Goal: Task Accomplishment & Management: Manage account settings

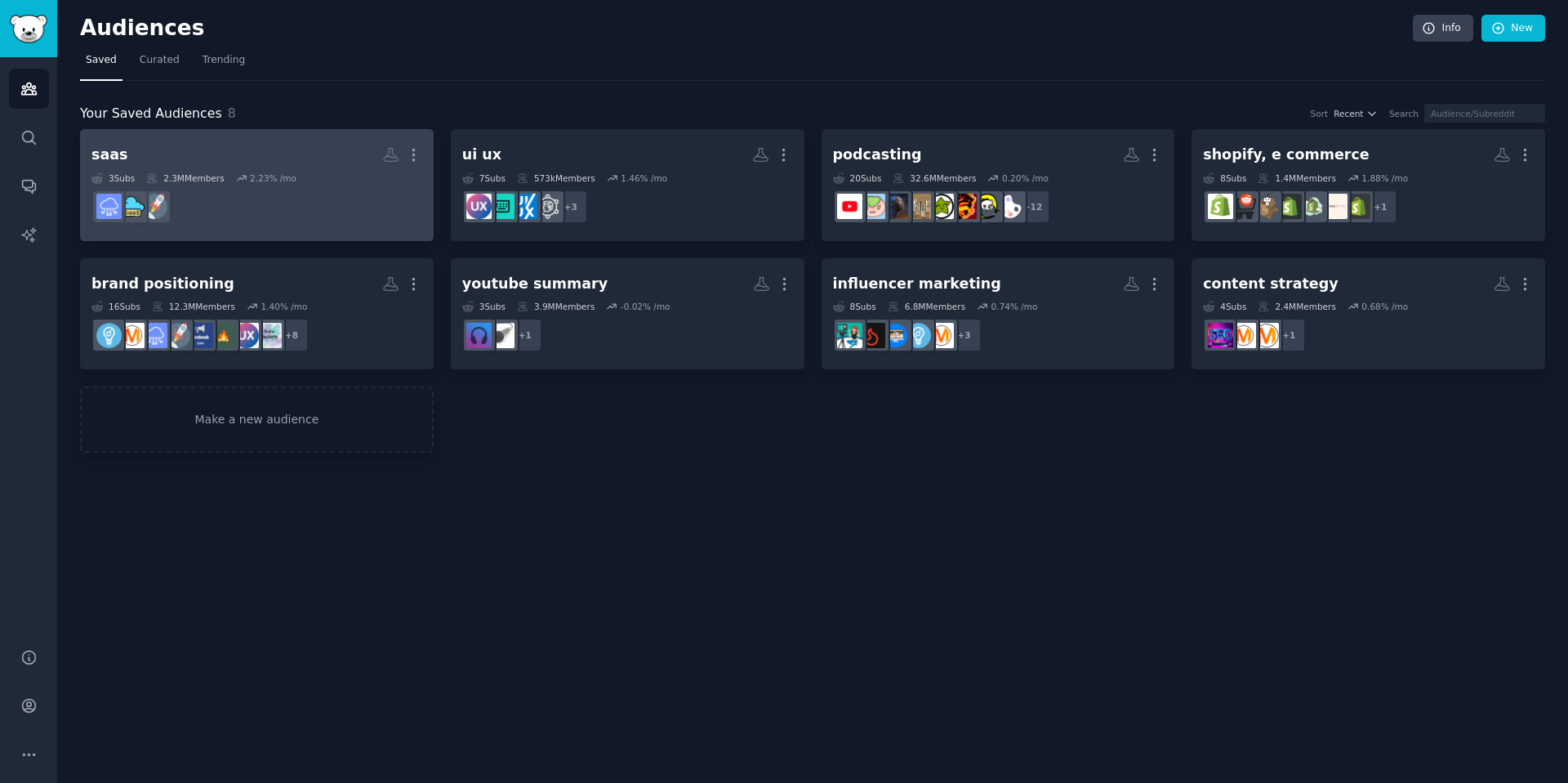
click at [302, 149] on h2 "saas More" at bounding box center [257, 155] width 331 height 28
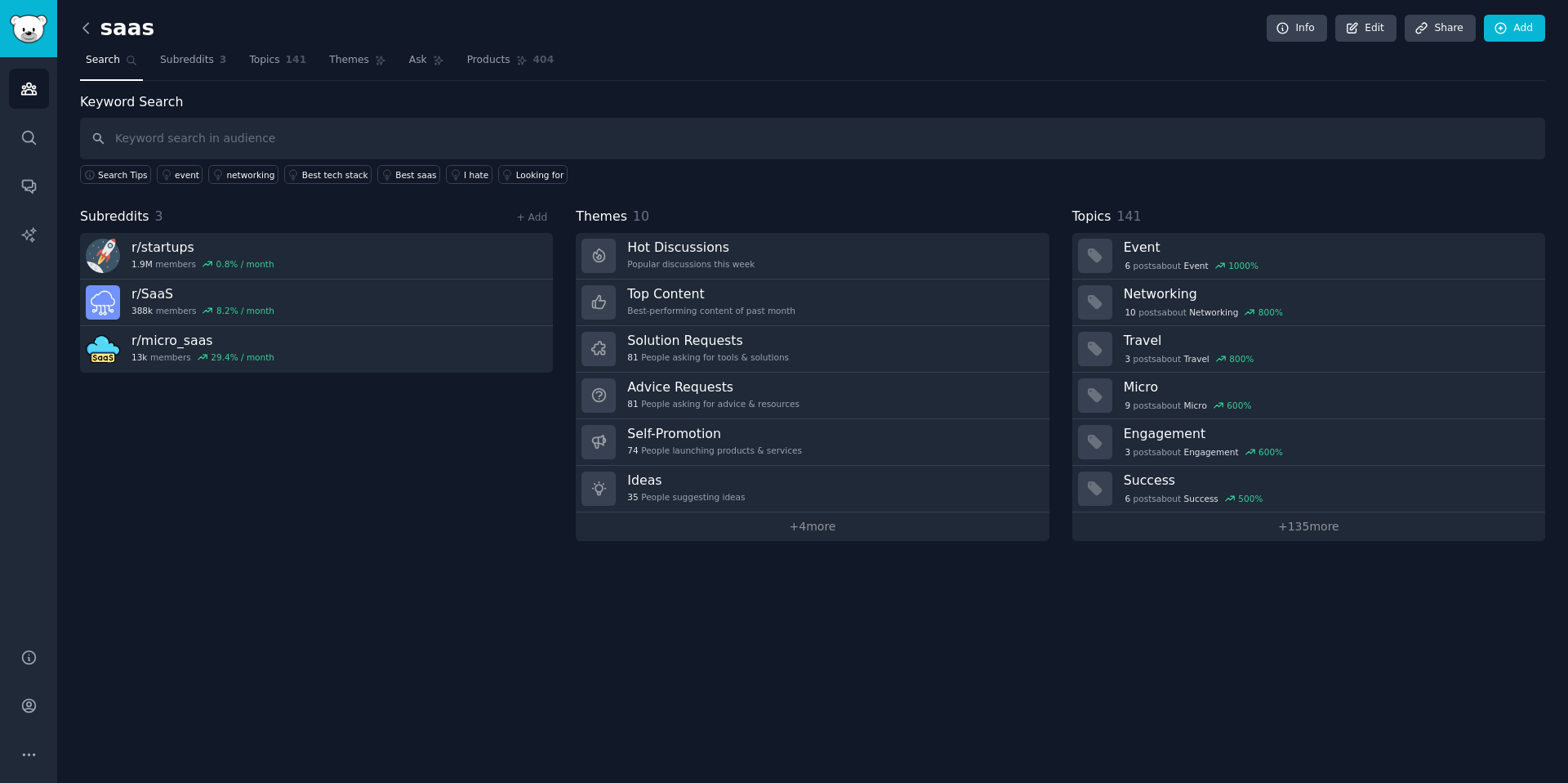
click at [88, 26] on icon at bounding box center [85, 28] width 17 height 17
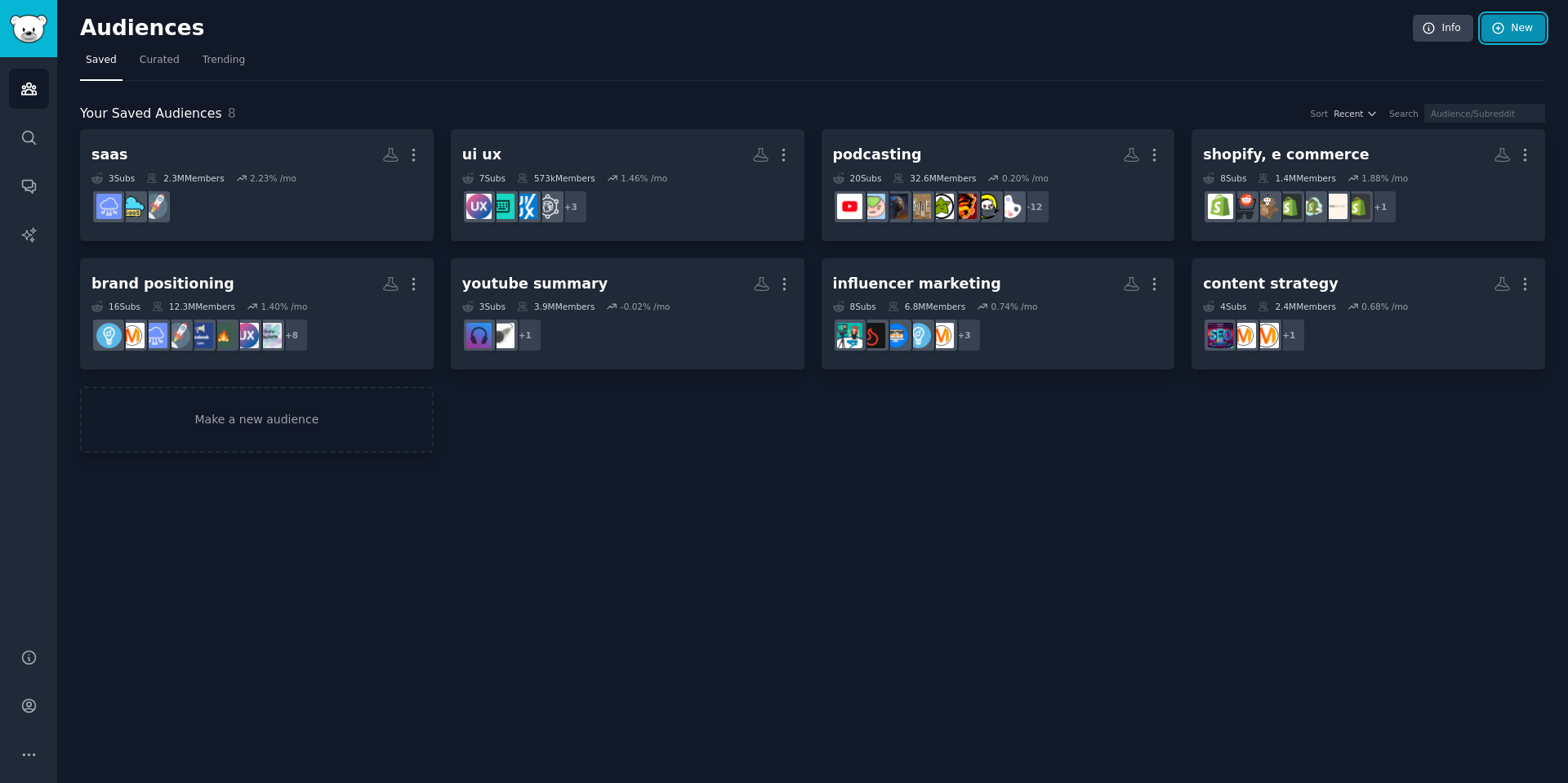
click at [1501, 34] on icon at bounding box center [1499, 28] width 11 height 11
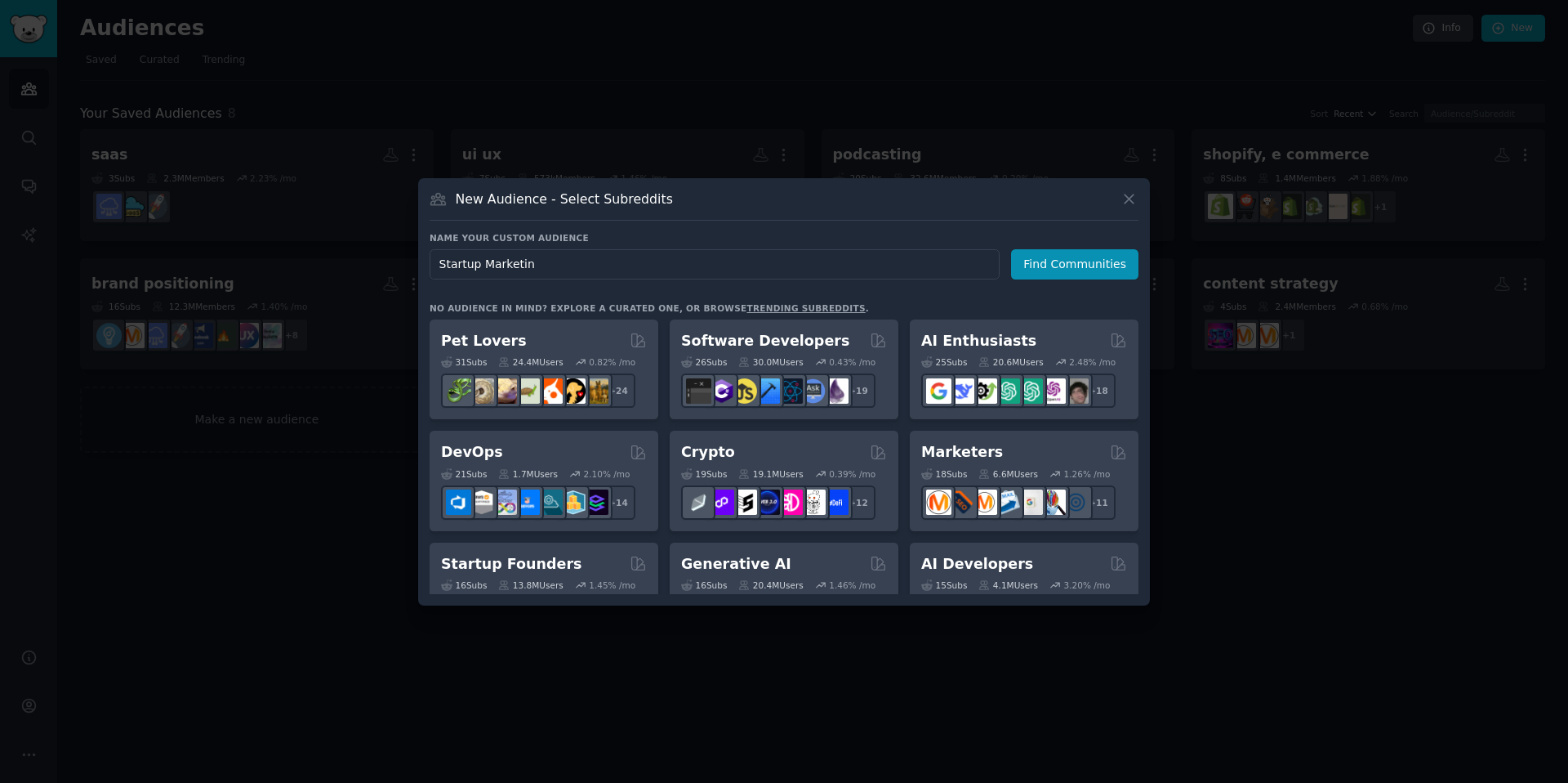
type input "Startup Marketing"
click button "Find Communities" at bounding box center [1074, 264] width 127 height 30
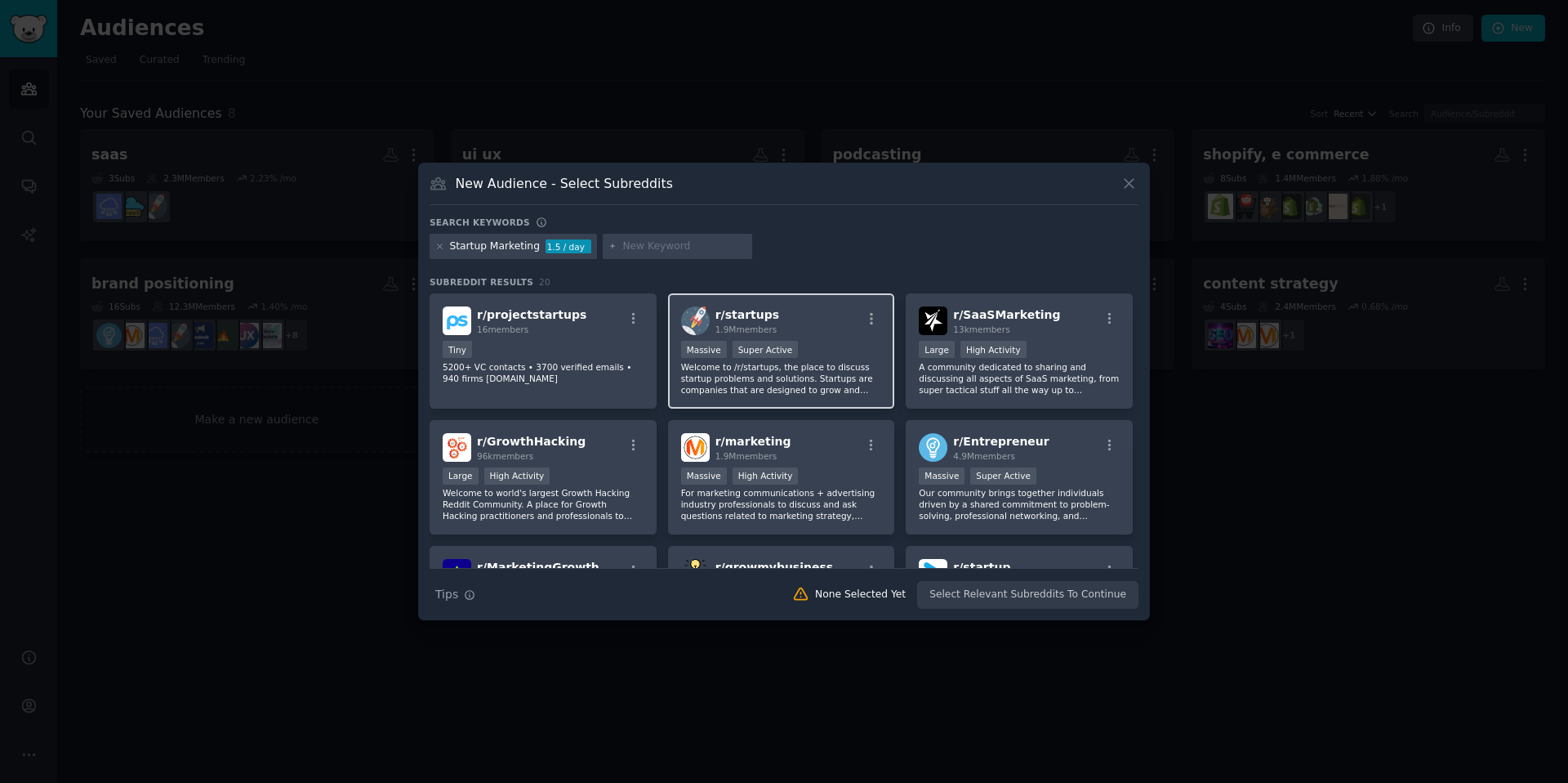
click at [850, 310] on div "r/ startups 1.9M members" at bounding box center [781, 320] width 201 height 28
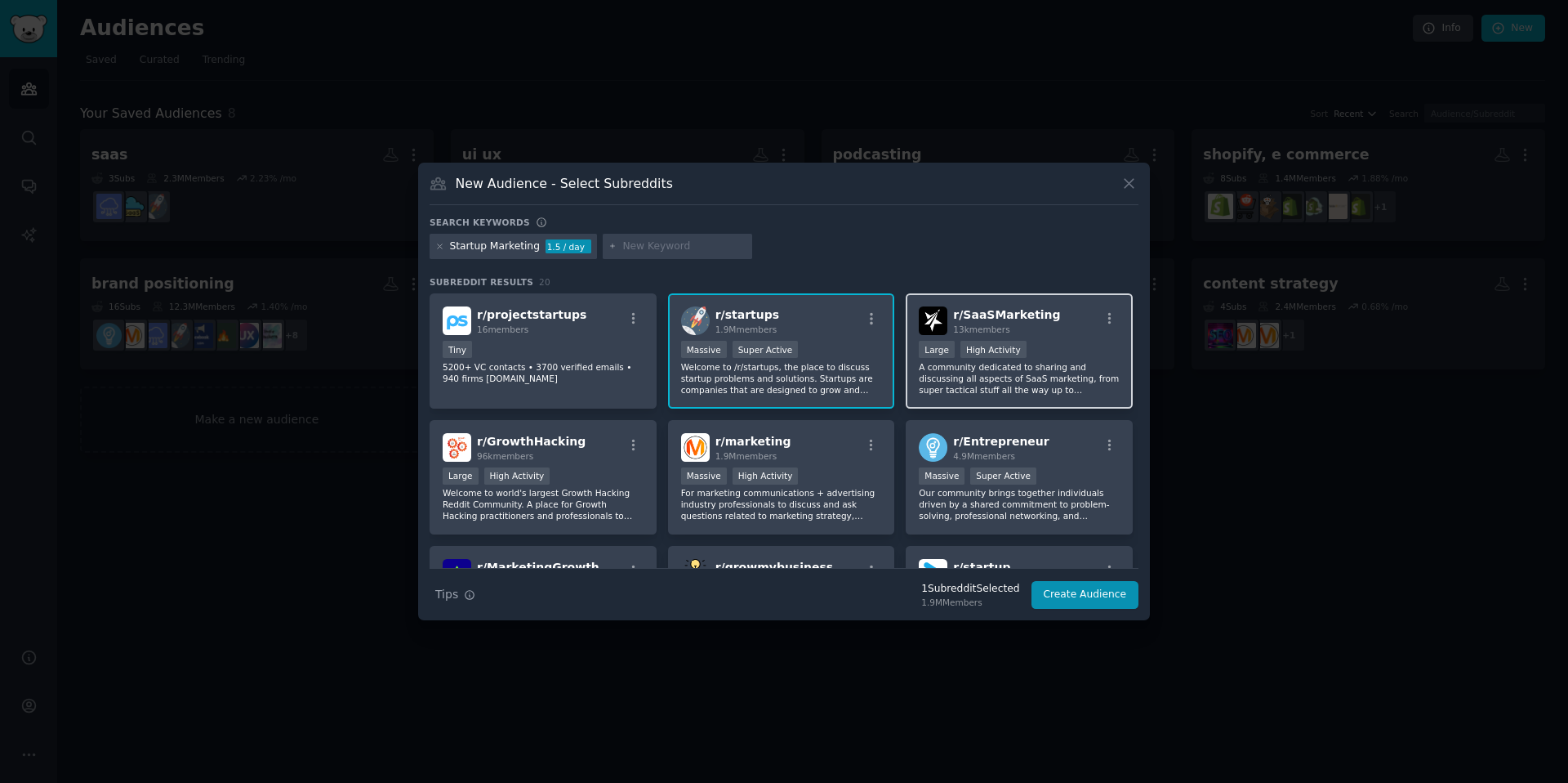
click at [1031, 312] on span "r/ SaaSMarketing" at bounding box center [1007, 315] width 107 height 13
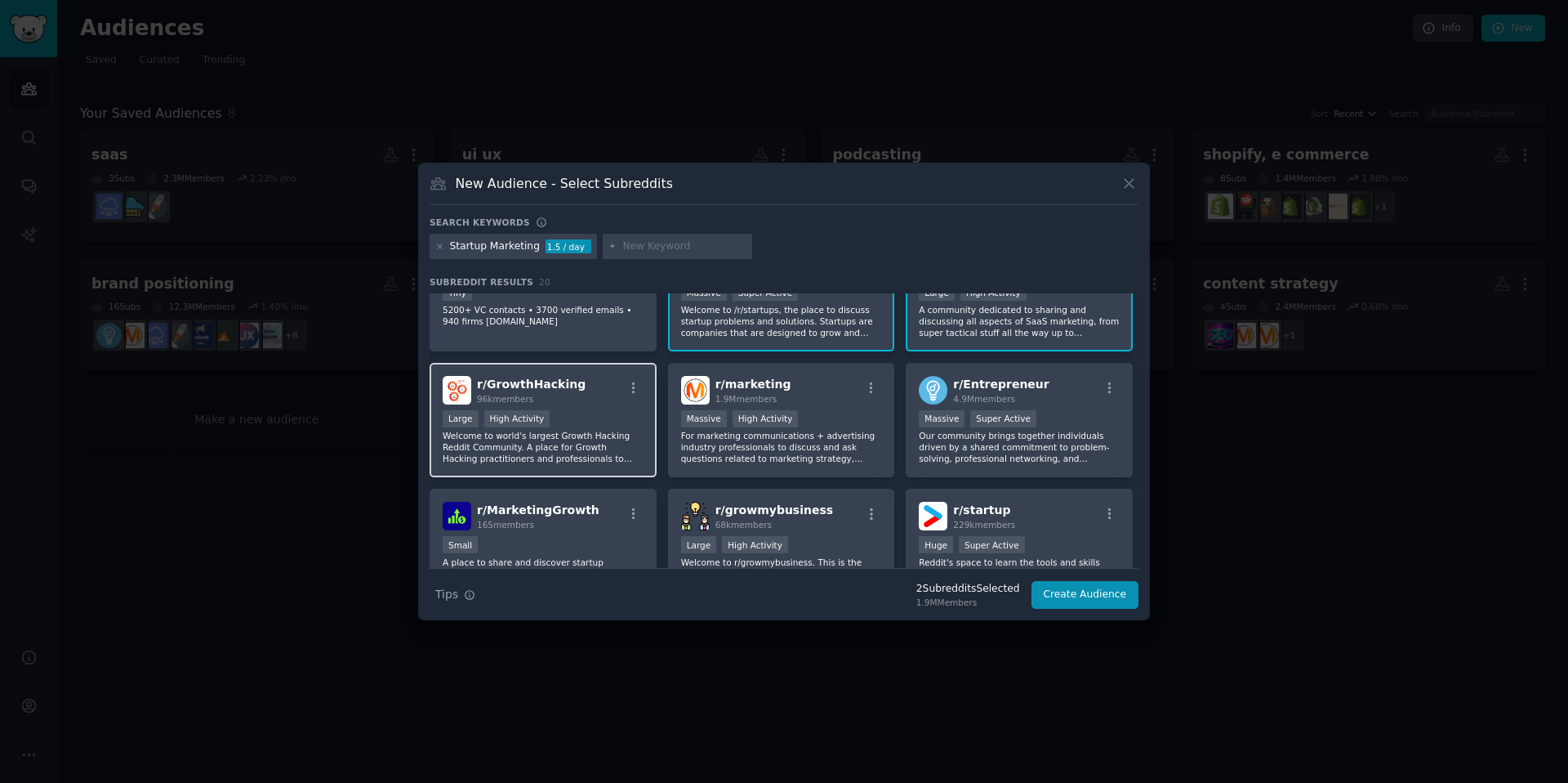
scroll to position [59, 0]
click at [593, 399] on div "r/ GrowthHacking 96k members" at bounding box center [543, 388] width 201 height 28
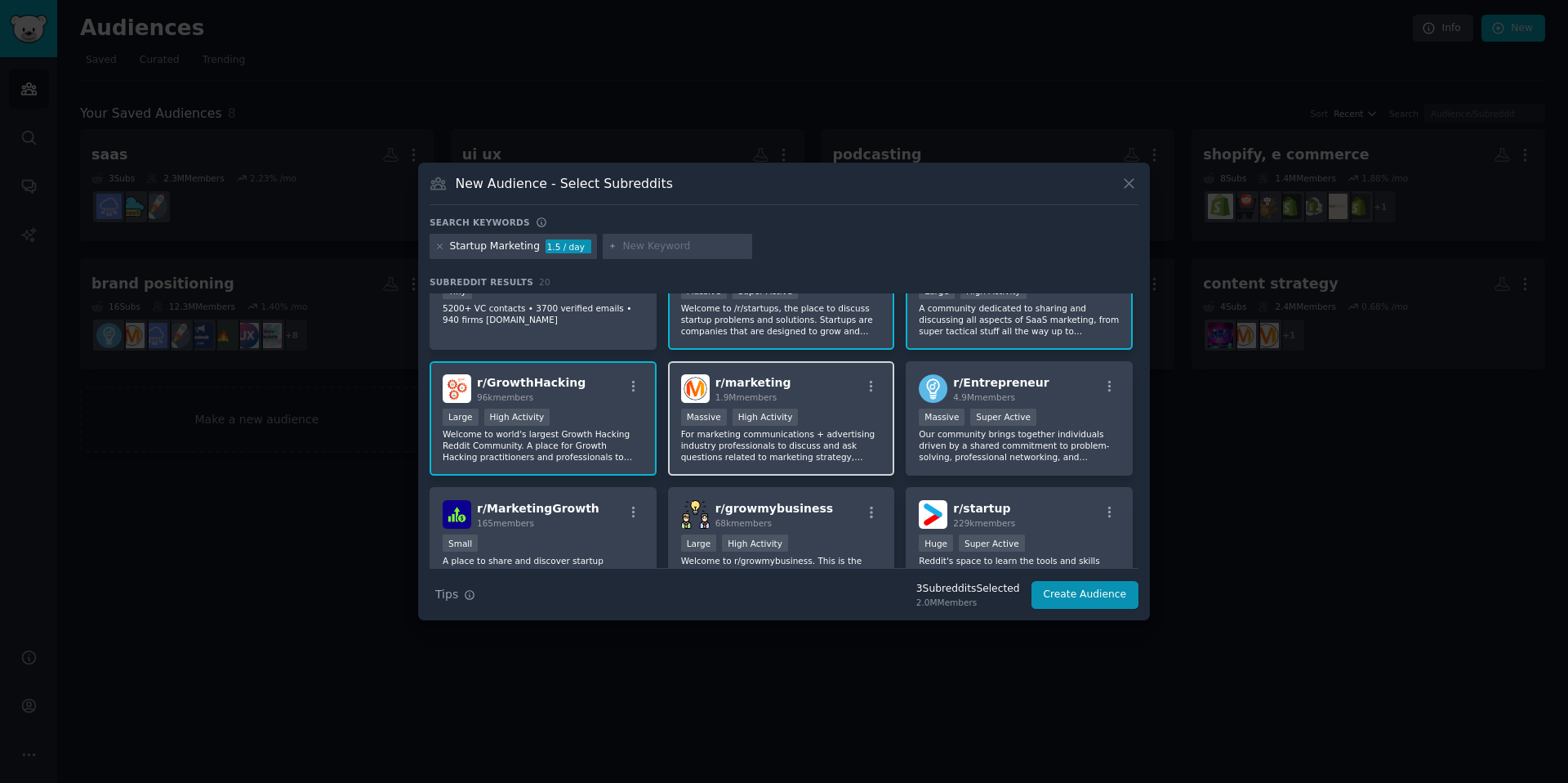
click at [862, 376] on div "r/ marketing 1.9M members" at bounding box center [781, 388] width 201 height 28
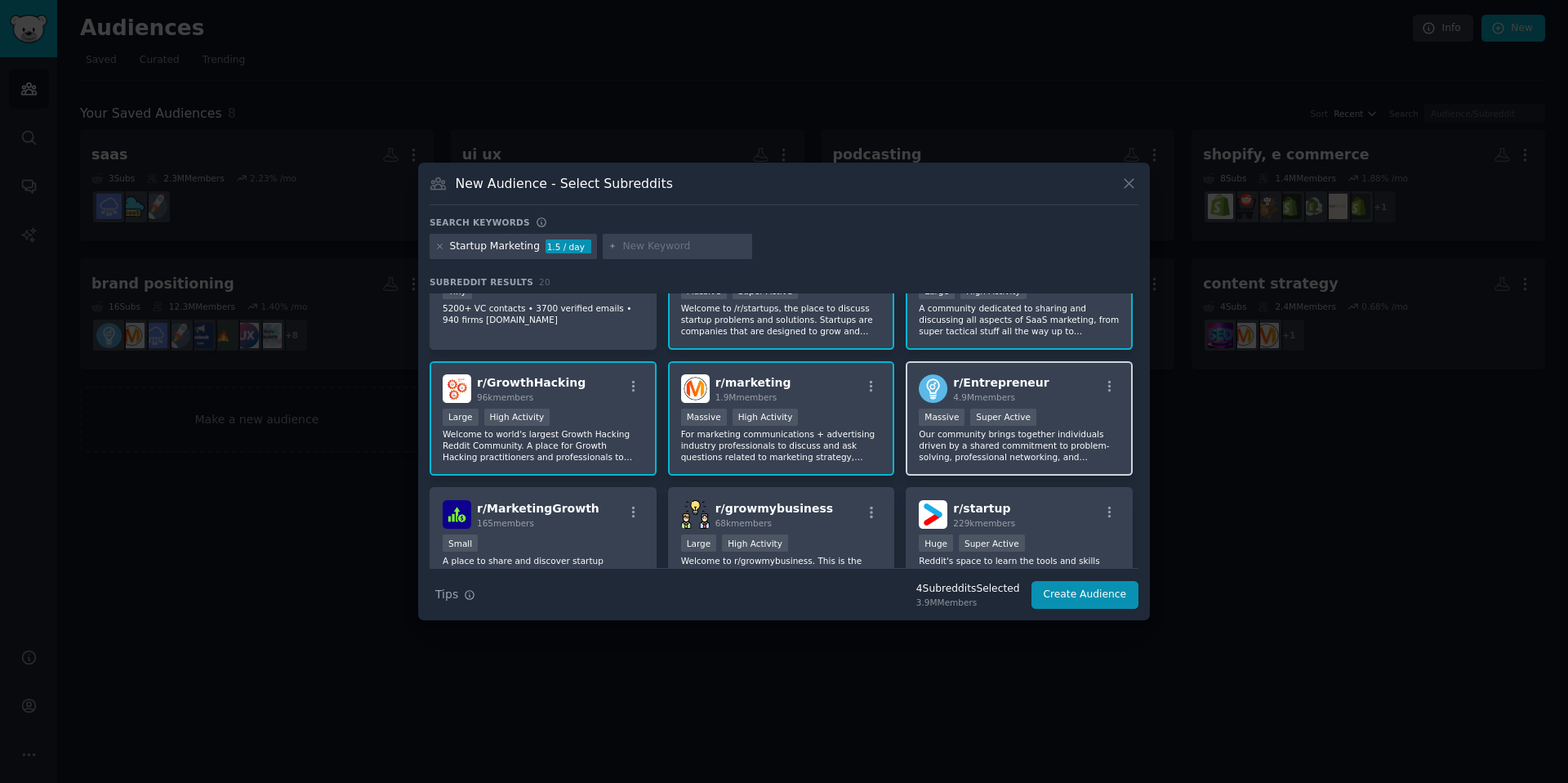
click at [1059, 375] on div "r/ Entrepreneur 4.9M members" at bounding box center [1019, 388] width 201 height 28
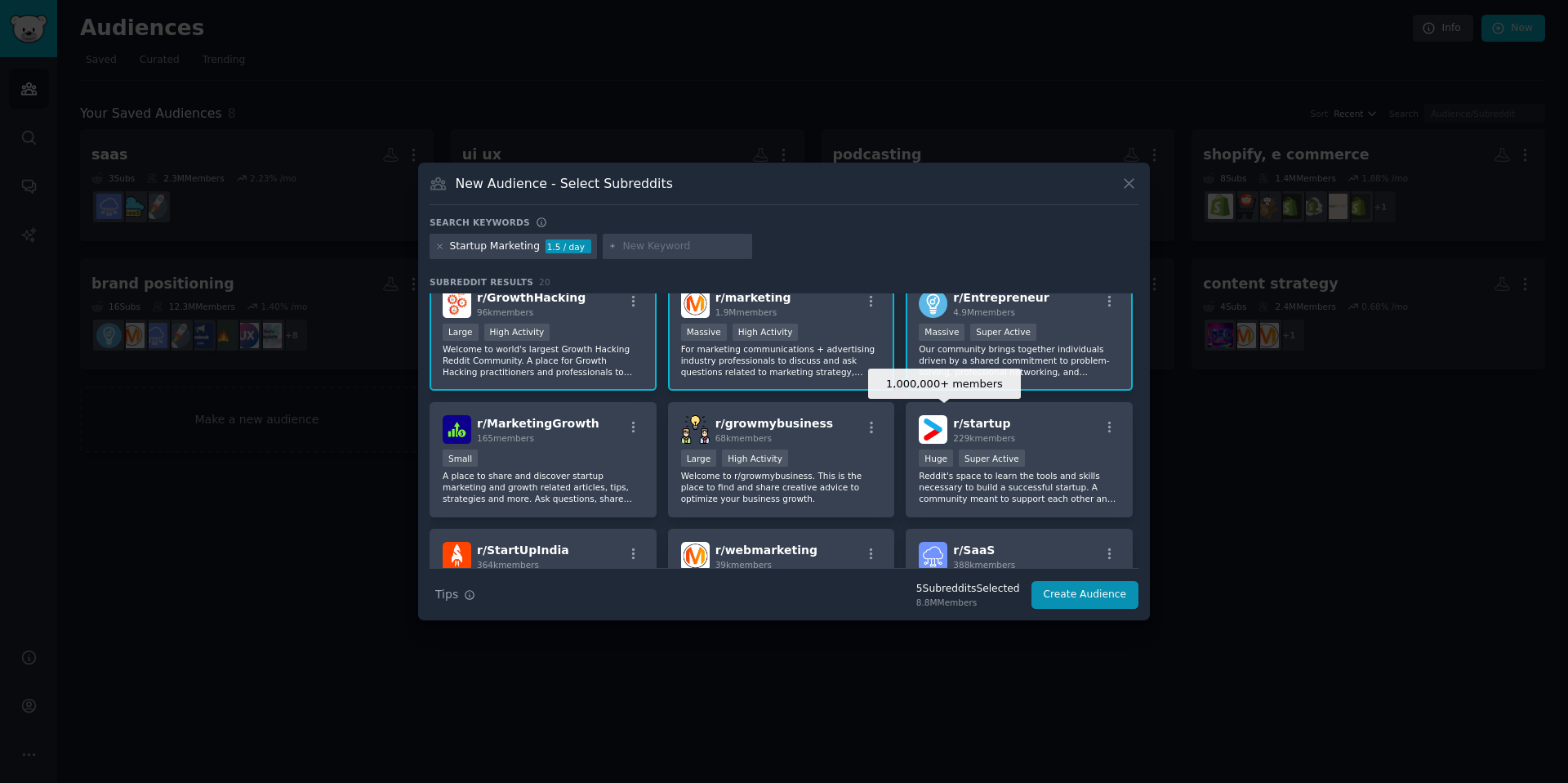
scroll to position [164, 0]
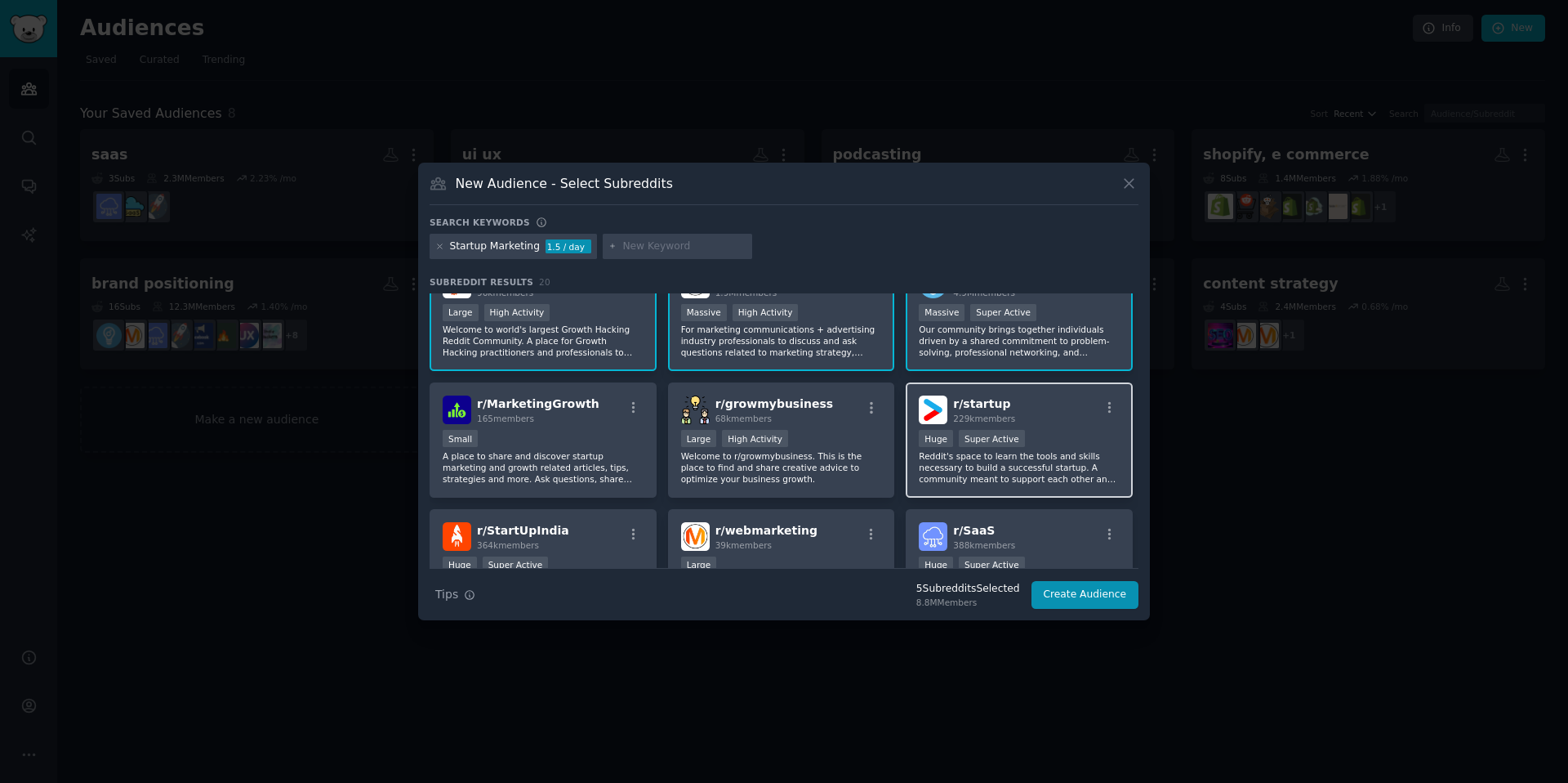
click at [1051, 410] on div "r/ startup 229k members" at bounding box center [1019, 409] width 201 height 28
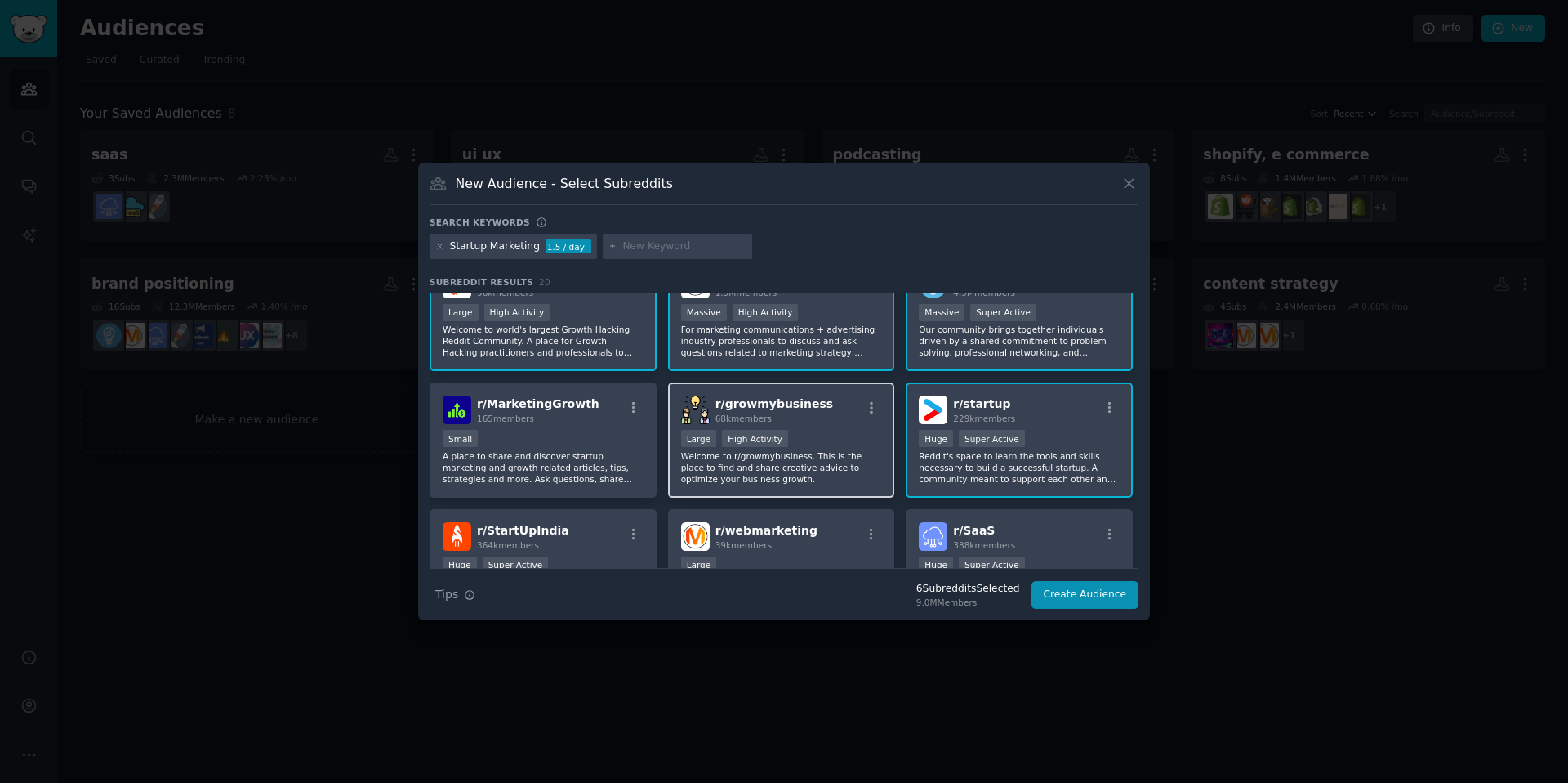
click at [818, 430] on div ">= 80th percentile for submissions / day Large High Activity" at bounding box center [781, 440] width 201 height 20
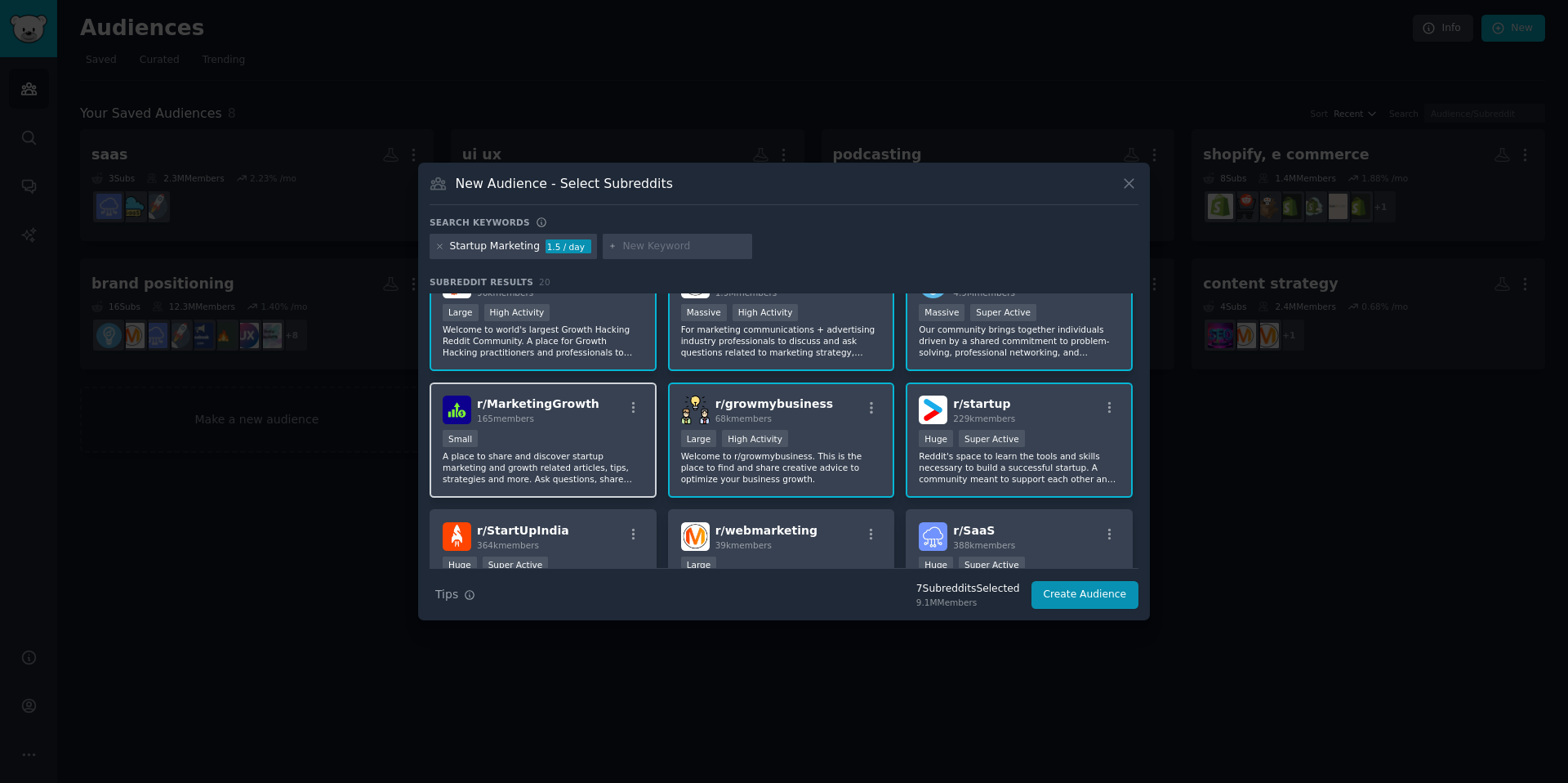
click at [582, 441] on div "Small" at bounding box center [543, 440] width 201 height 20
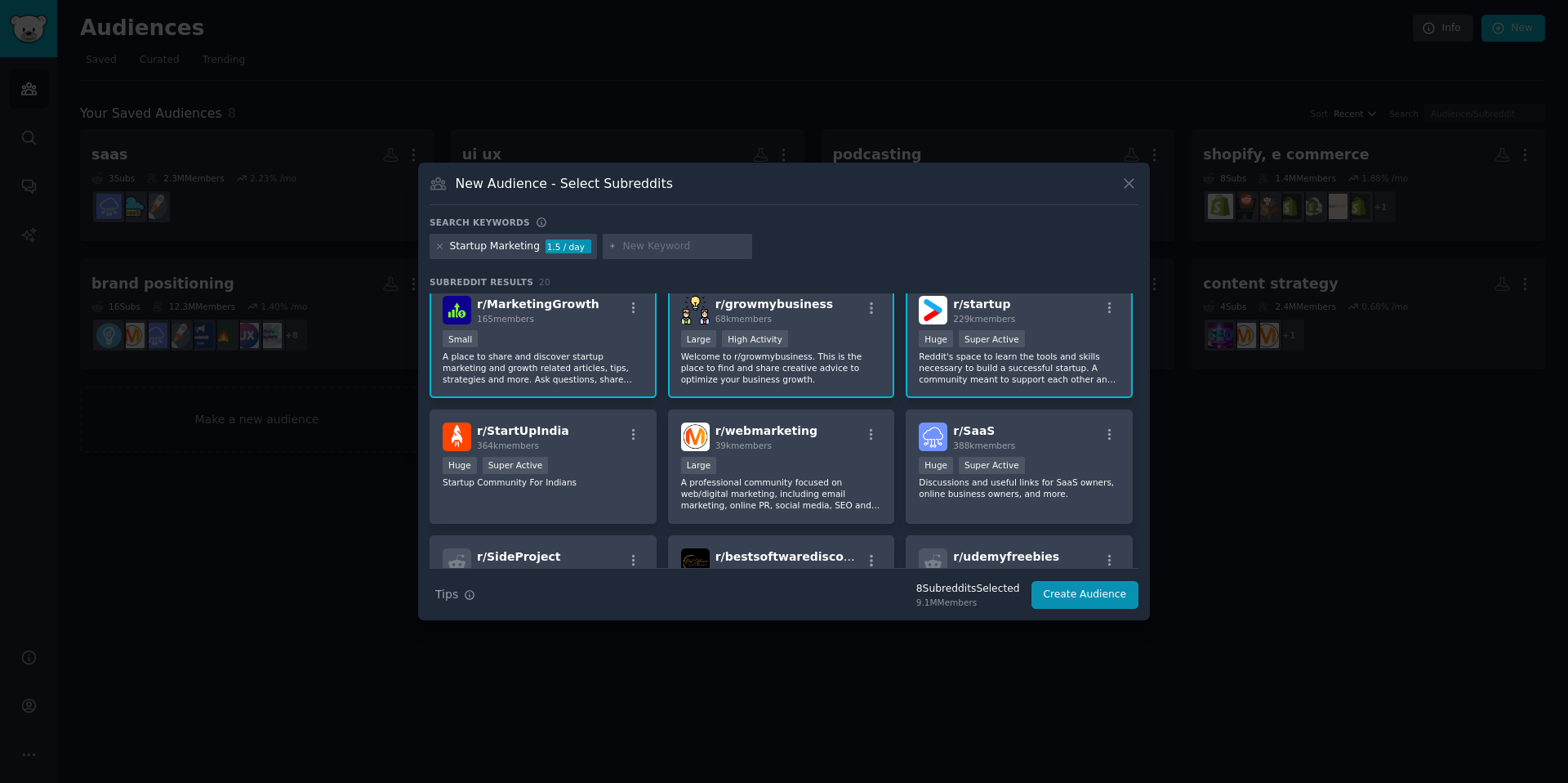
scroll to position [295, 0]
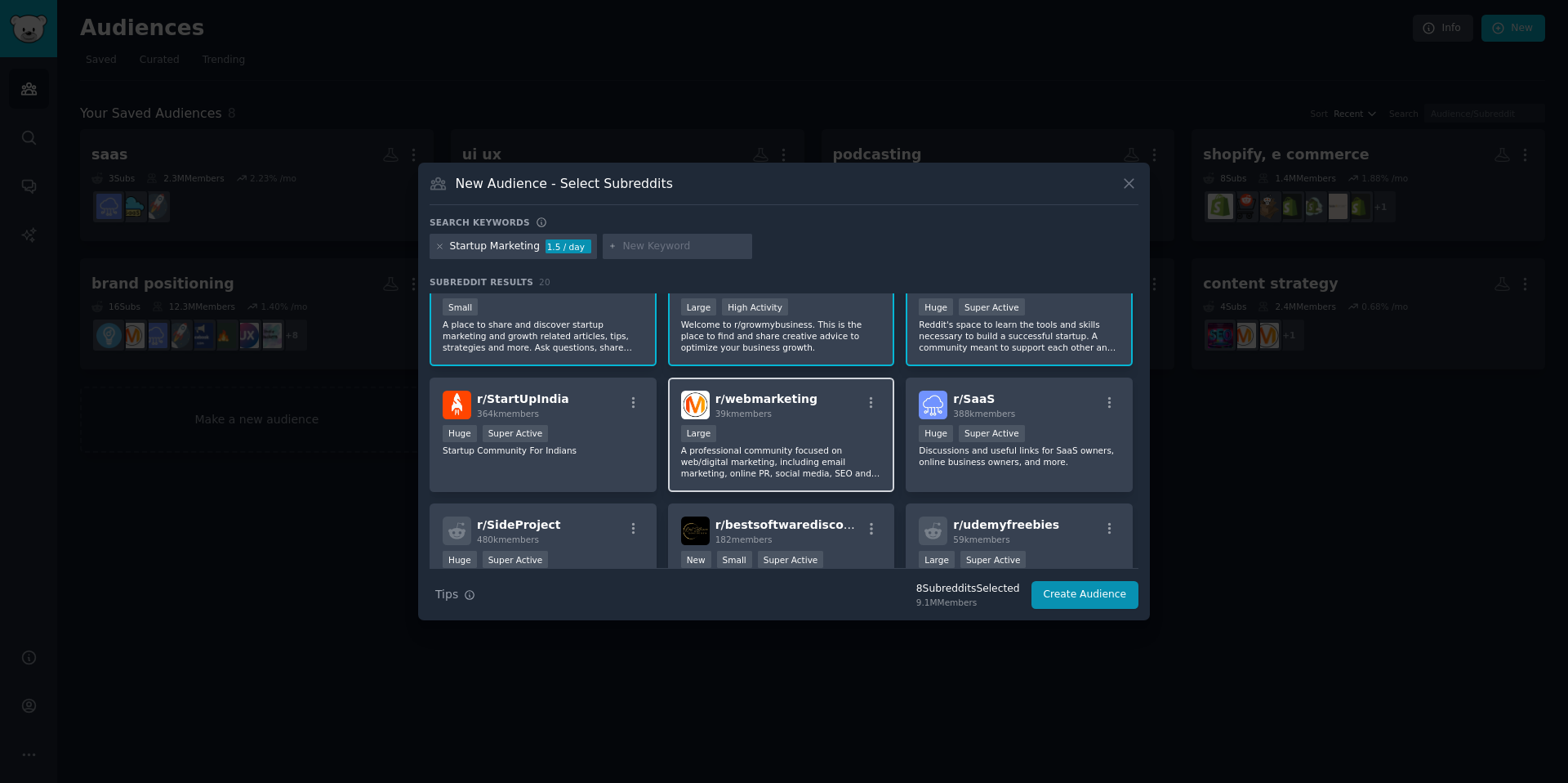
click at [779, 427] on div "10,000 - 100,000 members Large" at bounding box center [781, 435] width 201 height 20
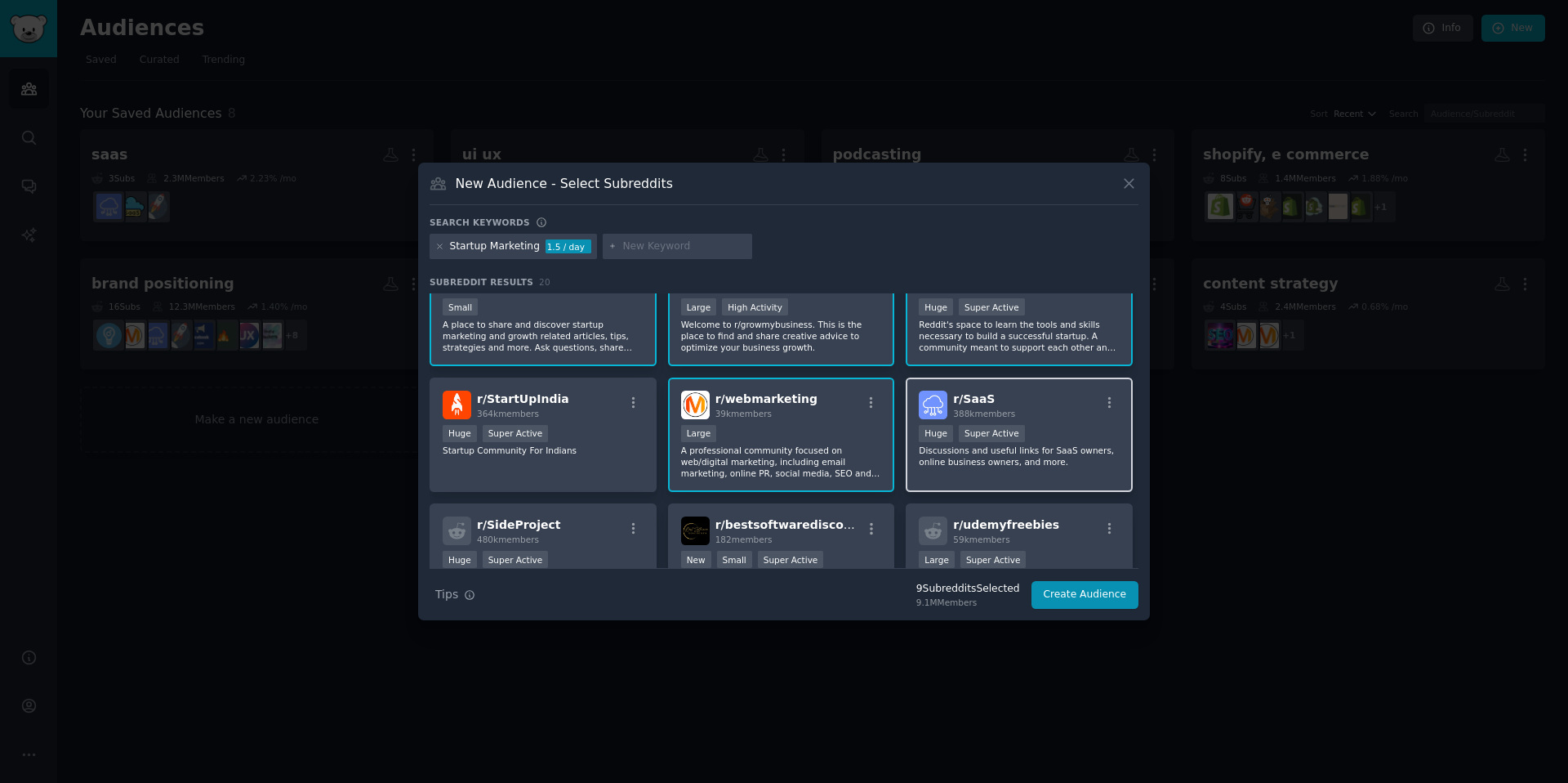
click at [1054, 420] on div "r/ SaaS 388k members >= 95th percentile for submissions / day Huge Super Active…" at bounding box center [1020, 435] width 227 height 115
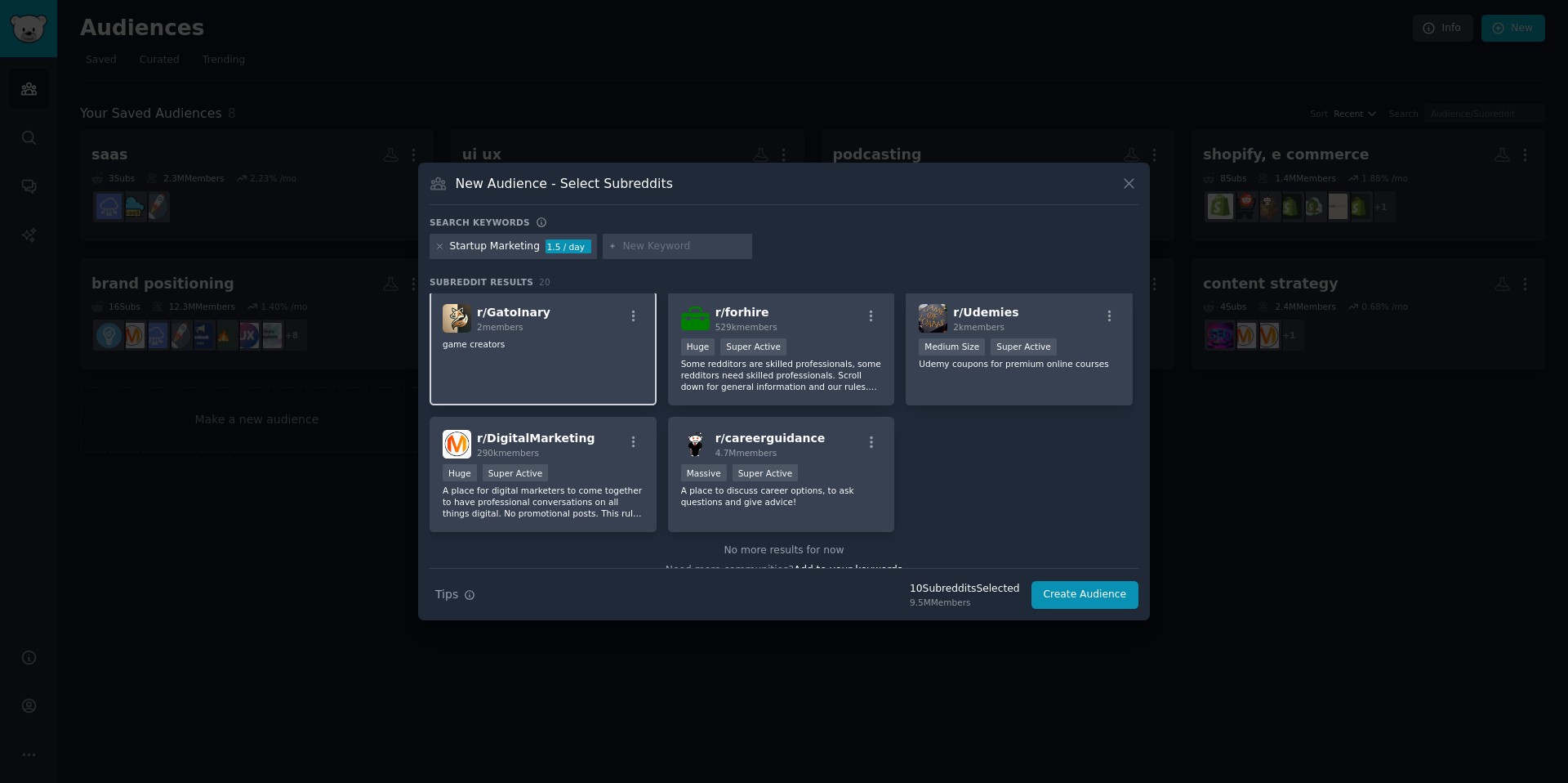
scroll to position [656, 0]
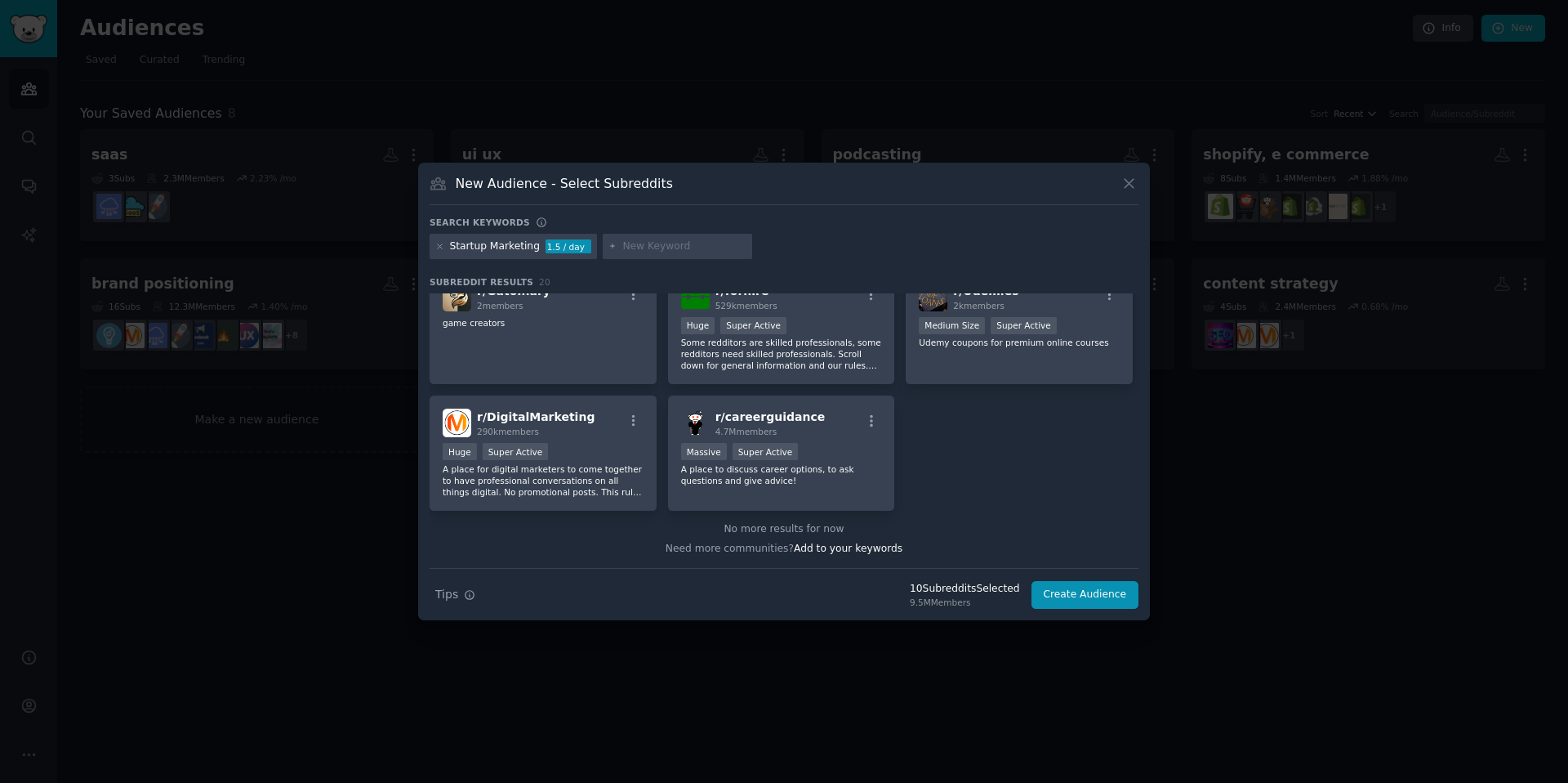
click at [667, 248] on input "text" at bounding box center [684, 246] width 125 height 15
type input "seo"
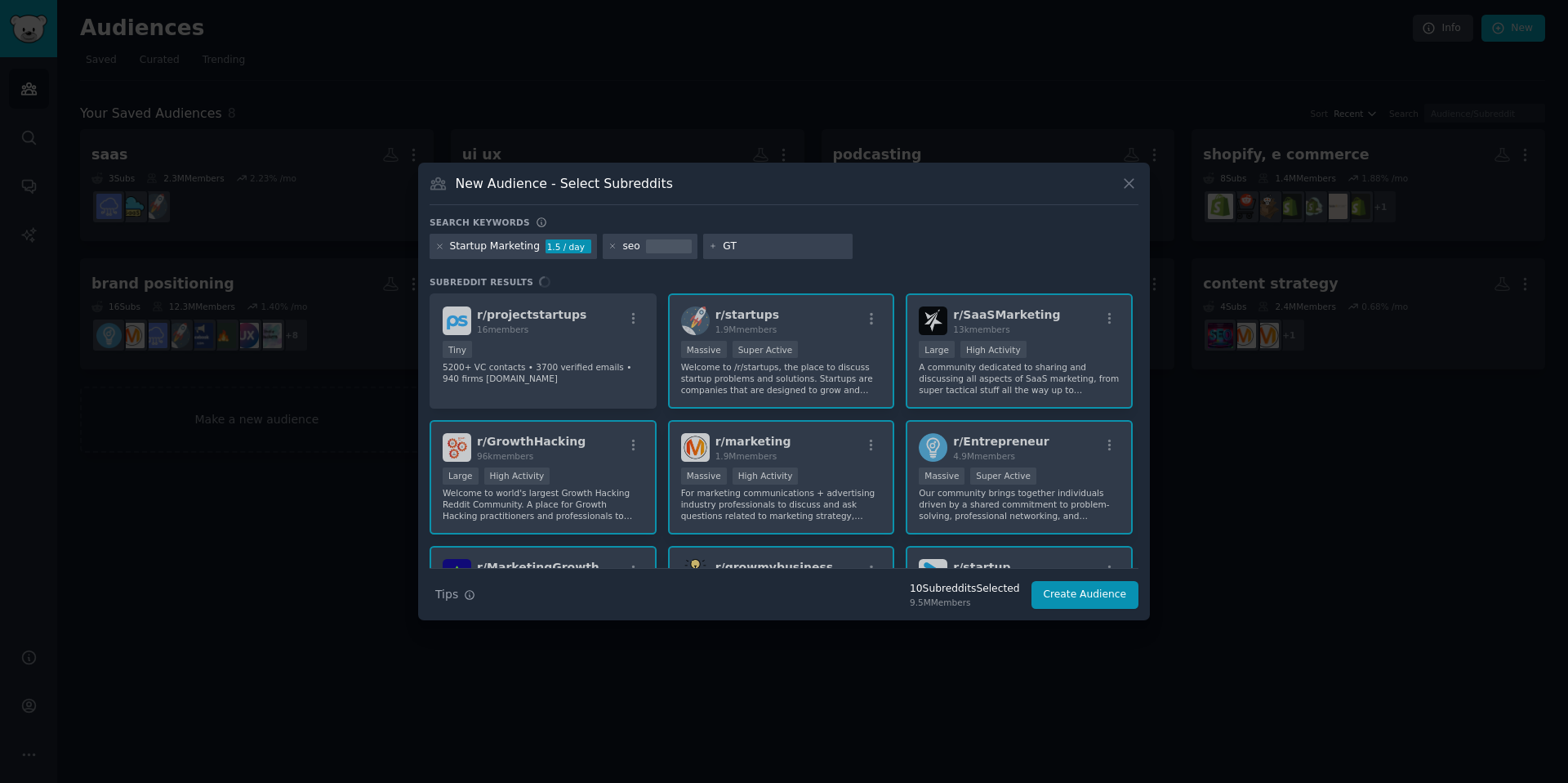
type input "GTM"
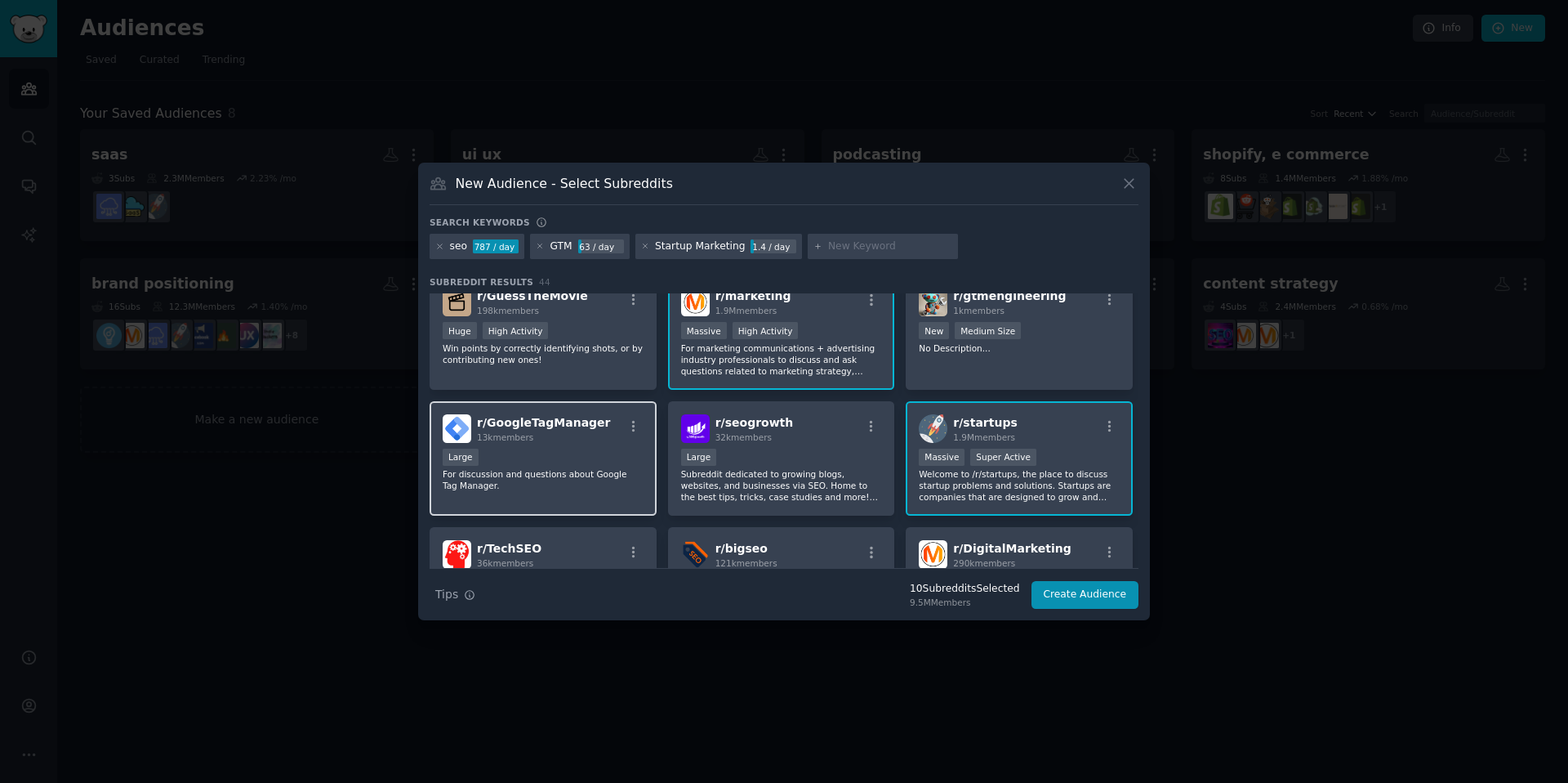
scroll to position [40, 0]
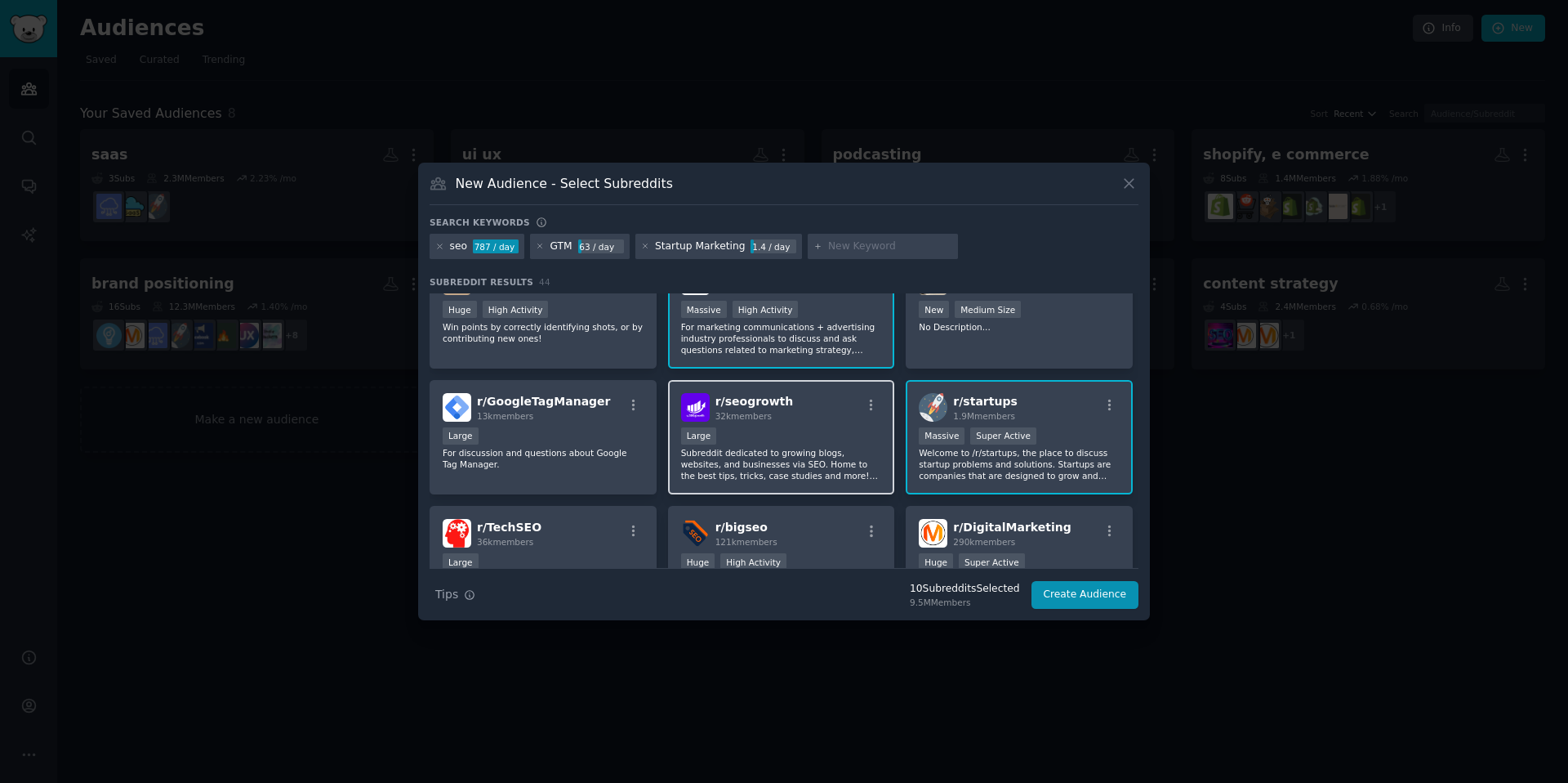
click at [782, 420] on div "r/ seogrowth 32k members" at bounding box center [781, 407] width 201 height 28
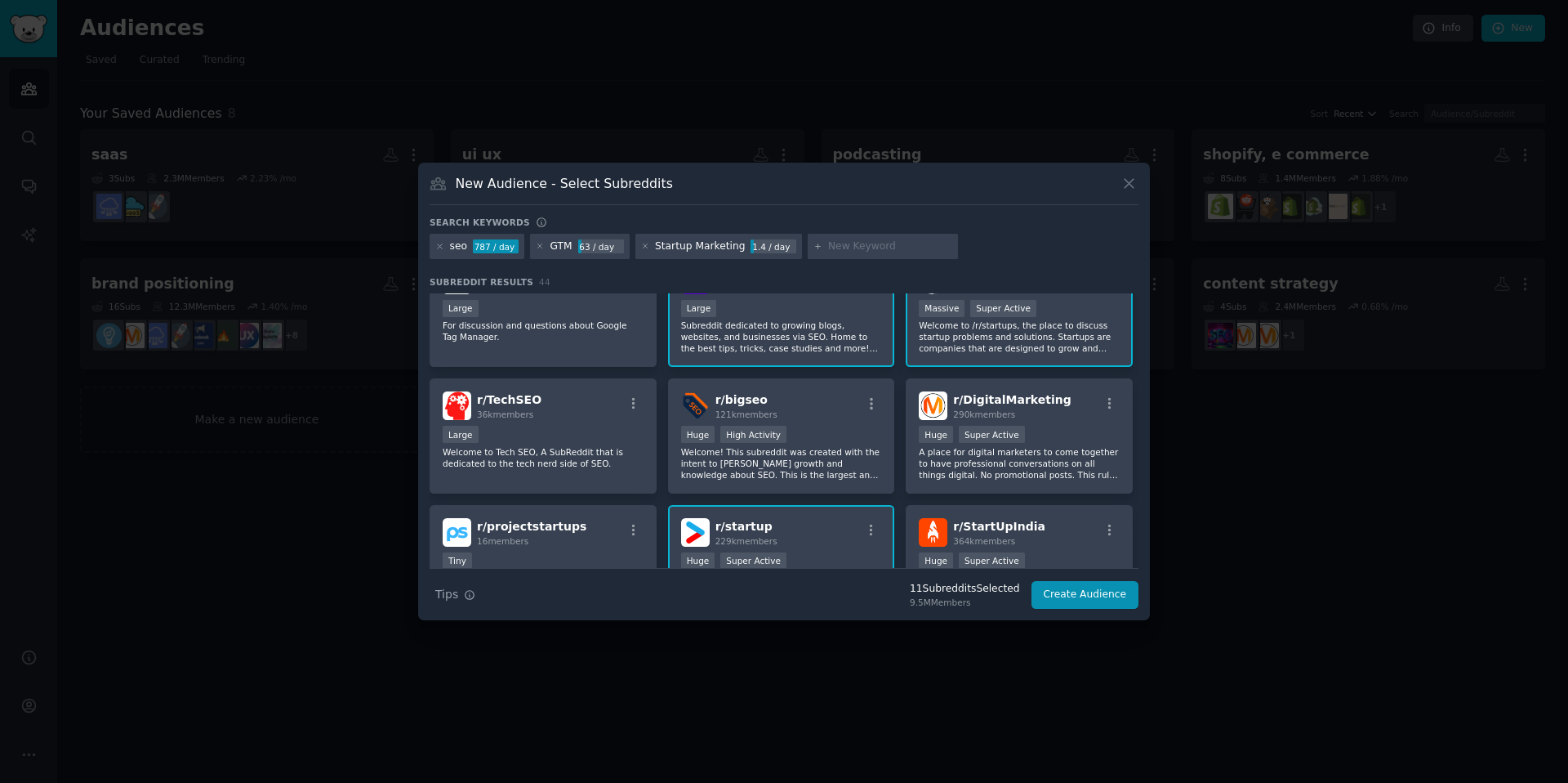
scroll to position [187, 0]
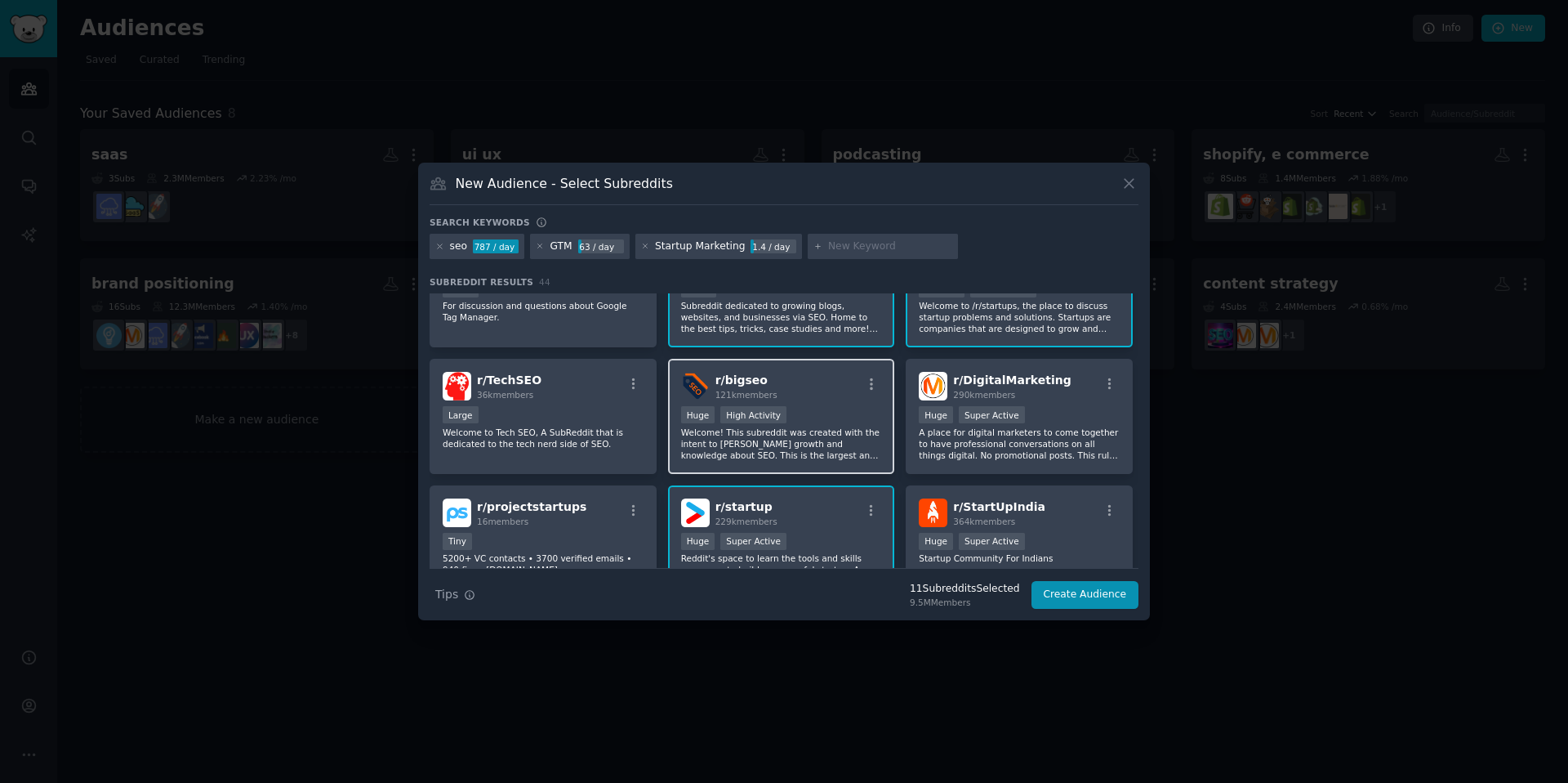
click at [784, 438] on p "Welcome! This subreddit was created with the intent to foster growth and knowle…" at bounding box center [781, 444] width 201 height 35
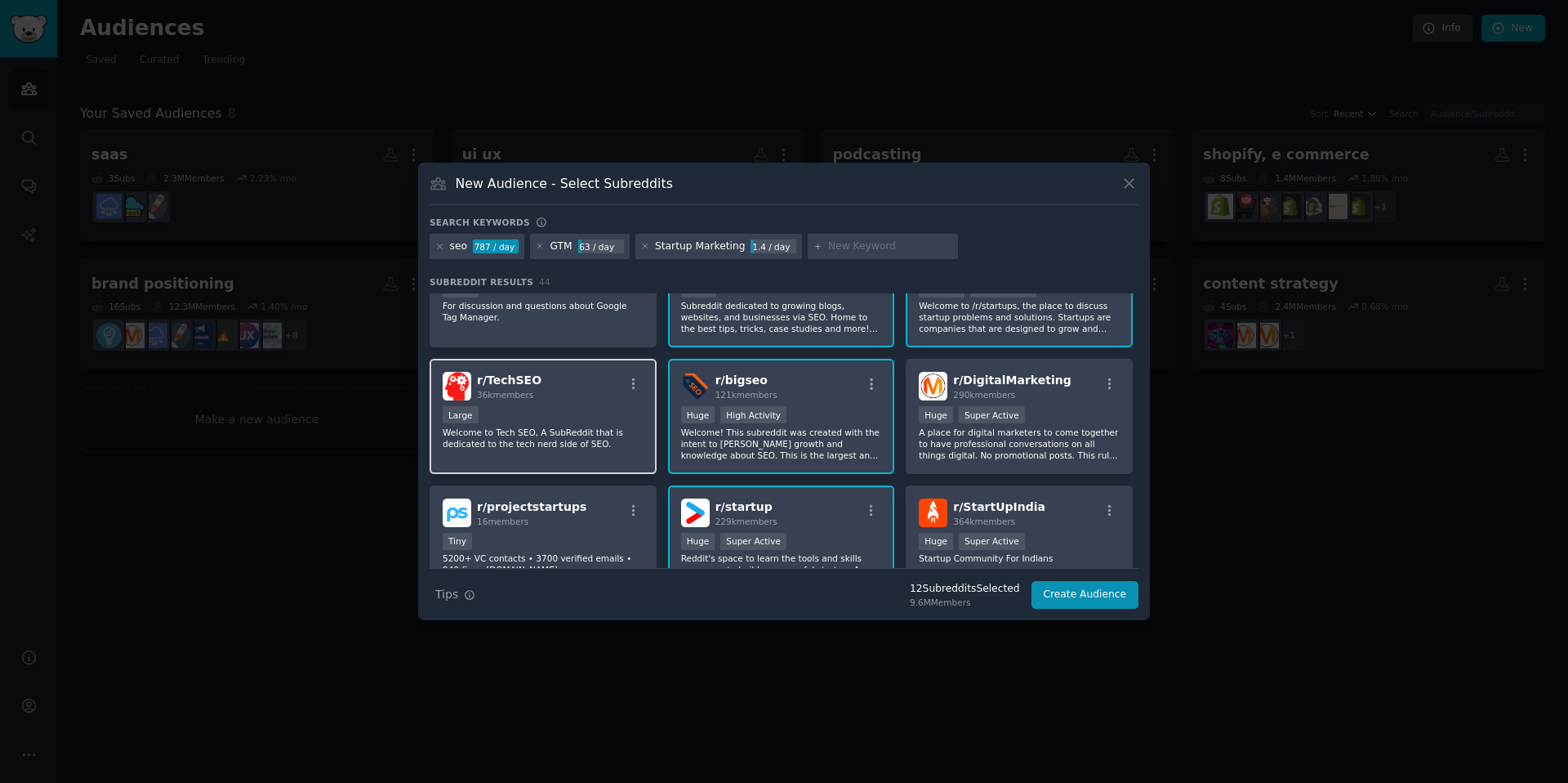
click at [552, 415] on div "Large" at bounding box center [543, 417] width 201 height 20
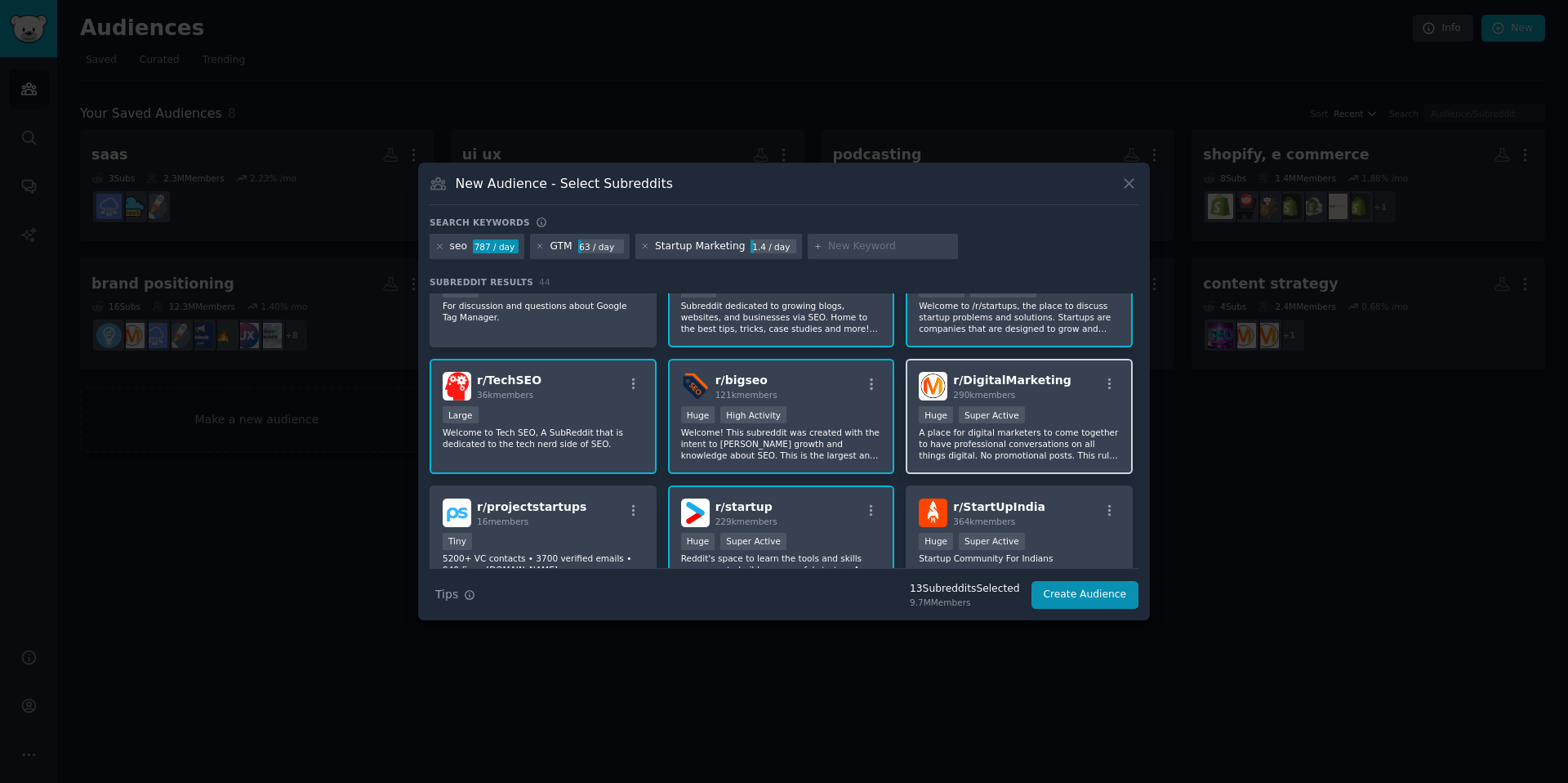
click at [1077, 431] on p "A place for digital marketers to come together to have professional conversatio…" at bounding box center [1019, 444] width 201 height 35
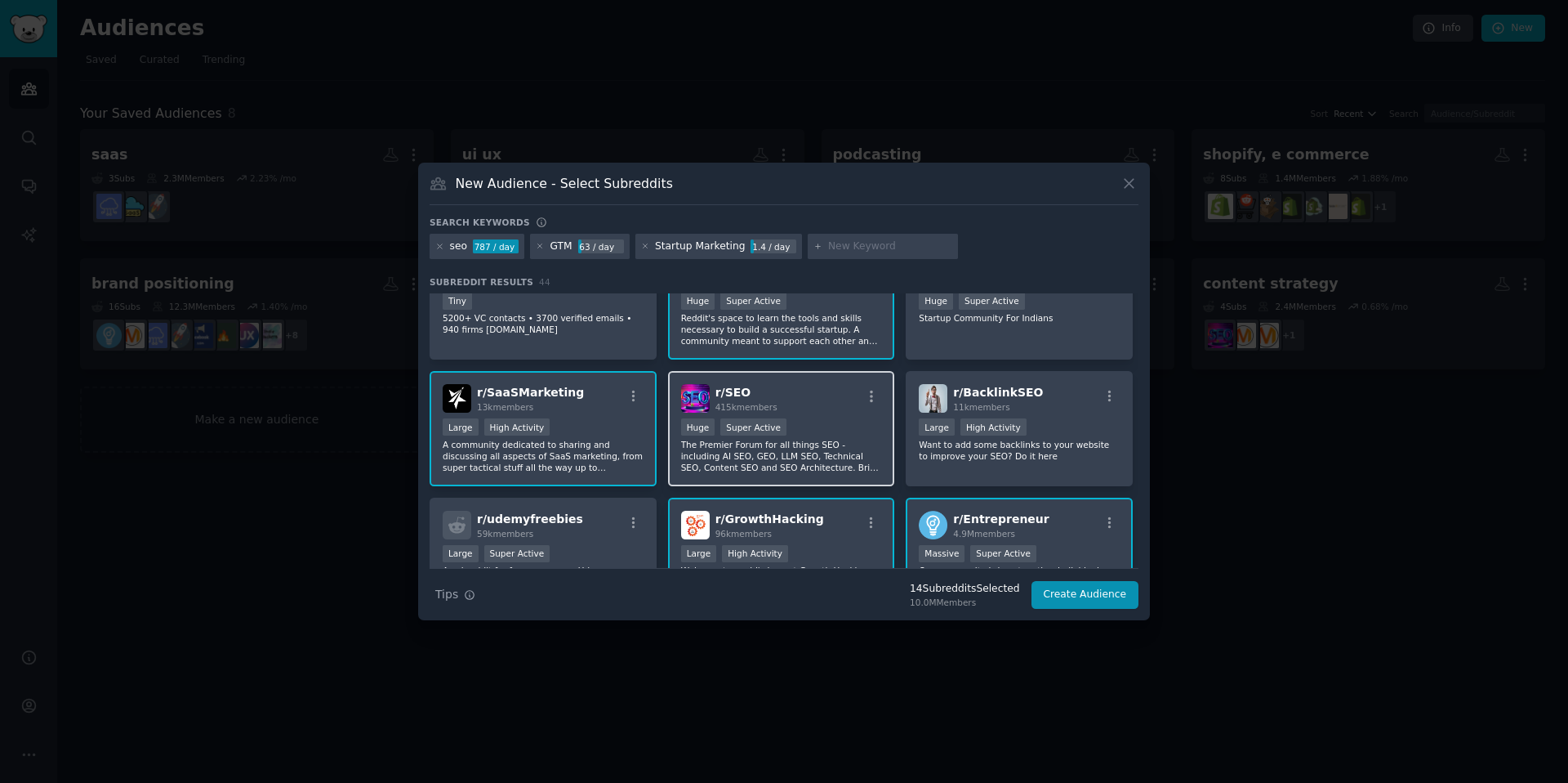
scroll to position [428, 0]
click at [842, 434] on div ">= 95th percentile for submissions / day Huge Super Active" at bounding box center [781, 427] width 201 height 20
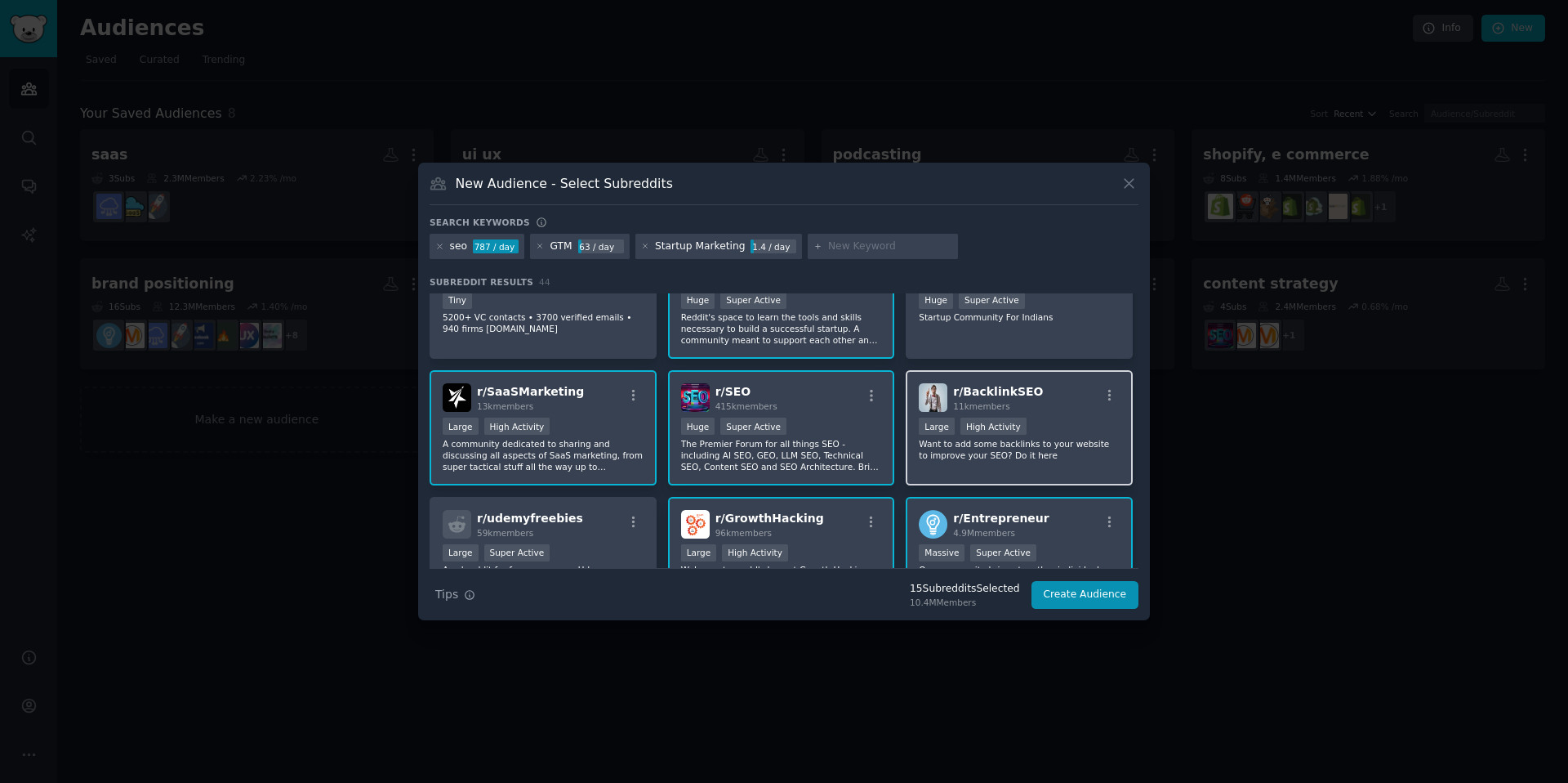
click at [1062, 429] on div ">= 80th percentile for submissions / day Large High Activity" at bounding box center [1019, 427] width 201 height 20
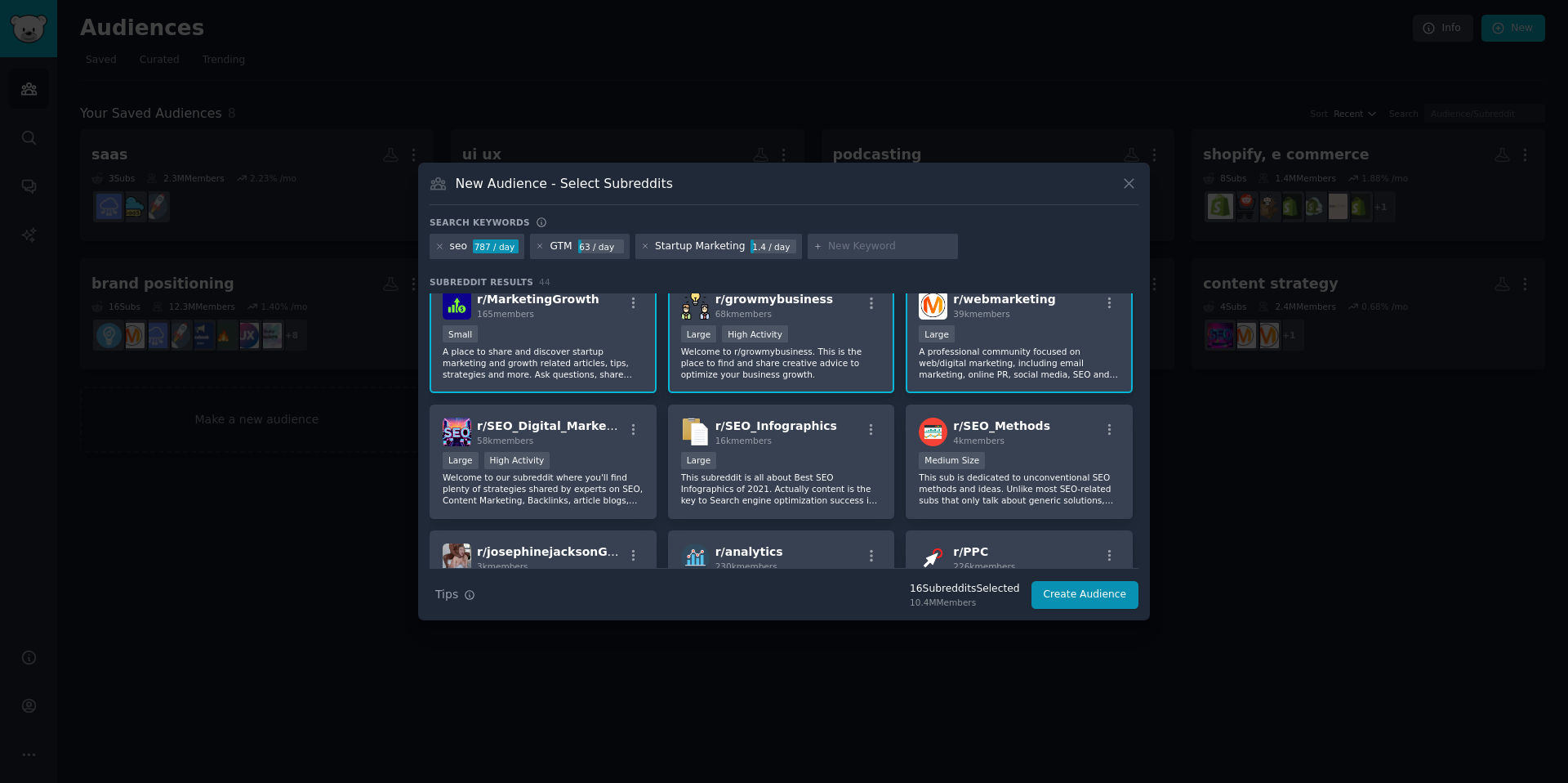
scroll to position [780, 0]
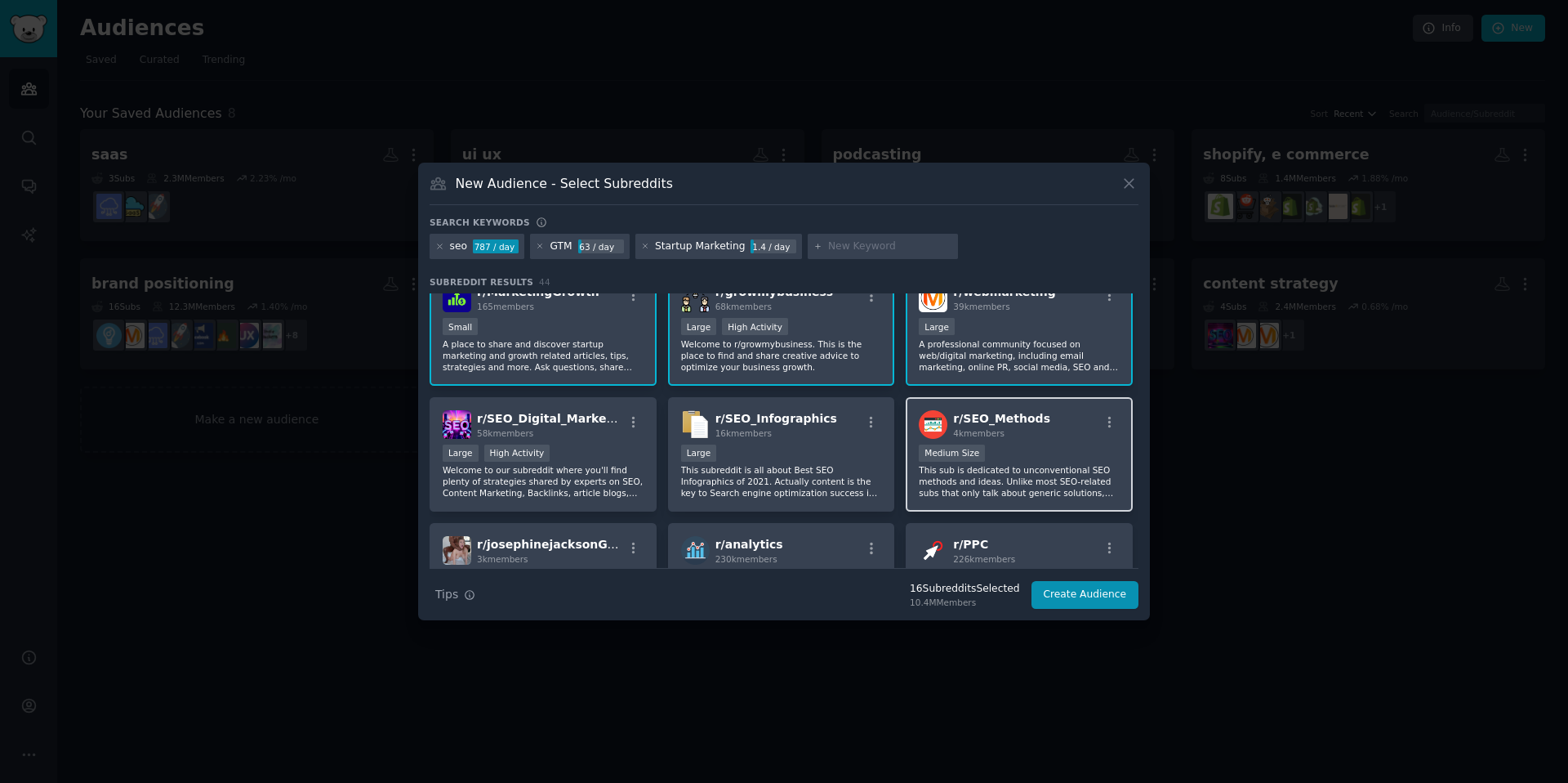
click at [1038, 455] on div "1000 - 10,000 members Medium Size" at bounding box center [1019, 455] width 201 height 20
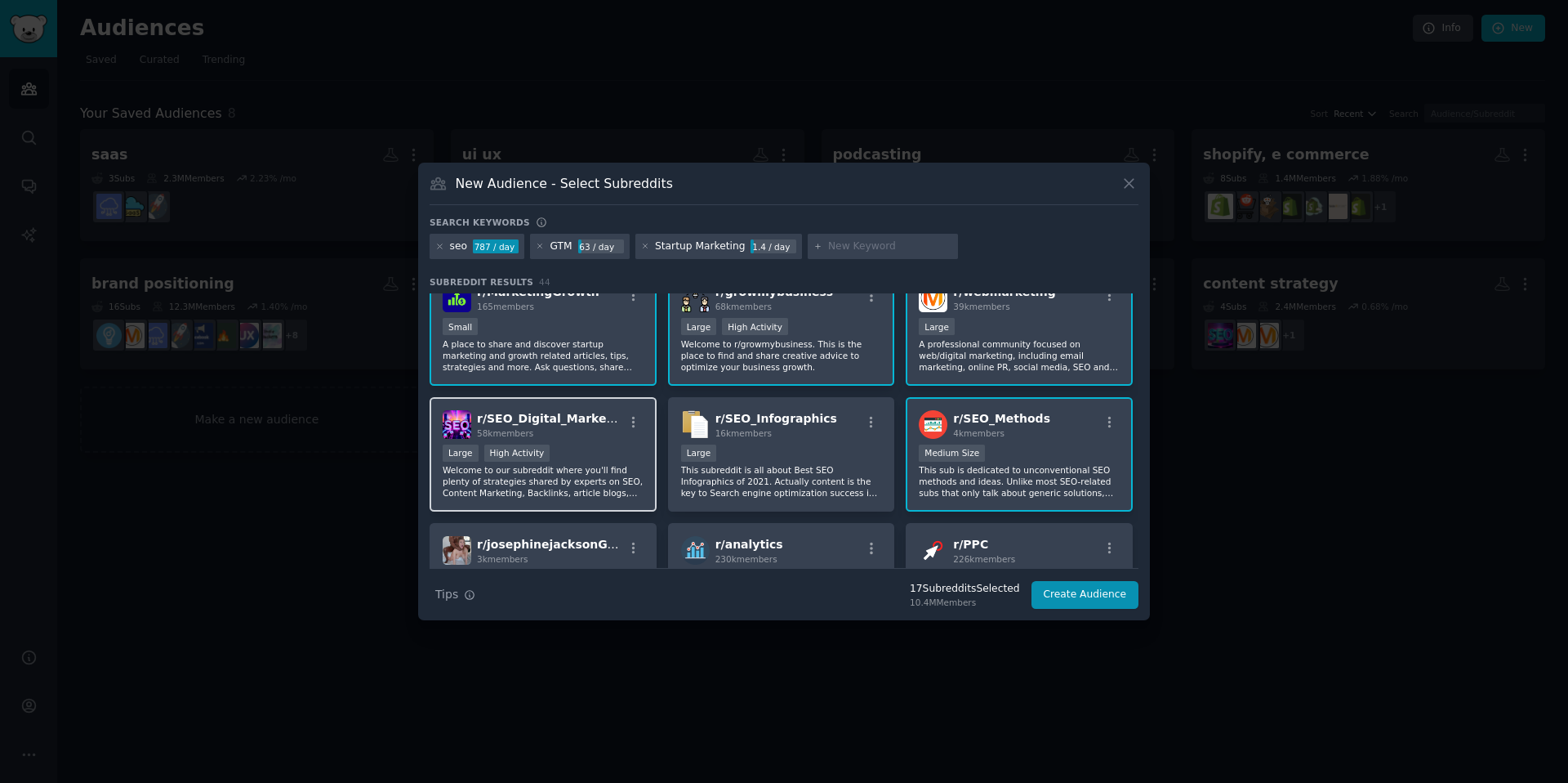
click at [525, 464] on p "Welcome to our subreddit where you'll find plenty of strategies shared by exper…" at bounding box center [543, 481] width 201 height 35
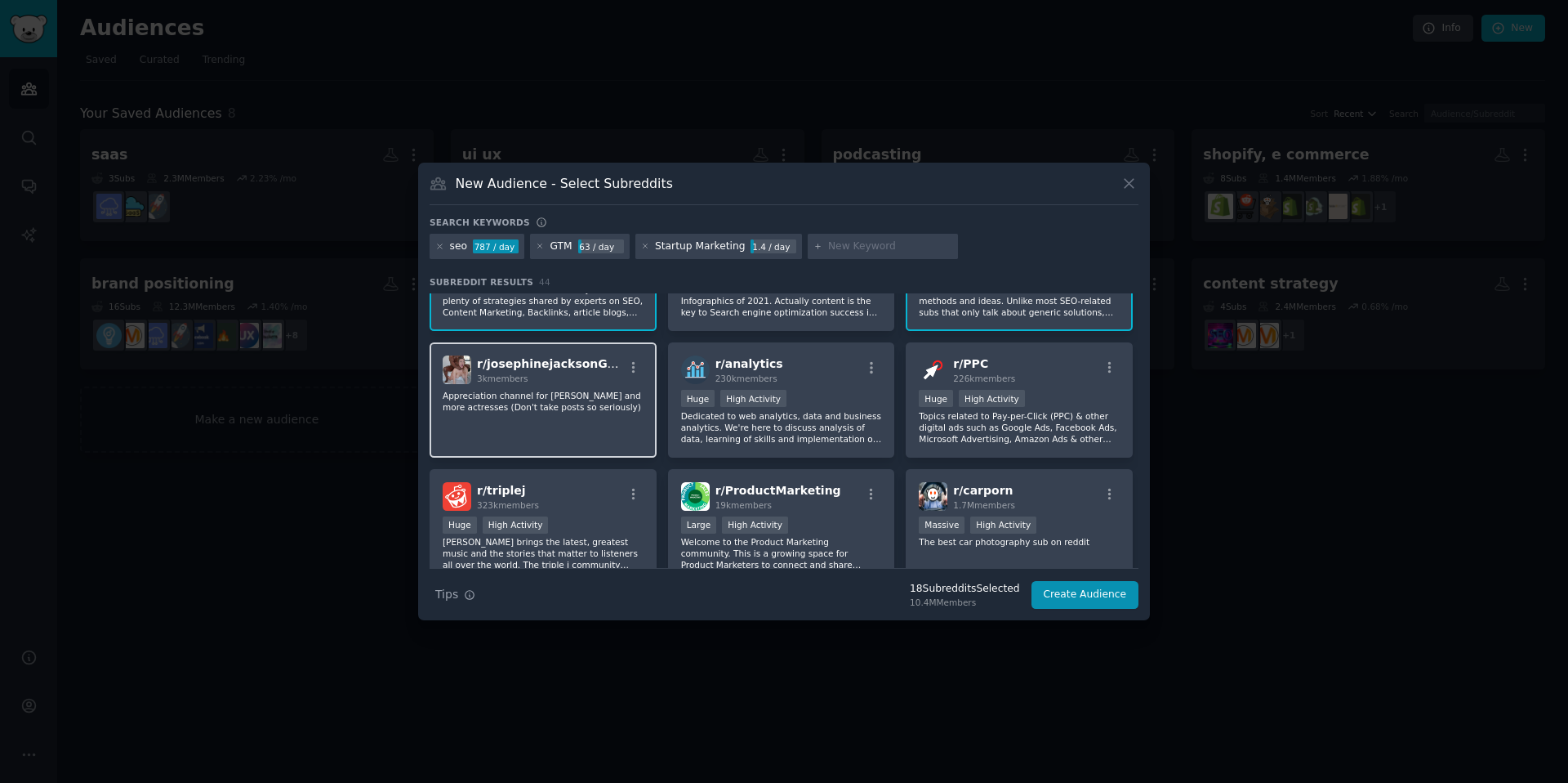
scroll to position [965, 0]
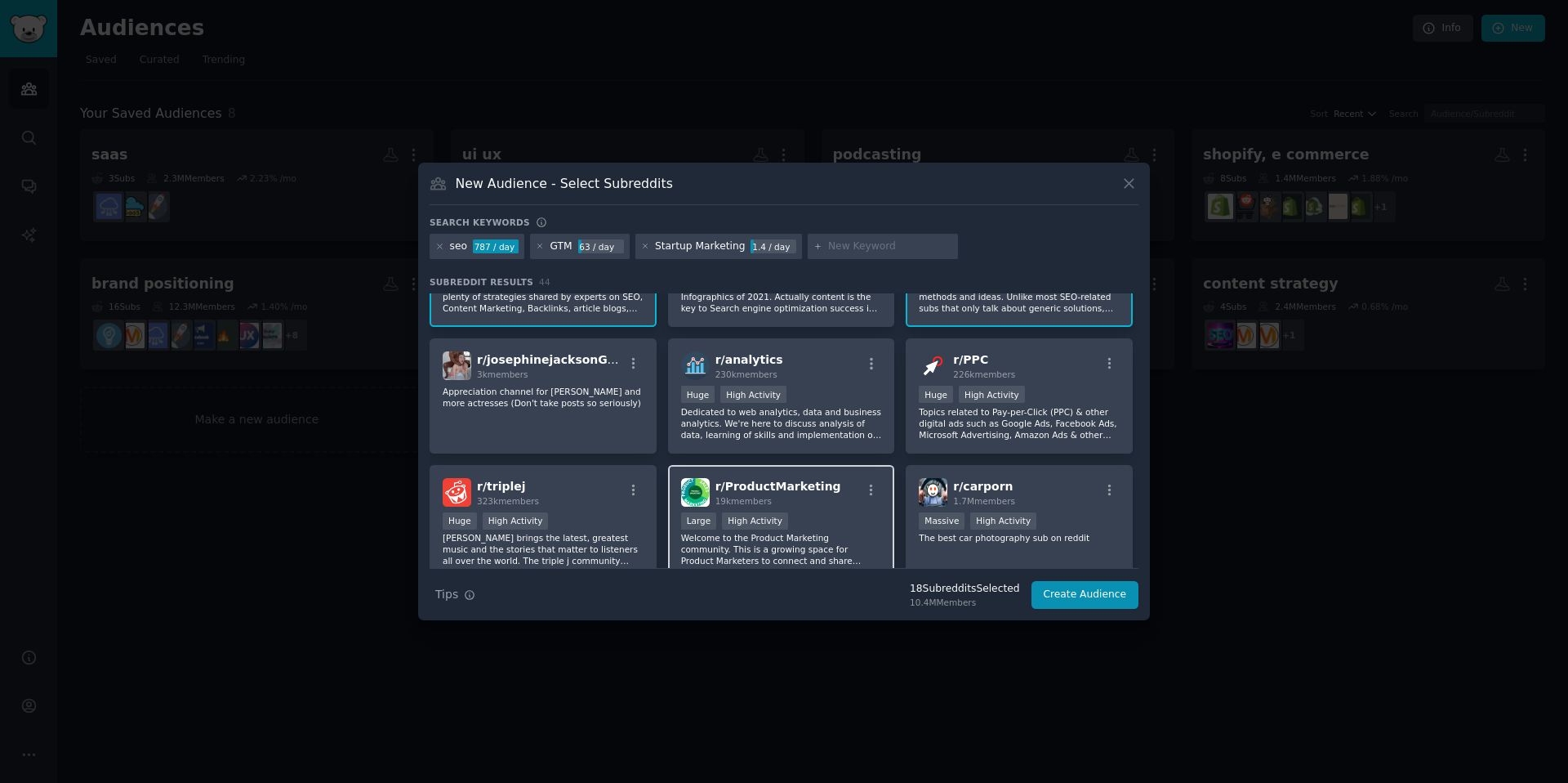
drag, startPoint x: 794, startPoint y: 506, endPoint x: 808, endPoint y: 501, distance: 14.9
click at [794, 506] on div "19k members" at bounding box center [778, 501] width 125 height 12
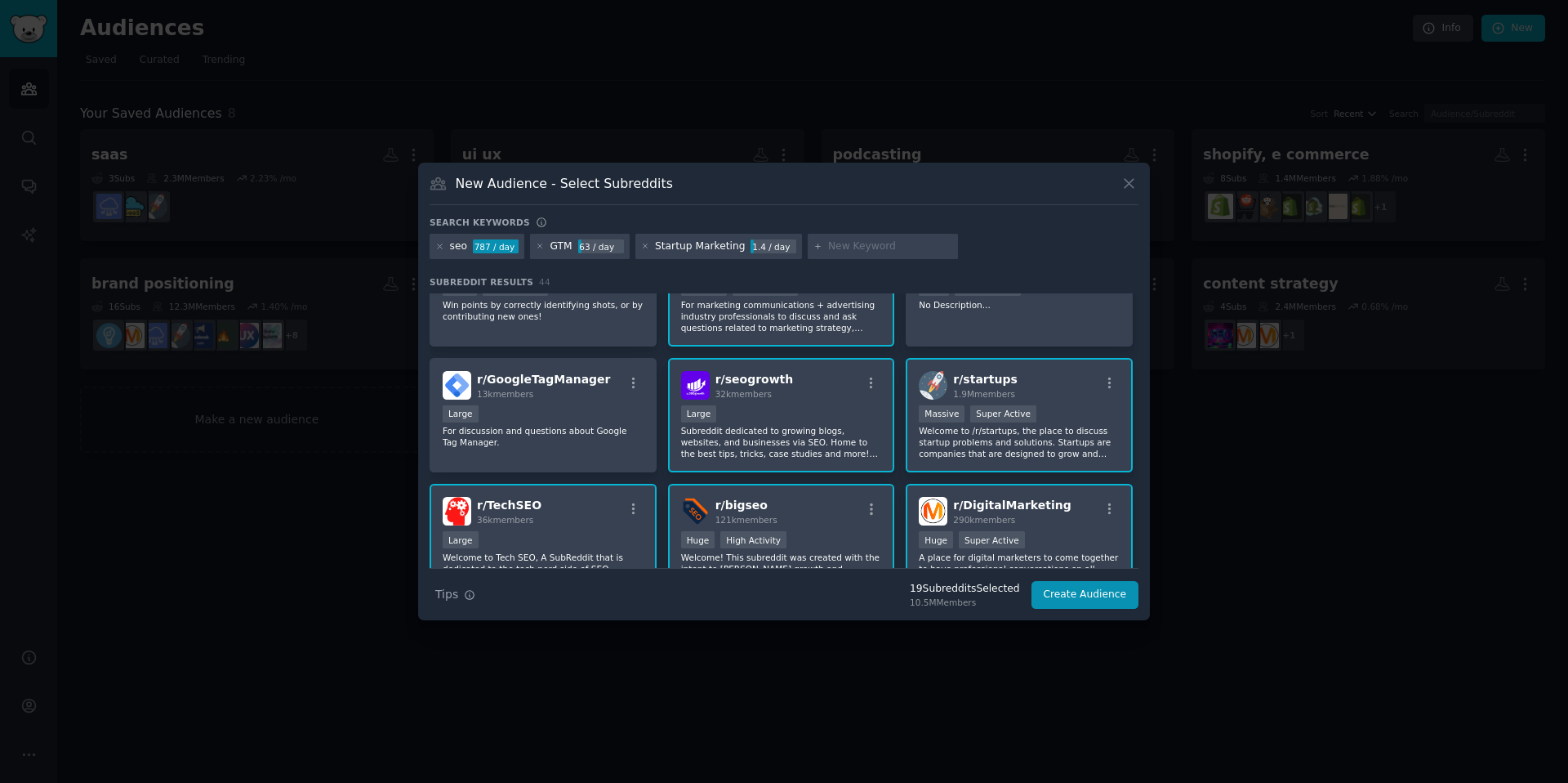
scroll to position [0, 0]
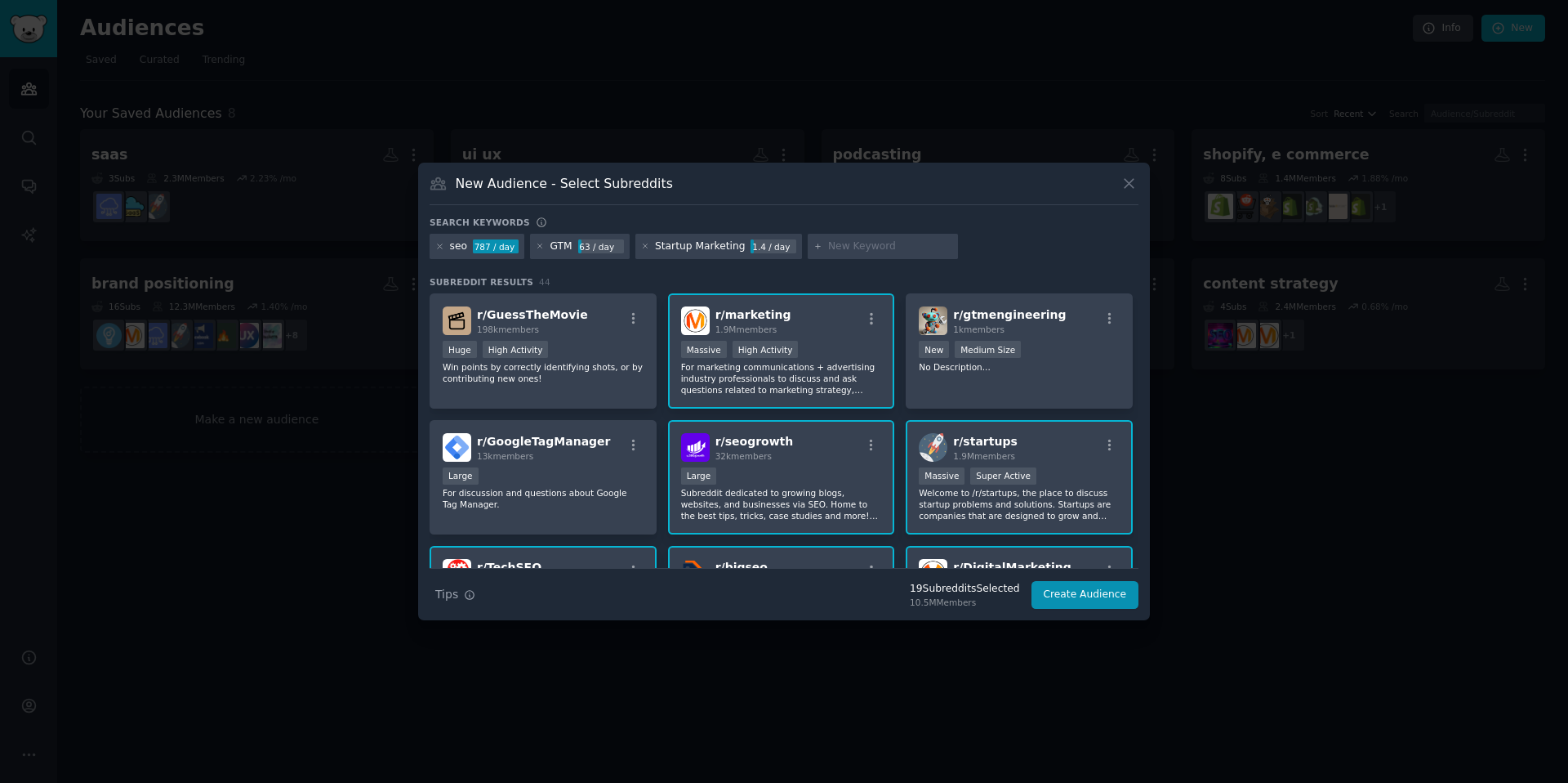
click at [842, 240] on input "text" at bounding box center [890, 246] width 125 height 15
type input "content marketing"
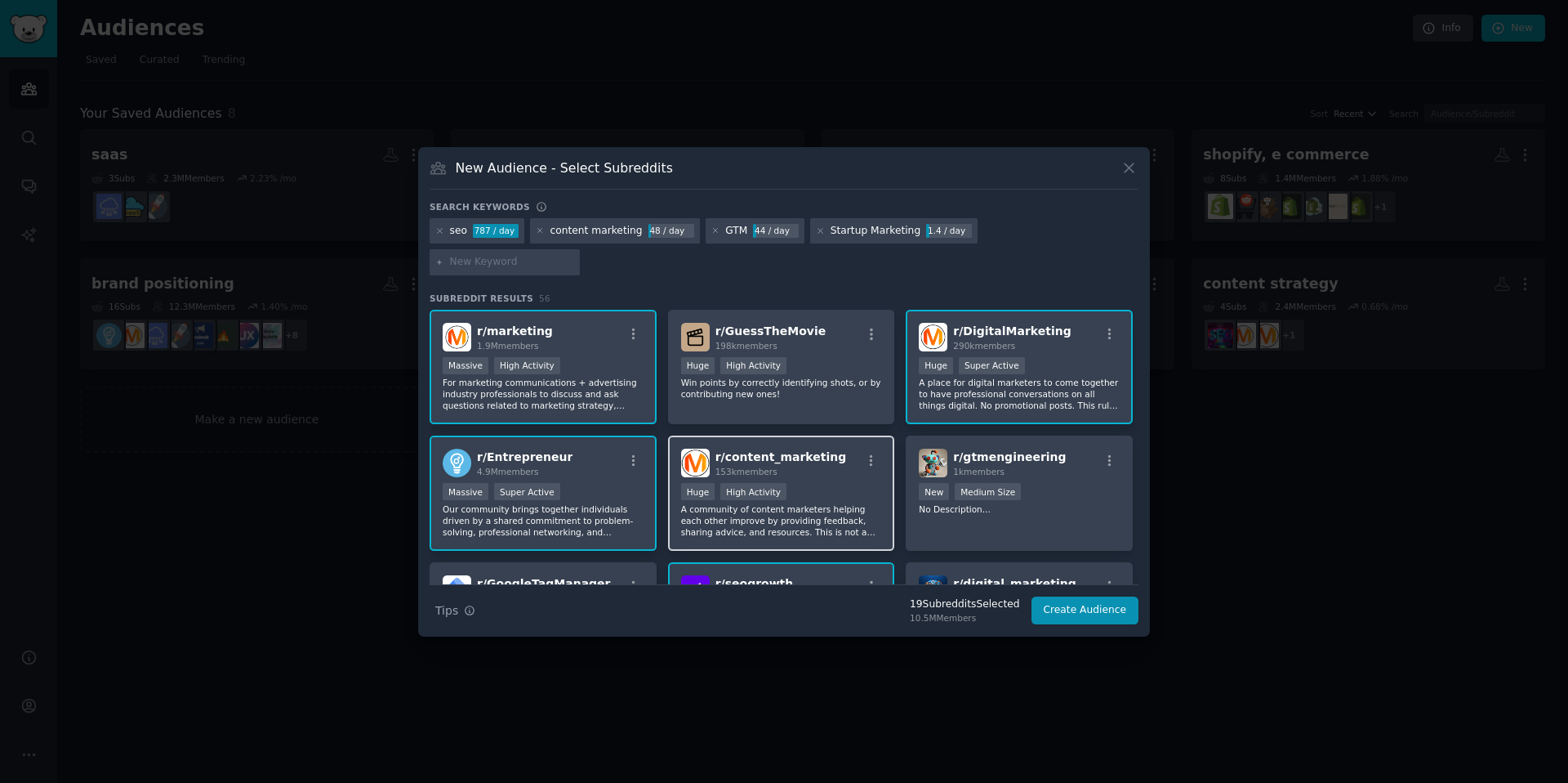
click at [815, 483] on div "Huge High Activity" at bounding box center [781, 493] width 201 height 20
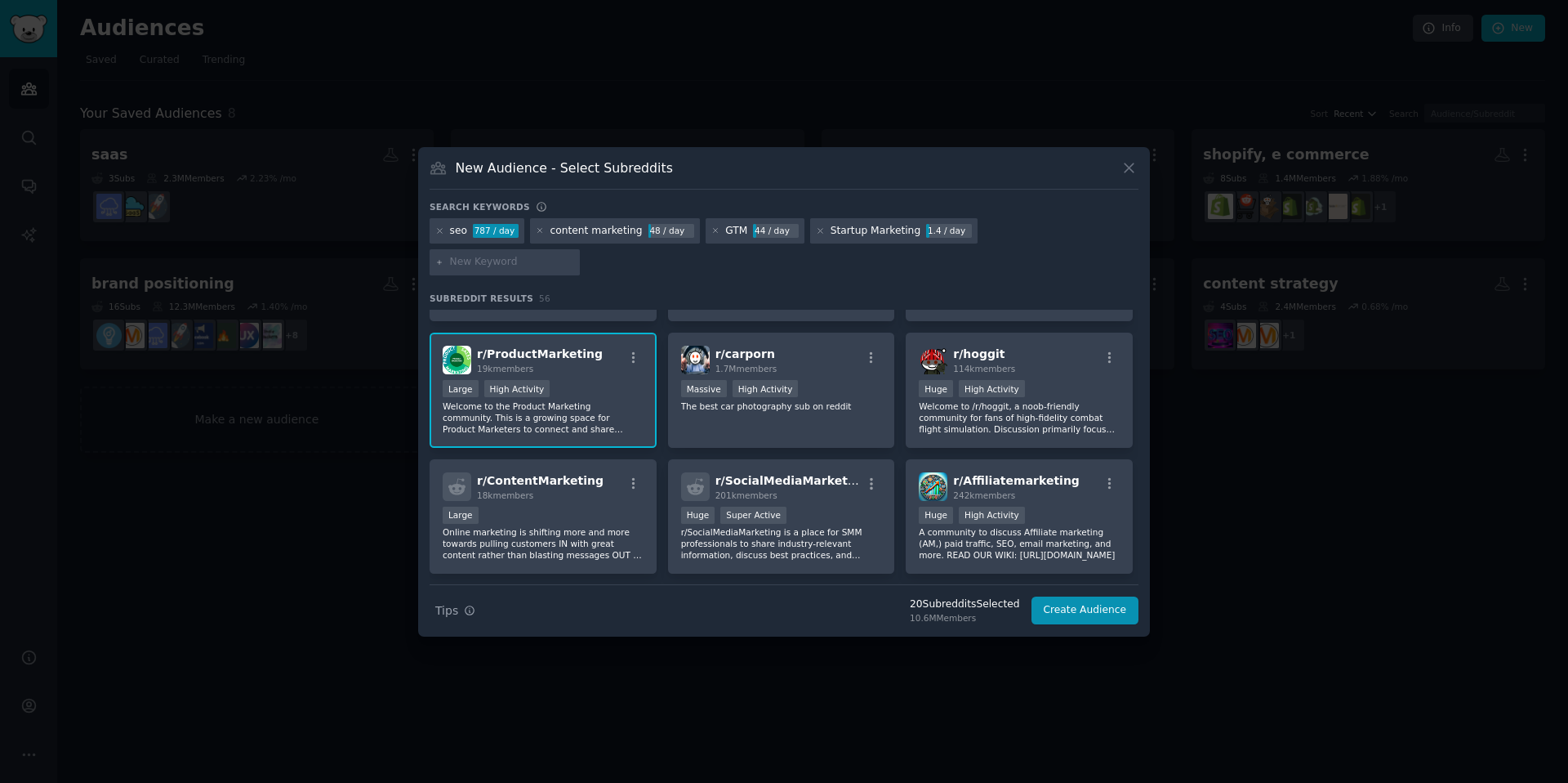
scroll to position [1374, 0]
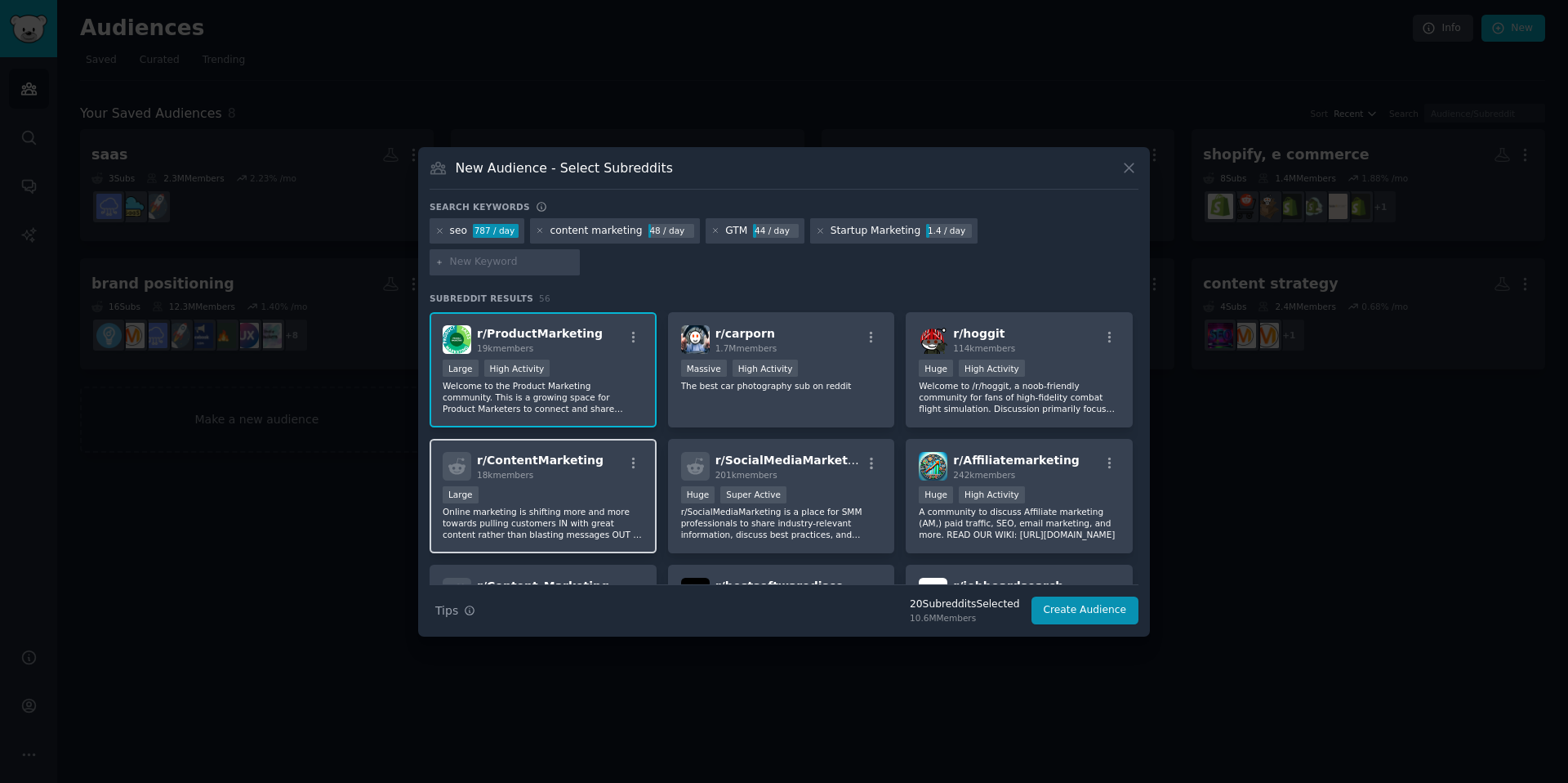
click at [607, 460] on div "r/ ContentMarketing 18k members" at bounding box center [543, 466] width 201 height 28
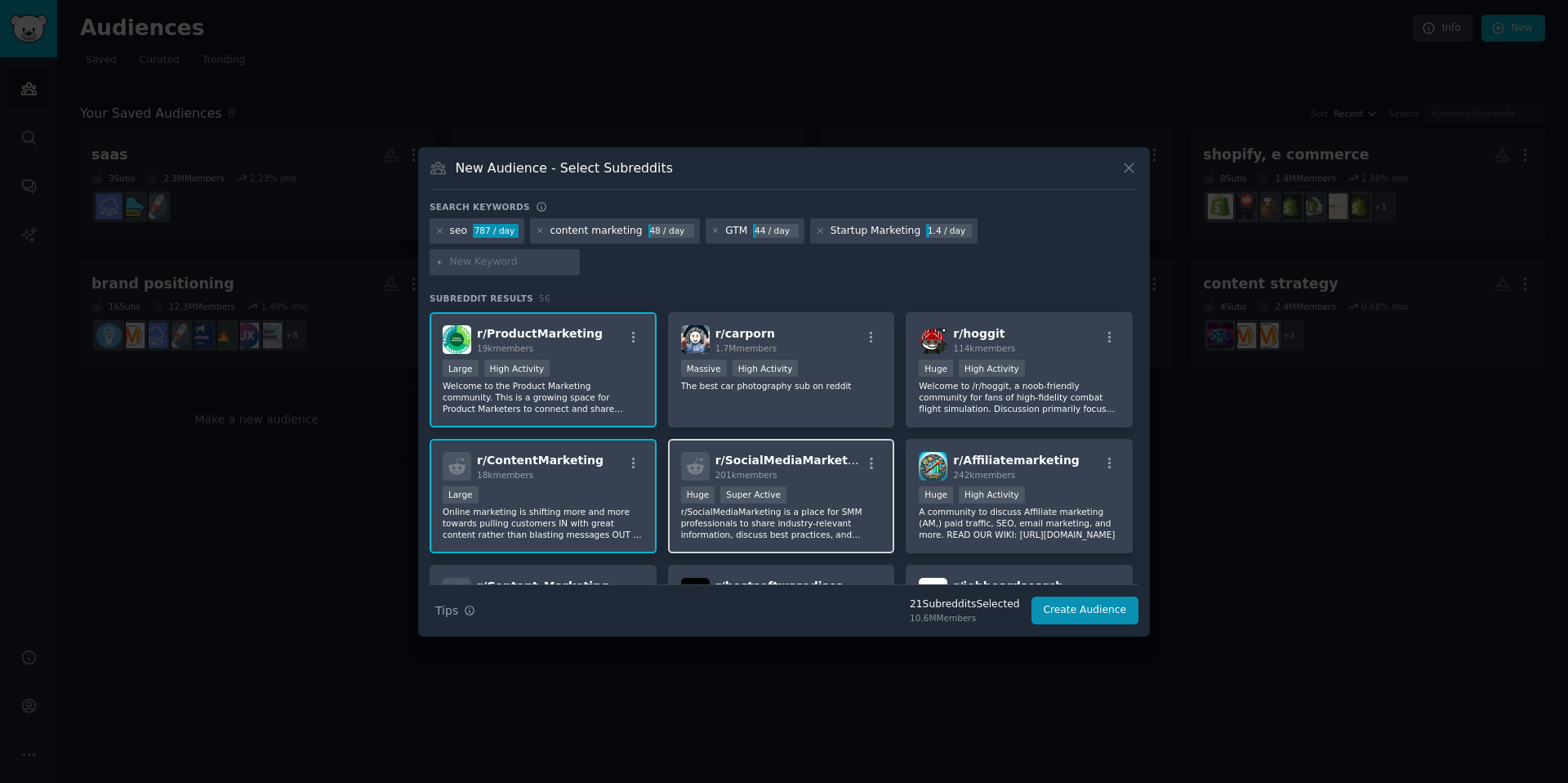
click at [810, 454] on span "r/ SocialMediaMarketing" at bounding box center [792, 460] width 153 height 13
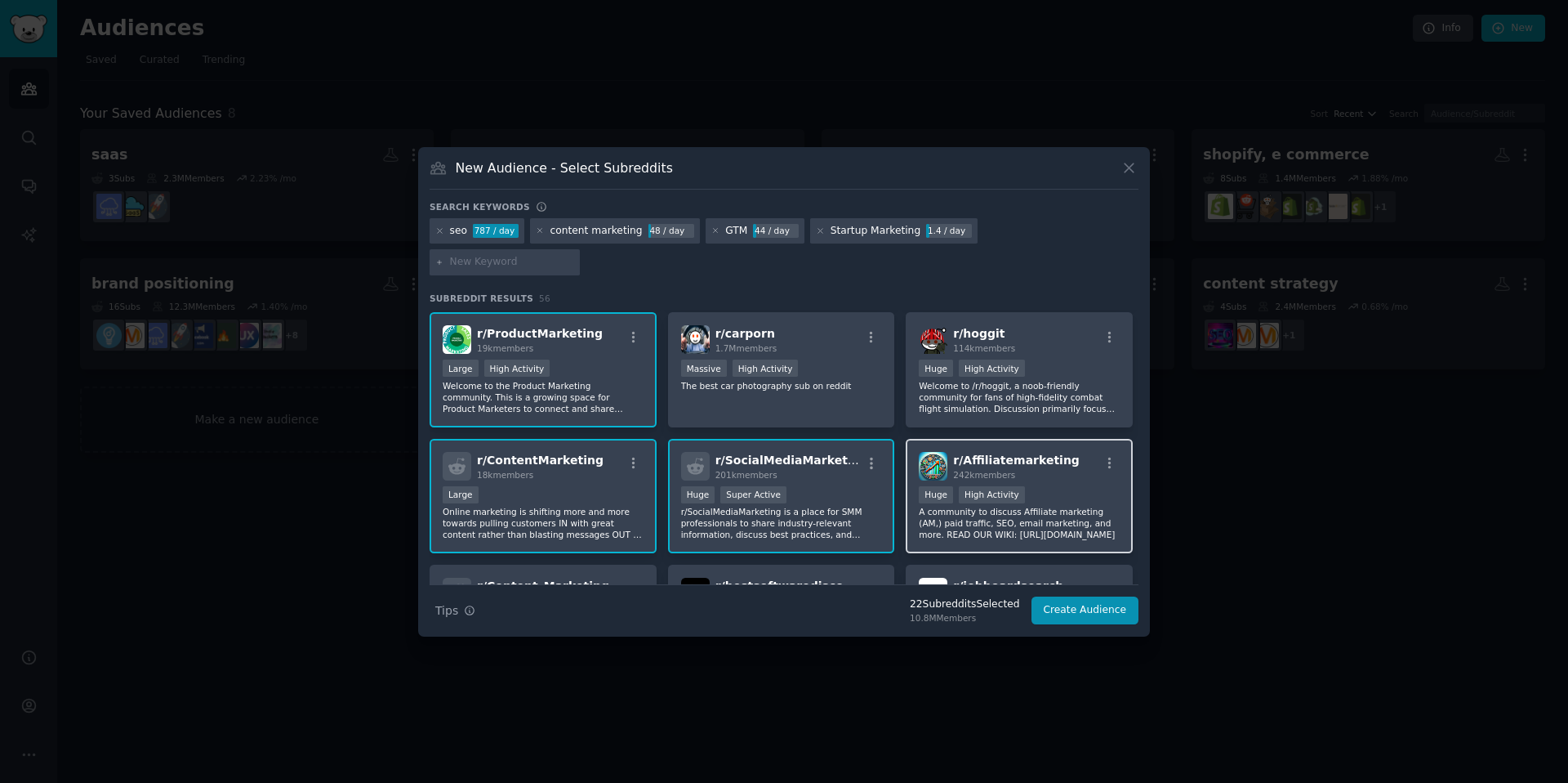
click at [1054, 454] on span "r/ Affiliatemarketing" at bounding box center [1016, 460] width 126 height 13
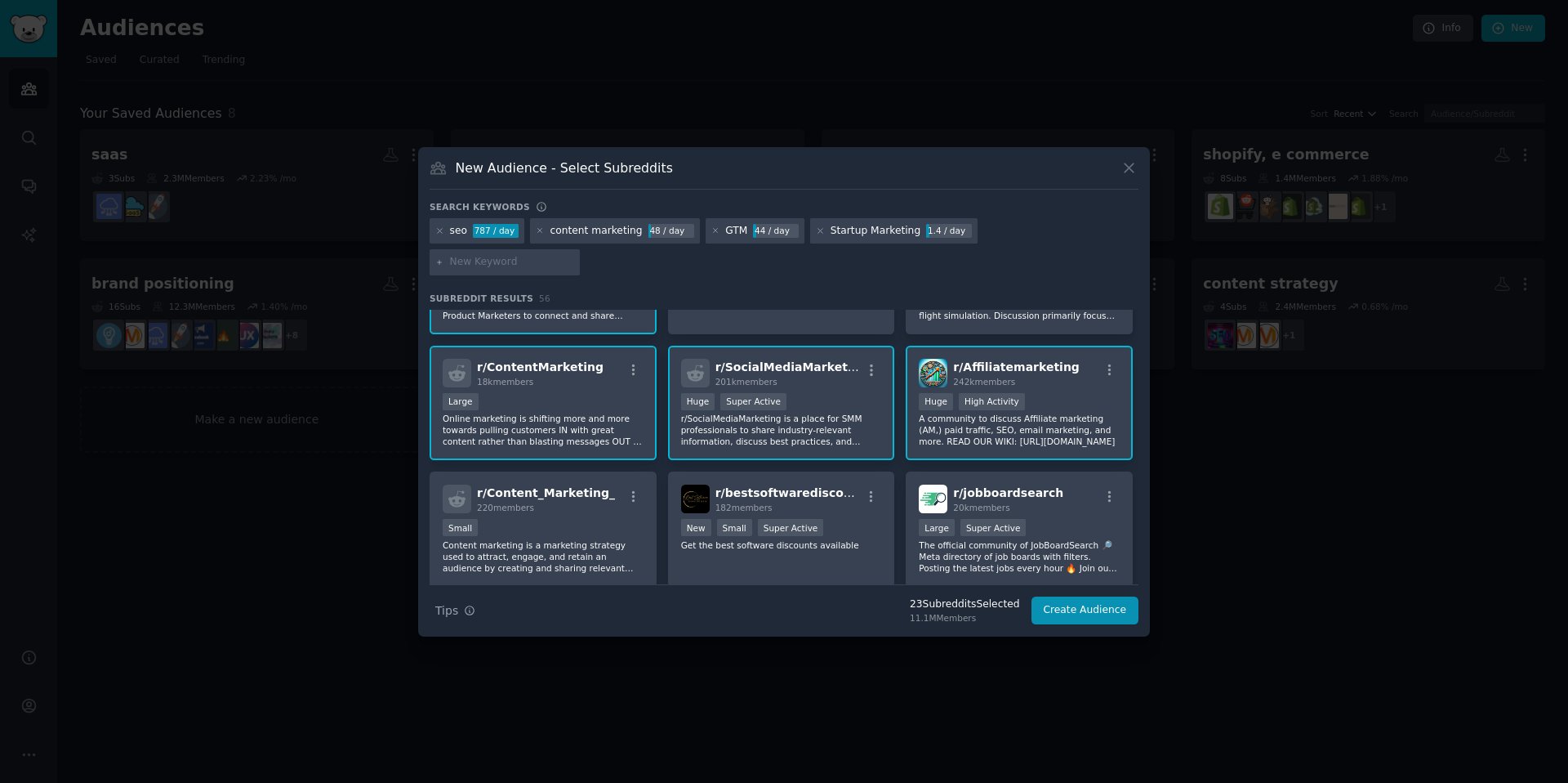
scroll to position [1461, 0]
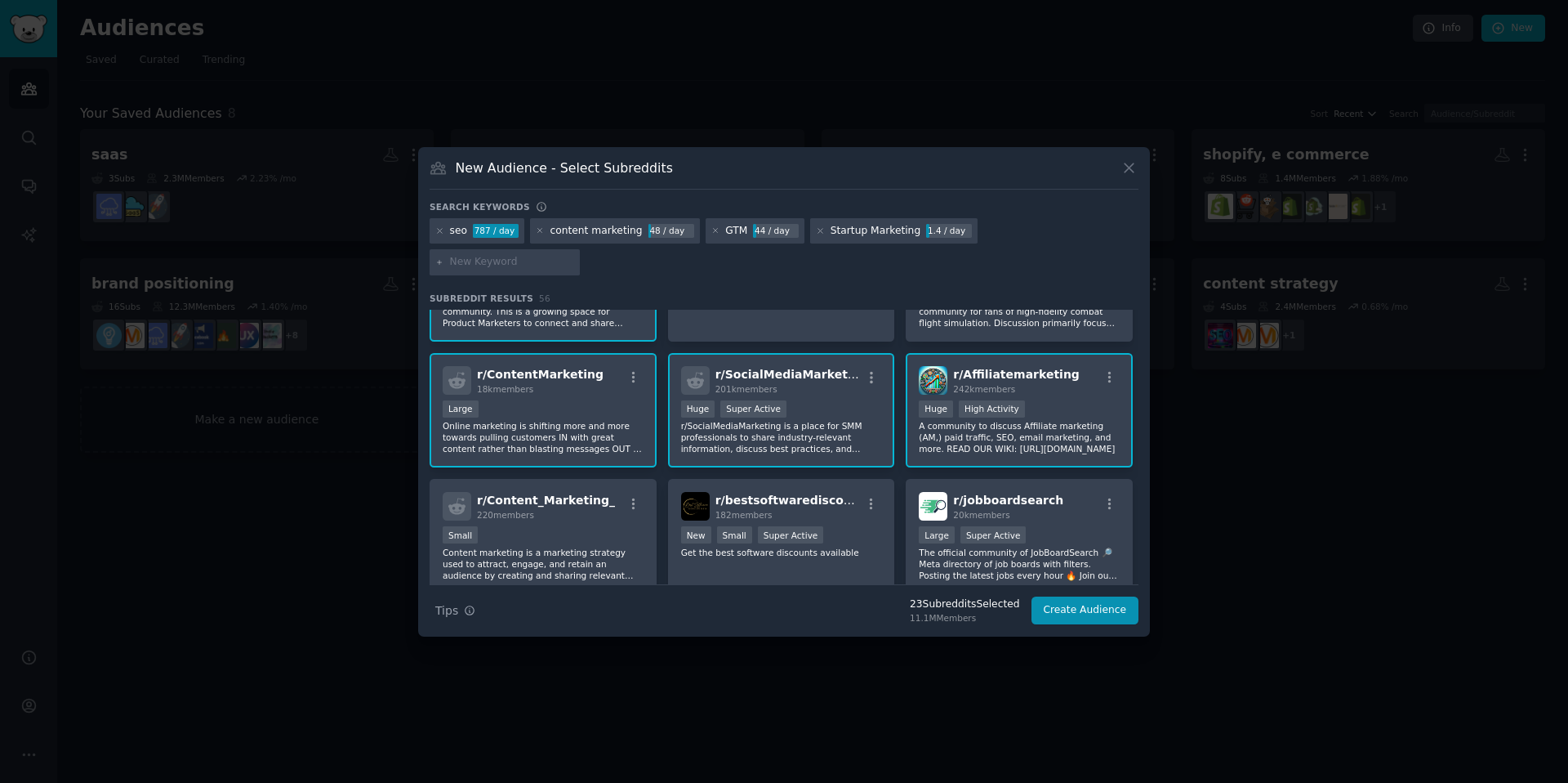
click at [986, 383] on div "r/ Affiliatemarketing 242k members >= 80th percentile for submissions / day Hug…" at bounding box center [1020, 410] width 227 height 115
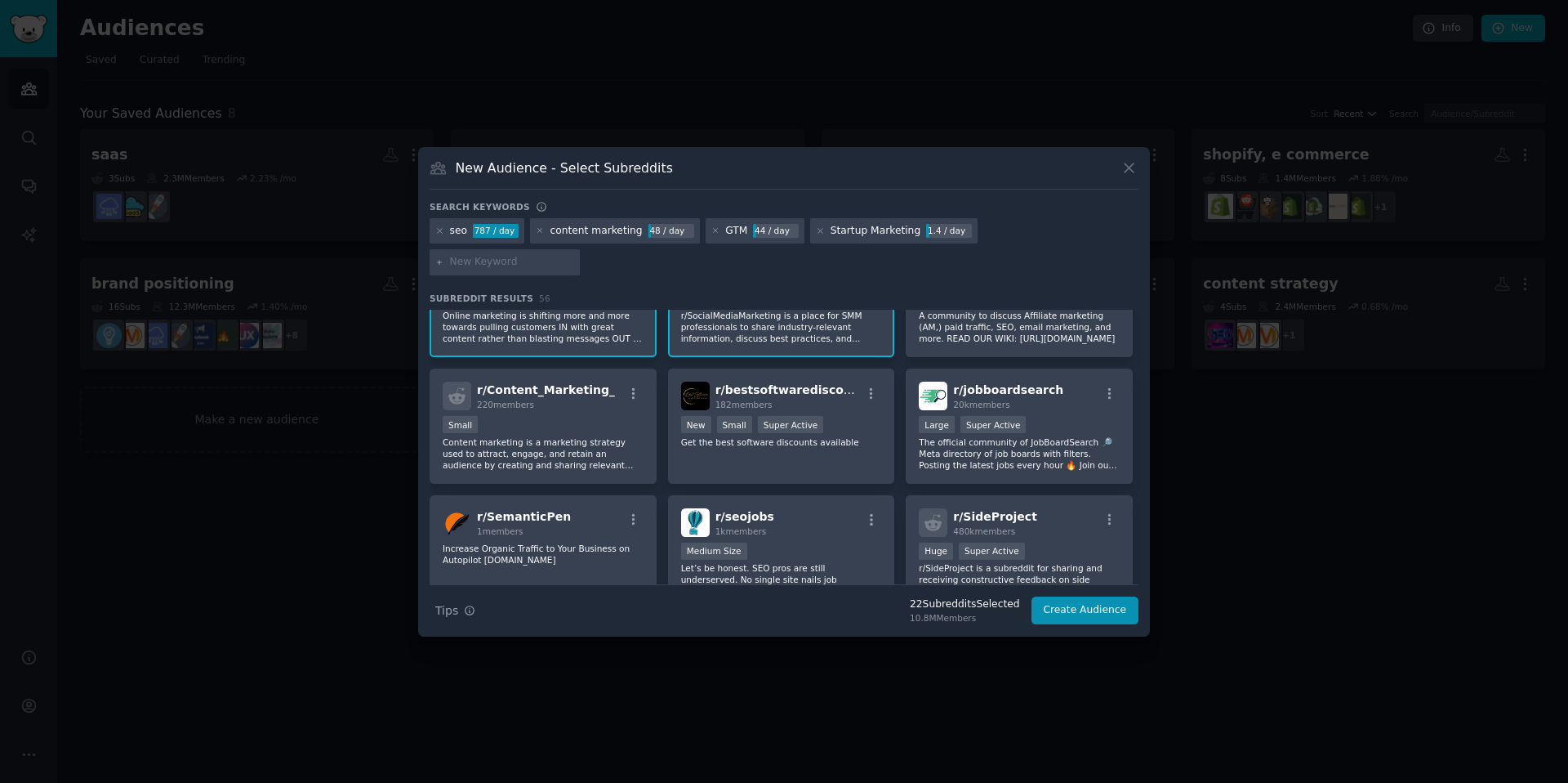
scroll to position [1572, 0]
click at [985, 441] on p "The official community of JobBoardSearch 🔎 Meta directory of job boards with fi…" at bounding box center [1019, 452] width 201 height 35
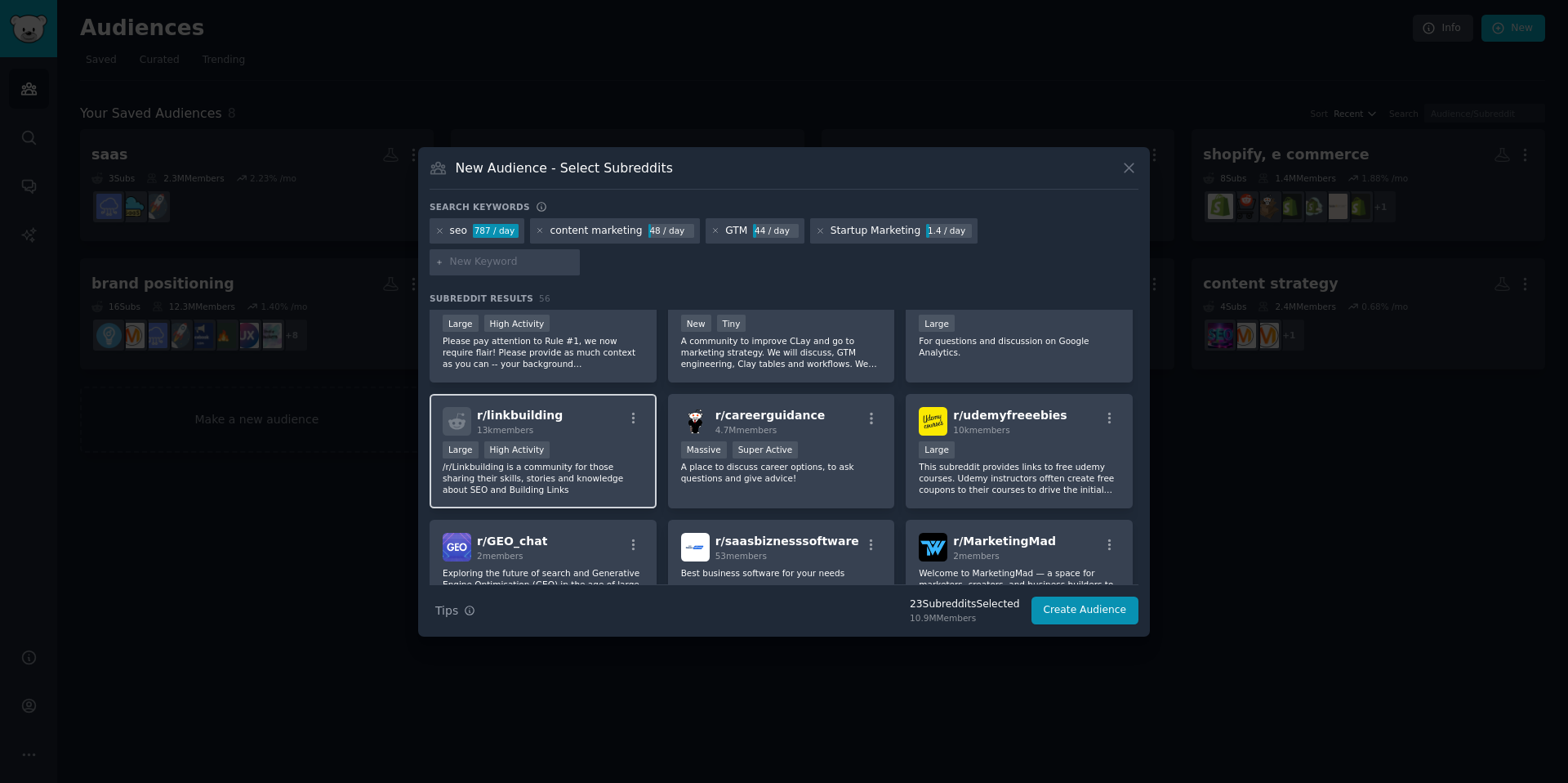
scroll to position [1928, 0]
click at [603, 438] on div "Large High Activity" at bounding box center [543, 448] width 201 height 20
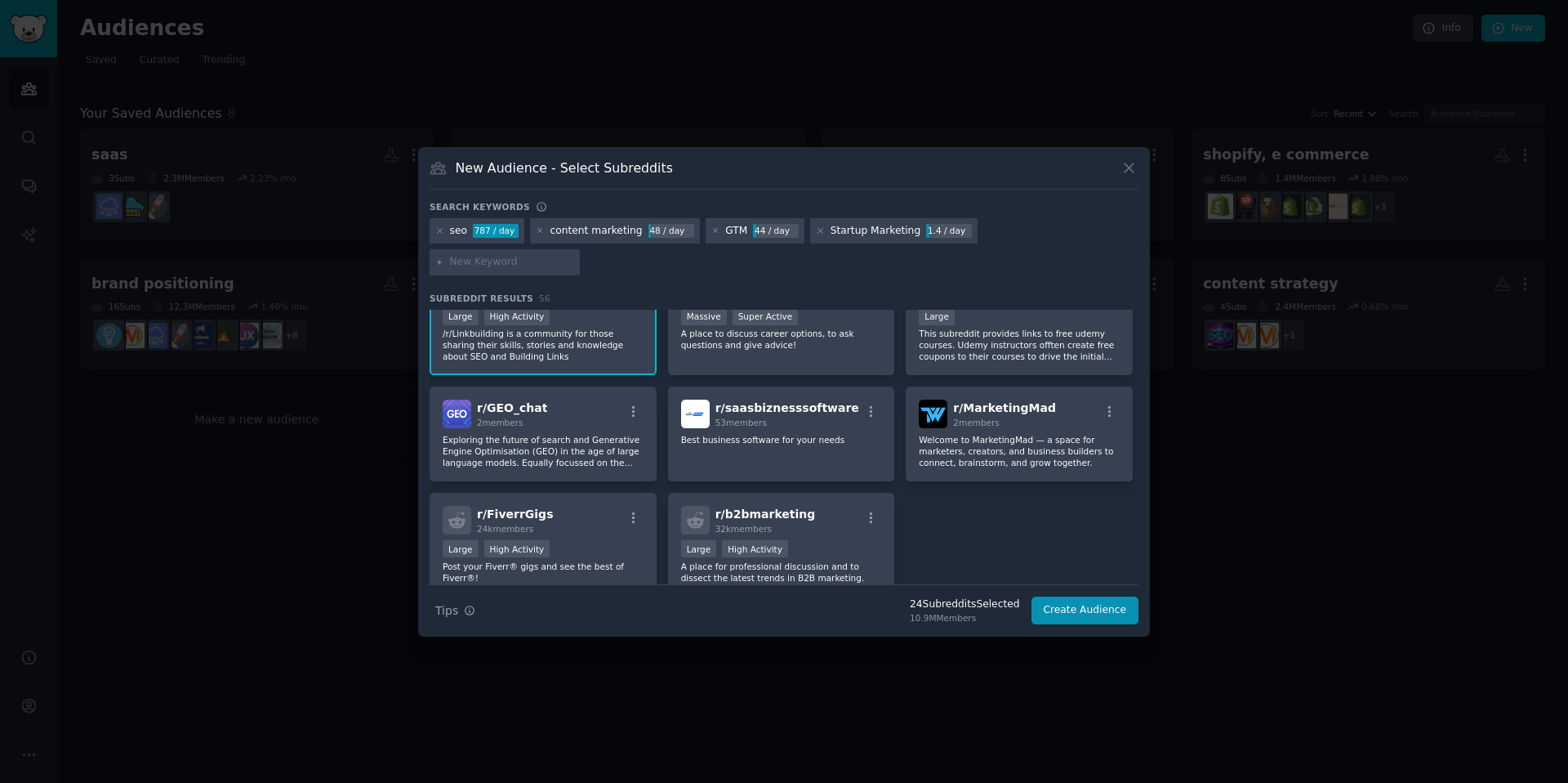
scroll to position [2057, 0]
click at [583, 435] on p "Exploring the future of search and Generative Engine Optimisation (GEO) in the …" at bounding box center [543, 452] width 201 height 35
click at [574, 255] on input "text" at bounding box center [512, 262] width 125 height 15
type input "indie hackers"
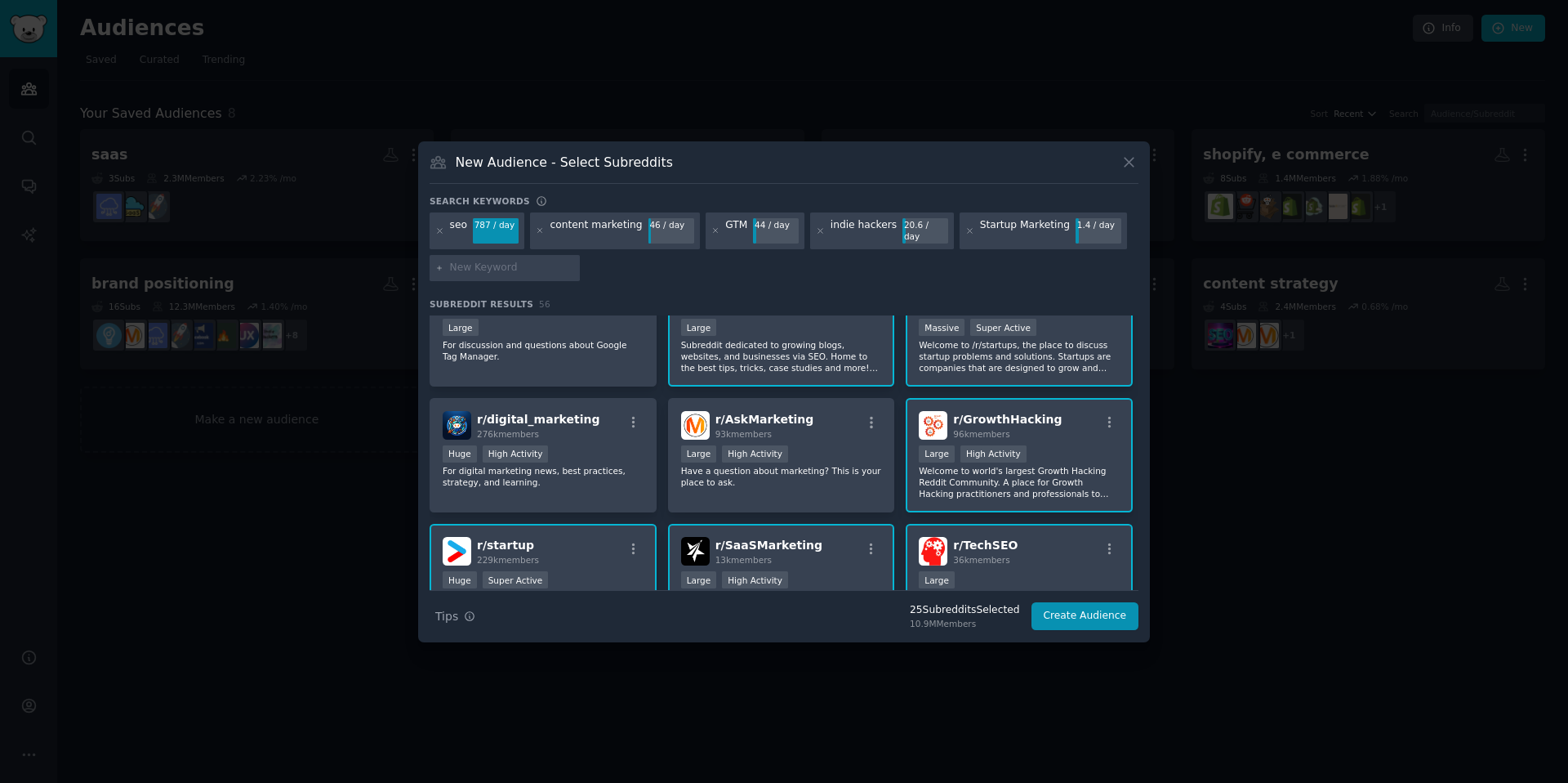
scroll to position [437, 0]
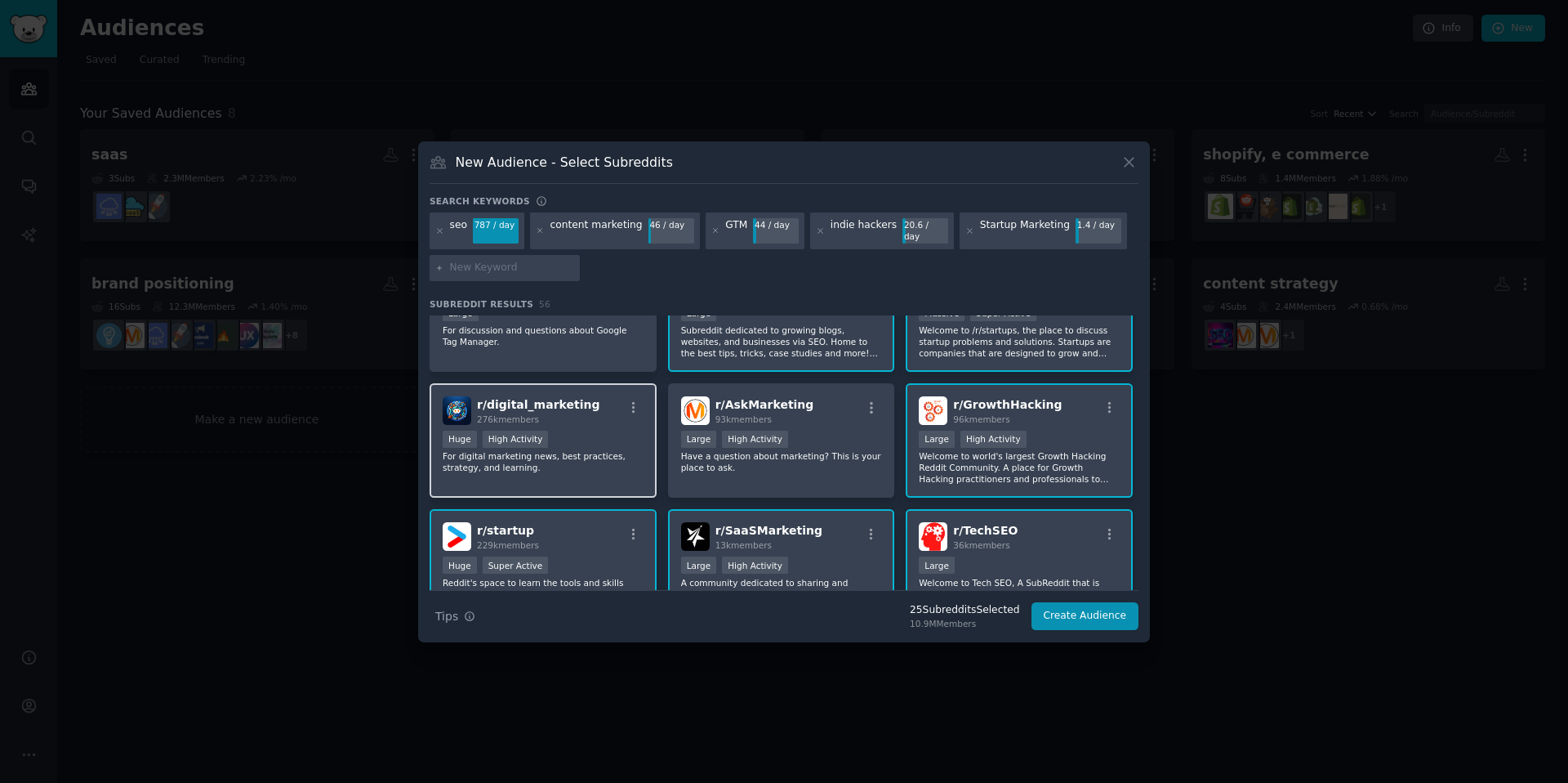
click at [597, 431] on div "Huge High Activity" at bounding box center [543, 441] width 201 height 20
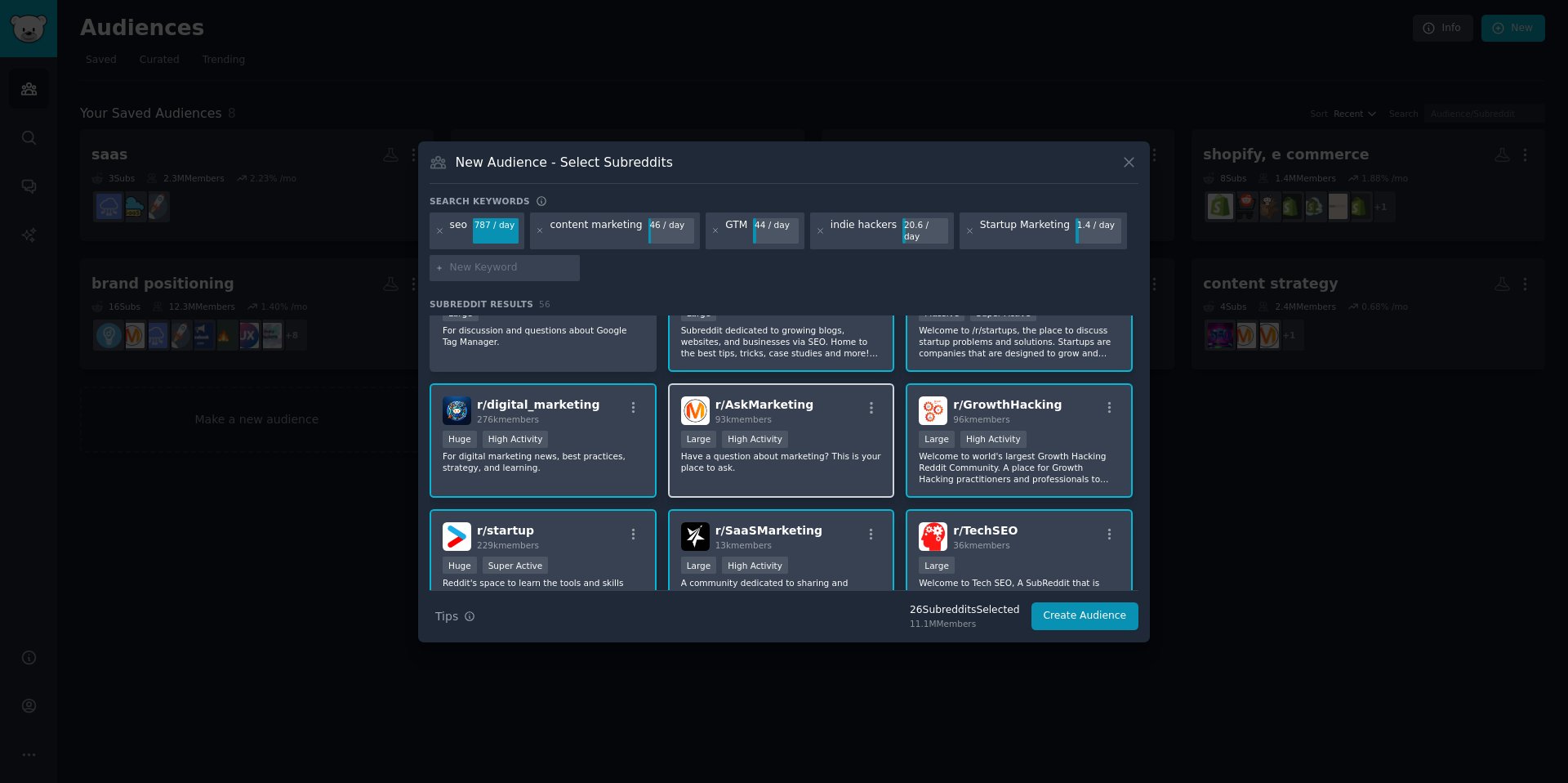
click at [836, 450] on p "Have a question about marketing? This is your place to ask." at bounding box center [781, 461] width 201 height 23
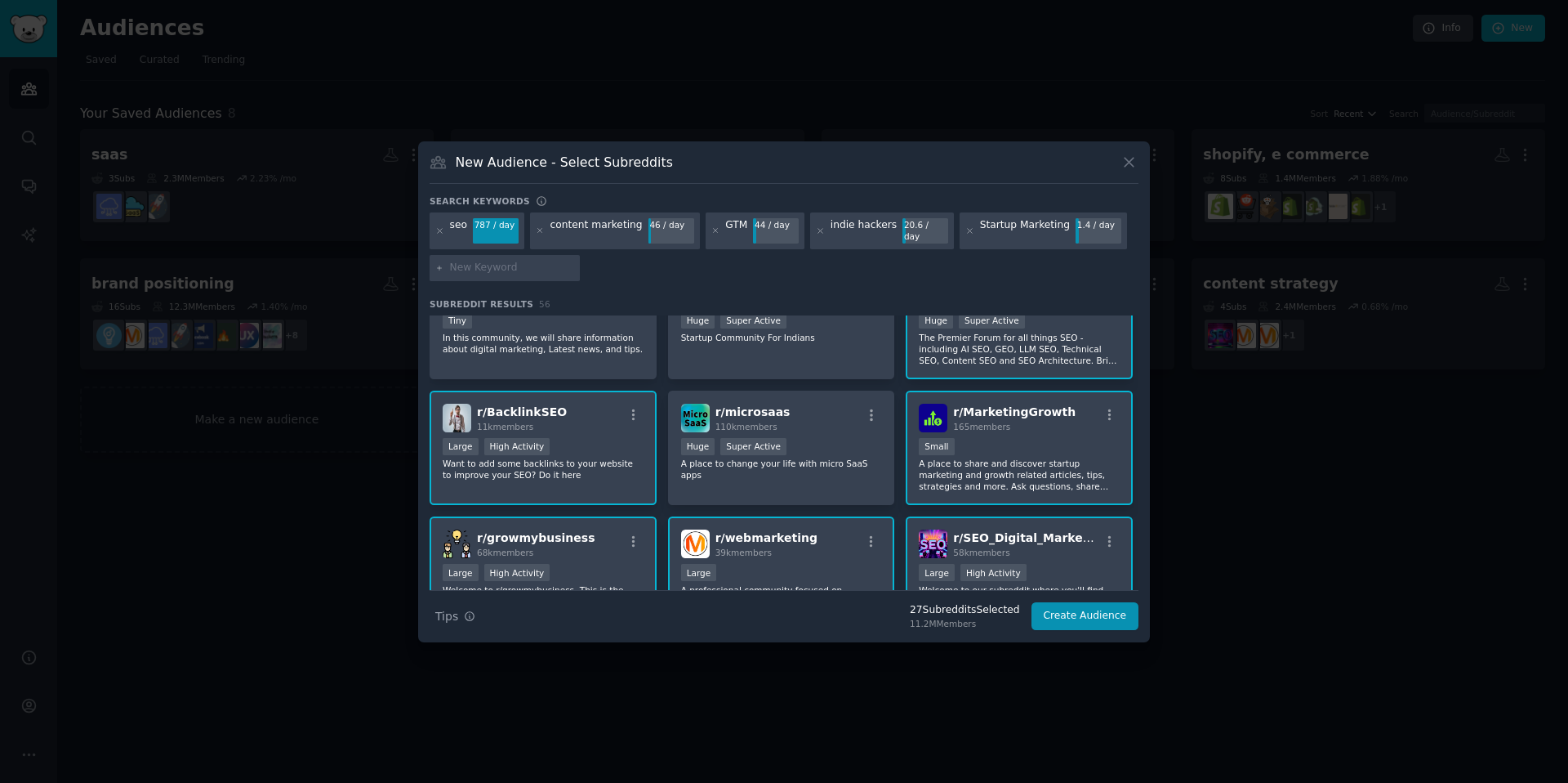
scroll to position [937, 0]
click at [803, 424] on div "r/ microsaas 110k members" at bounding box center [781, 416] width 201 height 28
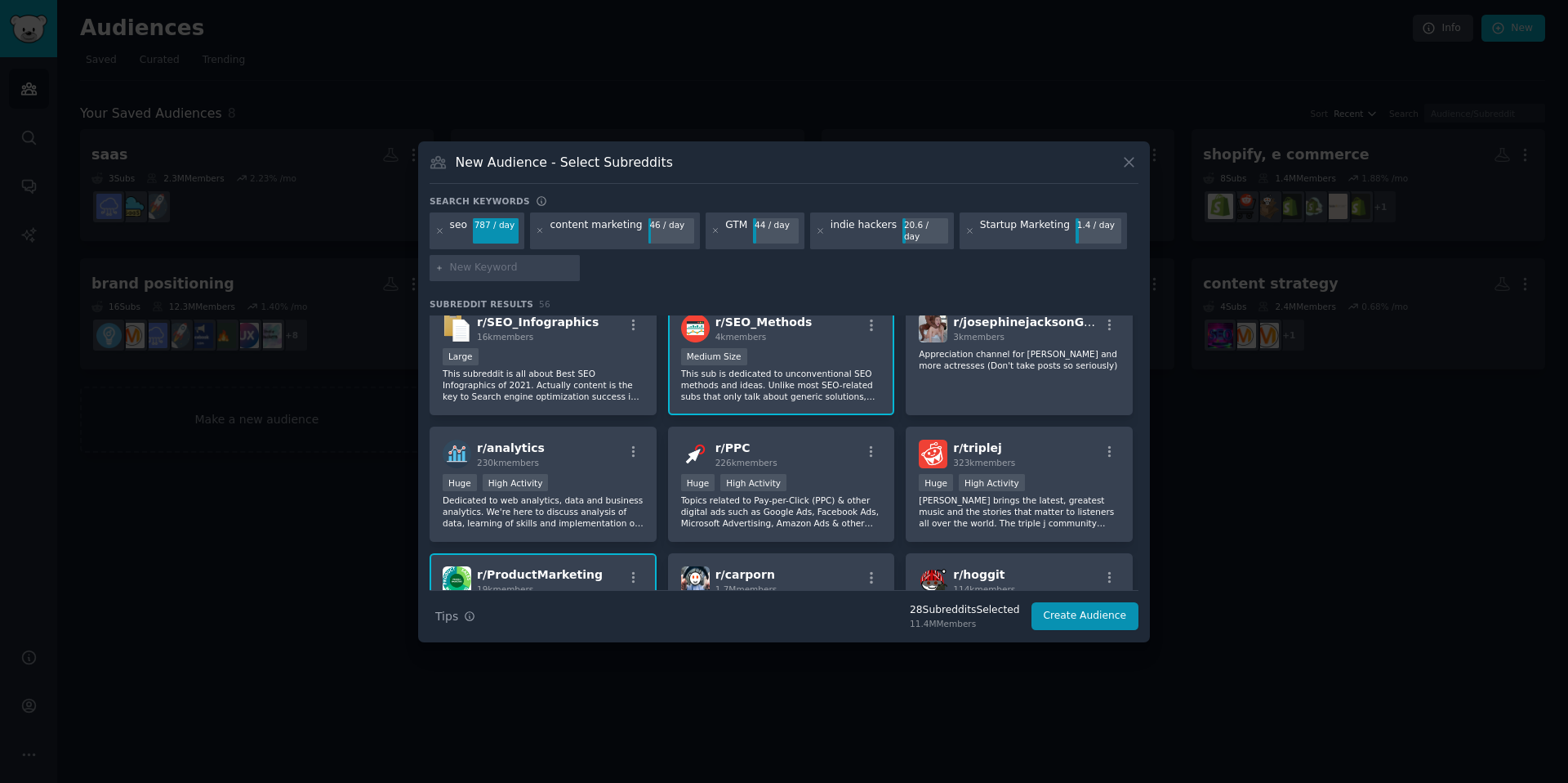
scroll to position [1250, 0]
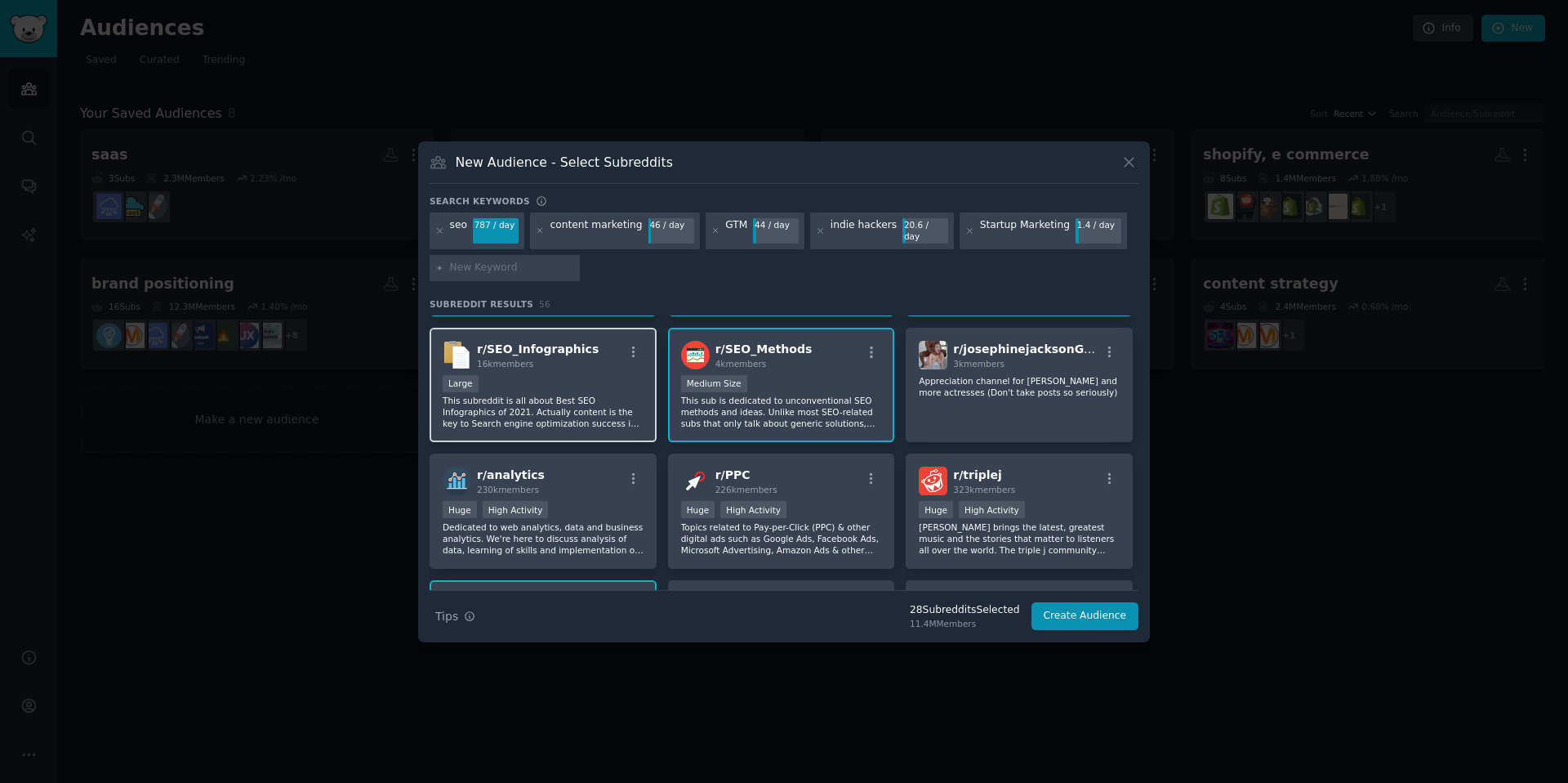
click at [616, 405] on p "This subreddit is all about Best SEO Infographics of 2021. Actually content is …" at bounding box center [543, 412] width 201 height 35
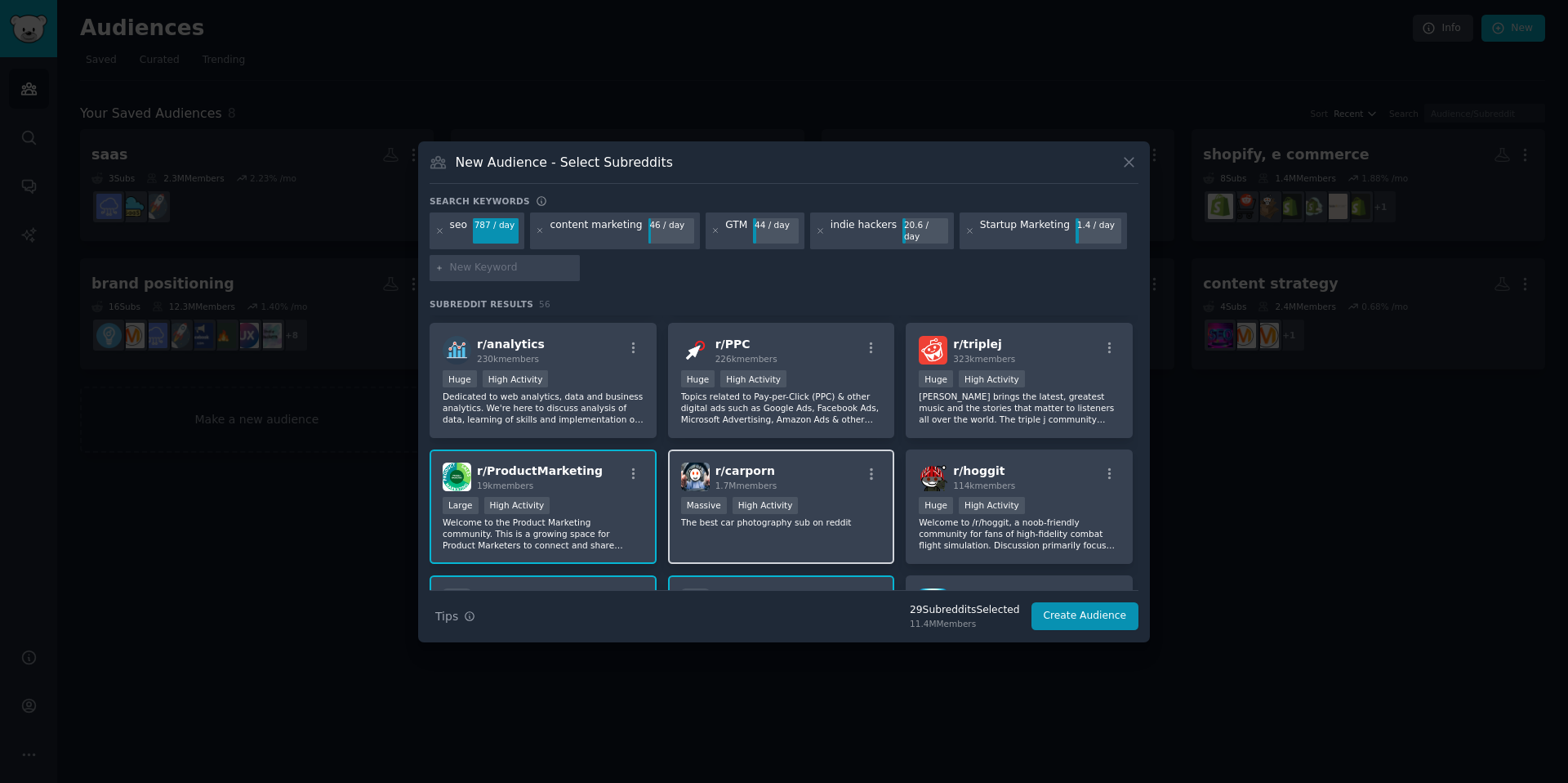
scroll to position [1390, 0]
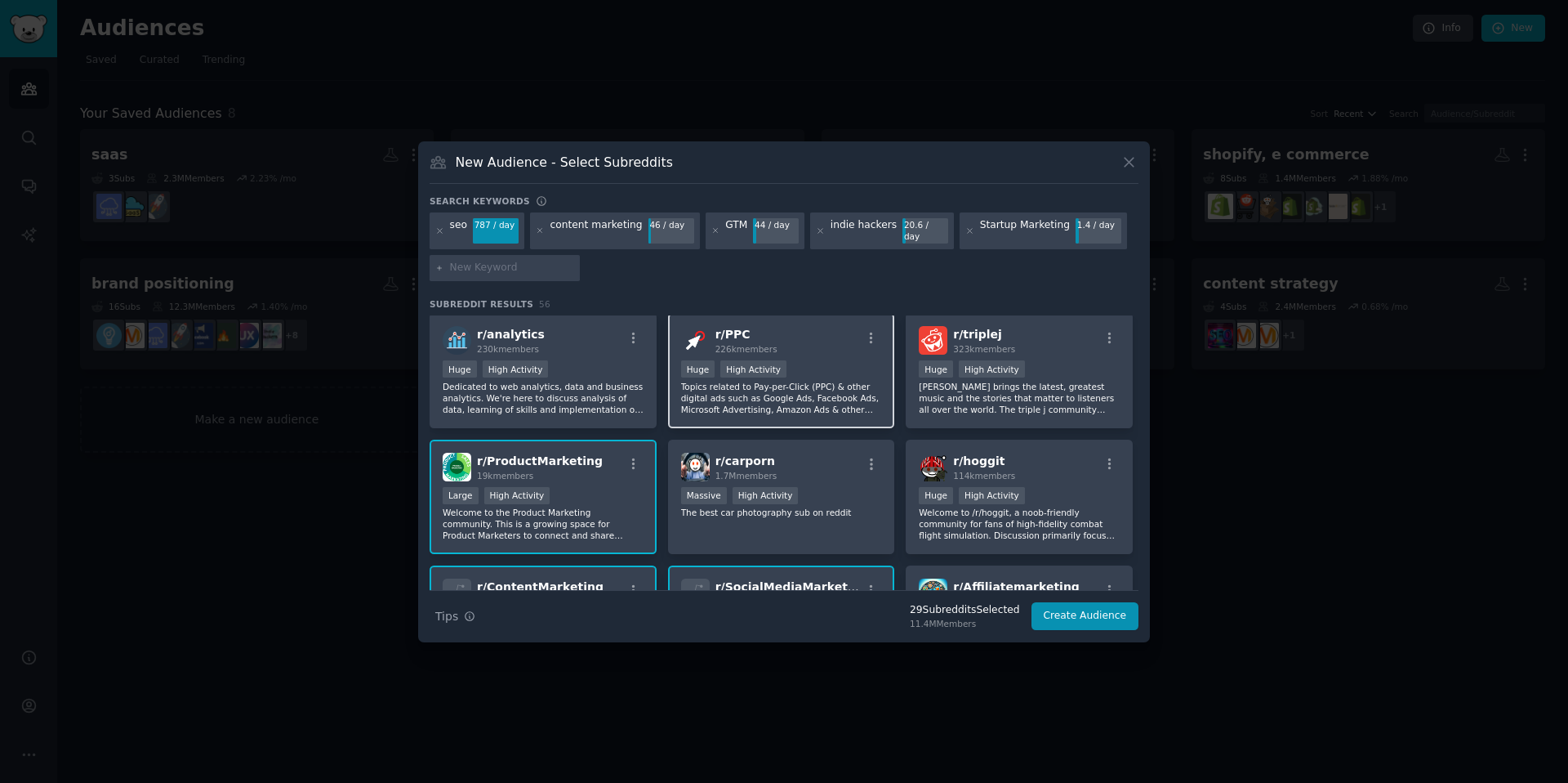
click at [825, 391] on p "Topics related to Pay-per-Click (PPC) & other digital ads such as Google Ads, F…" at bounding box center [781, 398] width 201 height 35
click at [497, 387] on p "Dedicated to web analytics, data and business analytics. We're here to discuss …" at bounding box center [543, 398] width 201 height 35
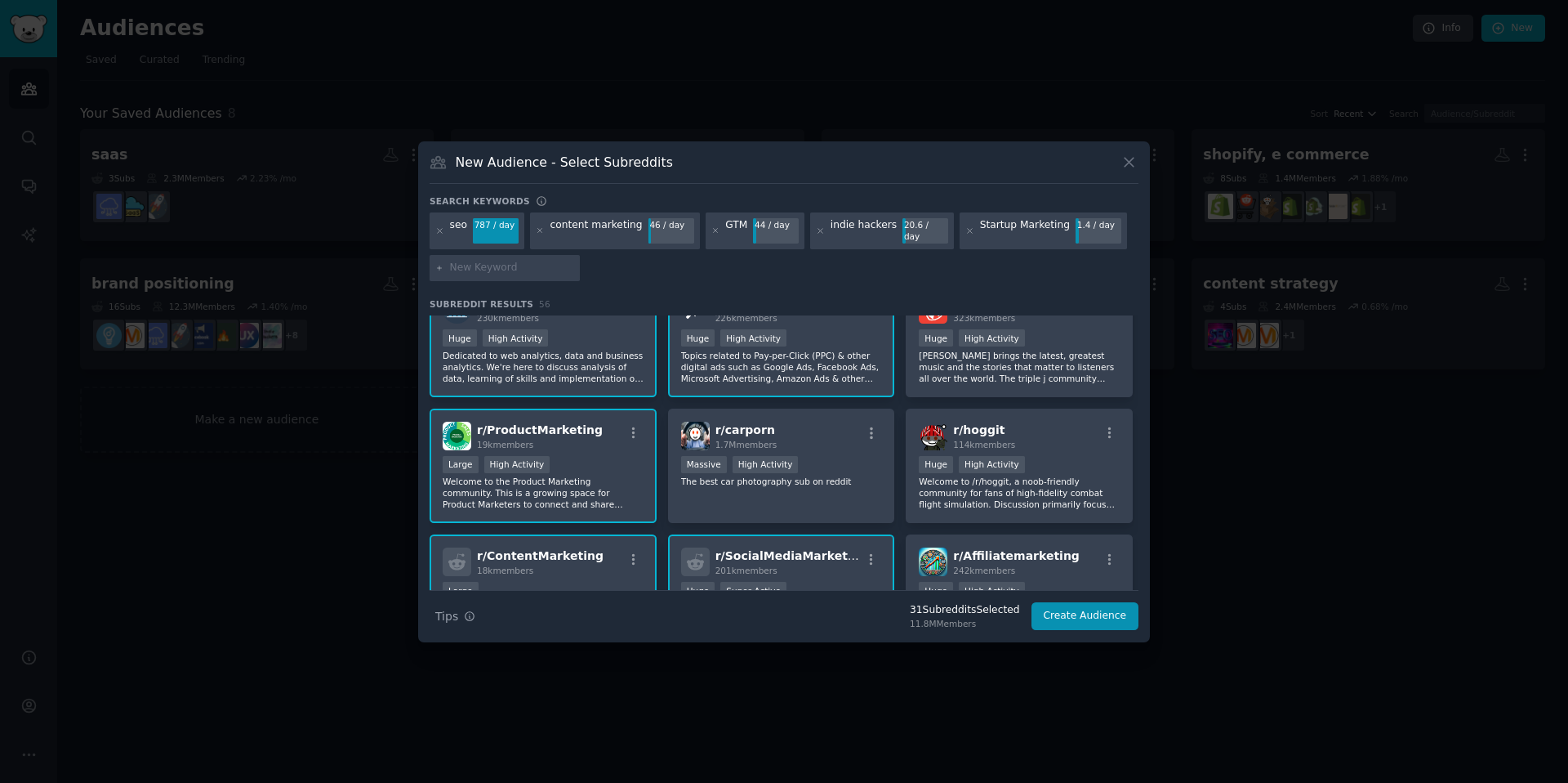
scroll to position [1421, 0]
click at [604, 358] on p "Dedicated to web analytics, data and business analytics. We're here to discuss …" at bounding box center [543, 367] width 201 height 35
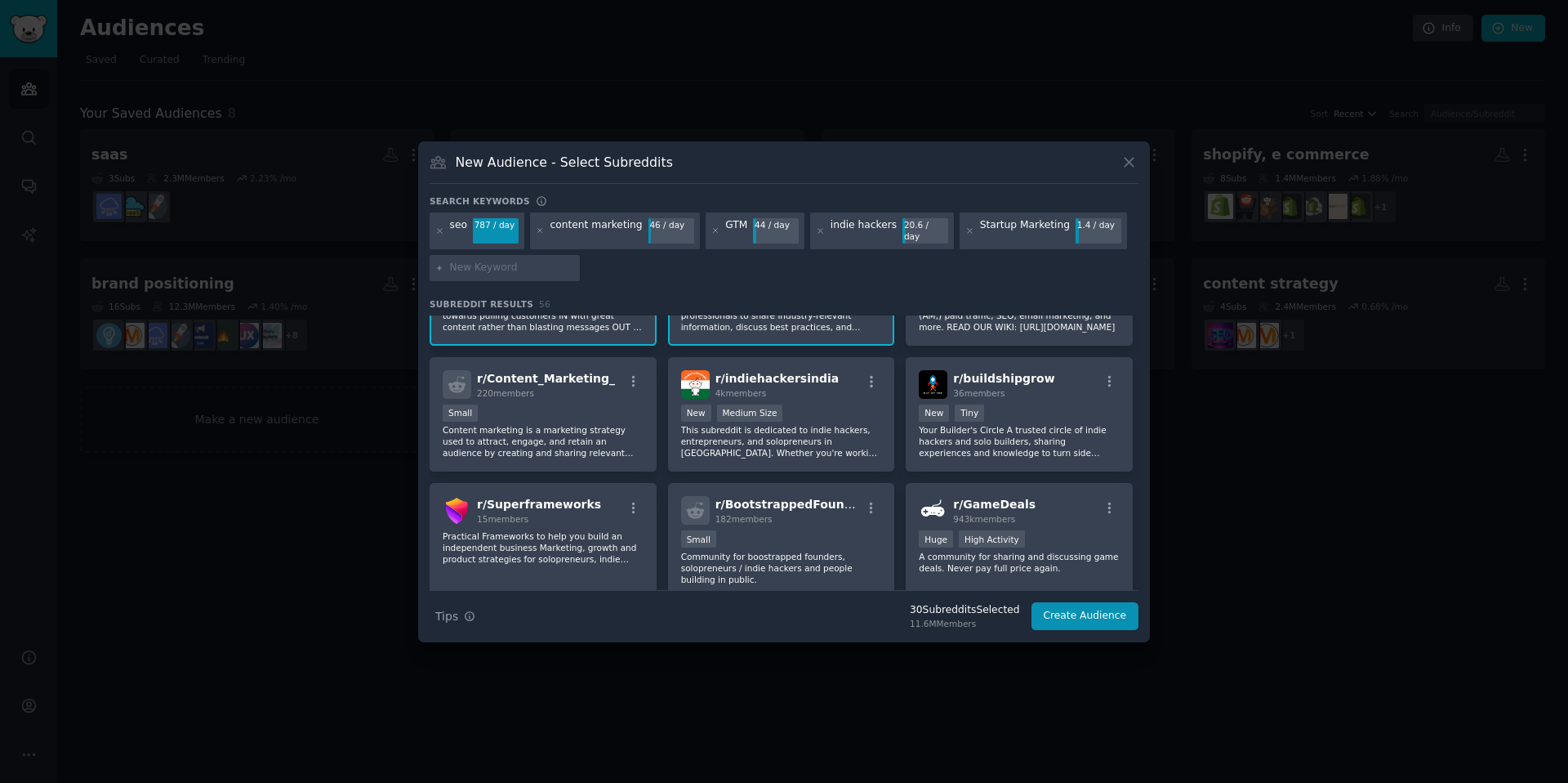
scroll to position [1748, 0]
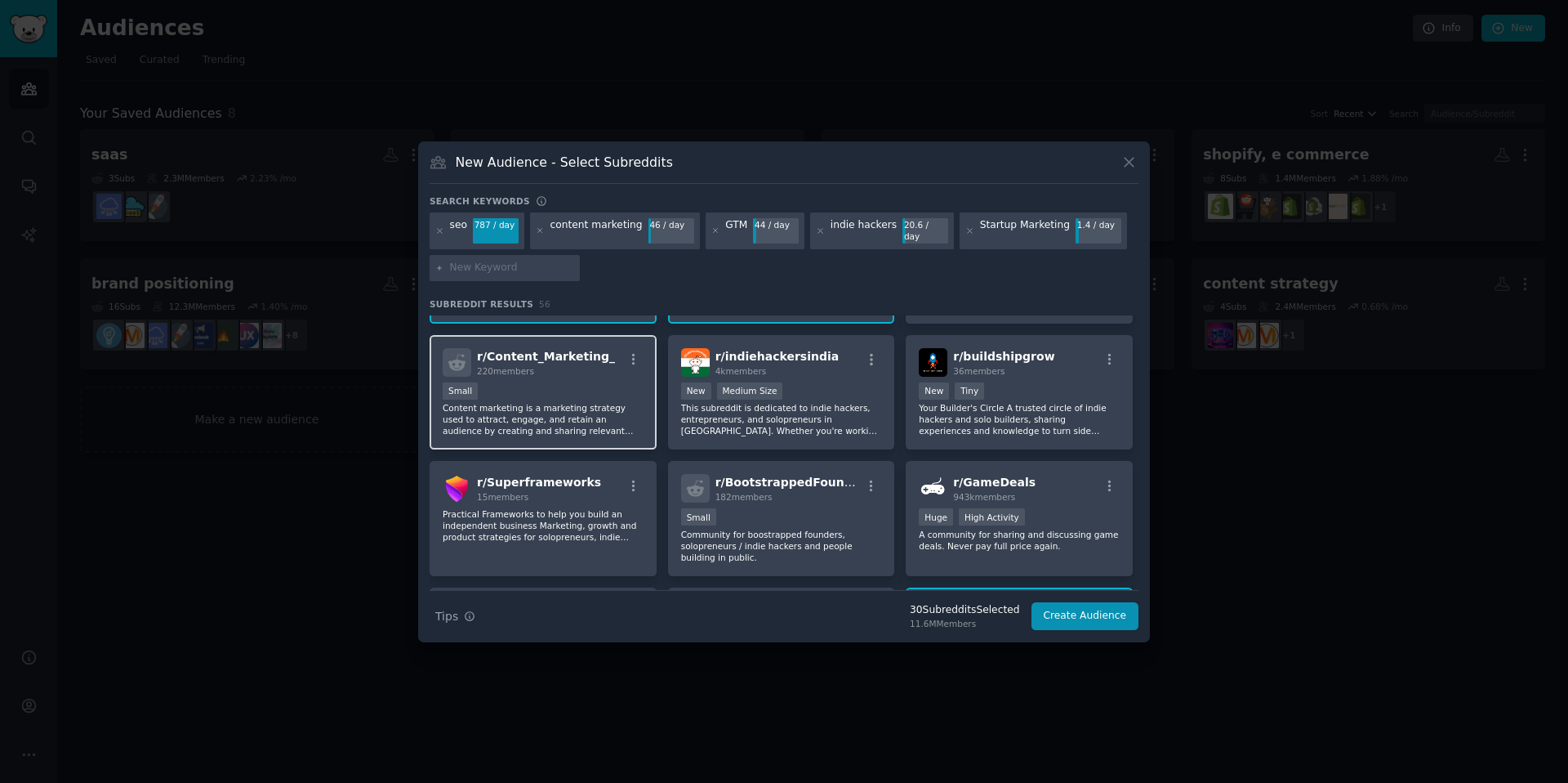
click at [575, 402] on p "Content marketing is a marketing strategy used to attract, engage, and retain a…" at bounding box center [543, 419] width 201 height 35
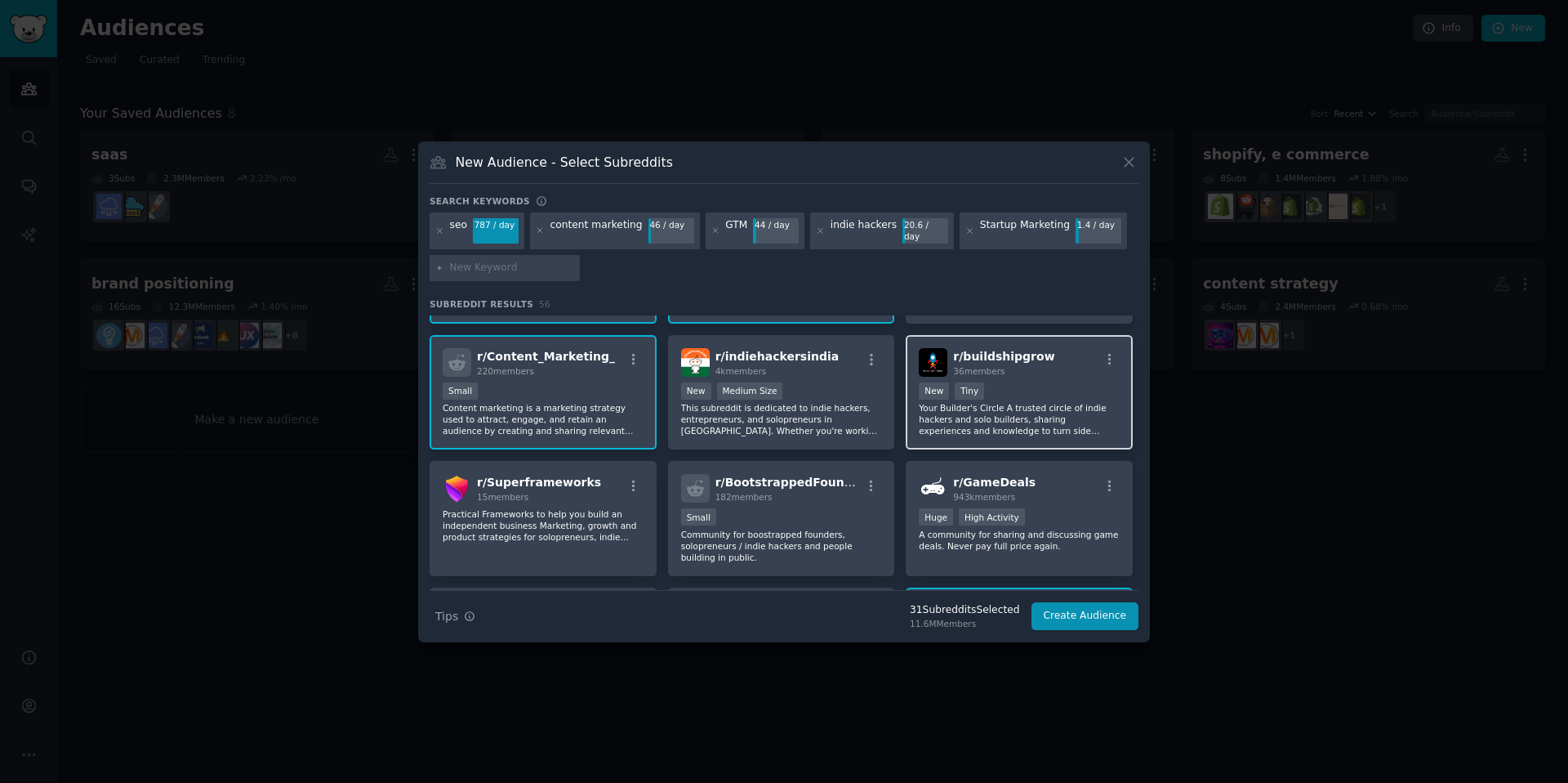
click at [1048, 409] on p "Your Builder's Circle A trusted circle of indie hackers and solo builders, shar…" at bounding box center [1019, 419] width 201 height 35
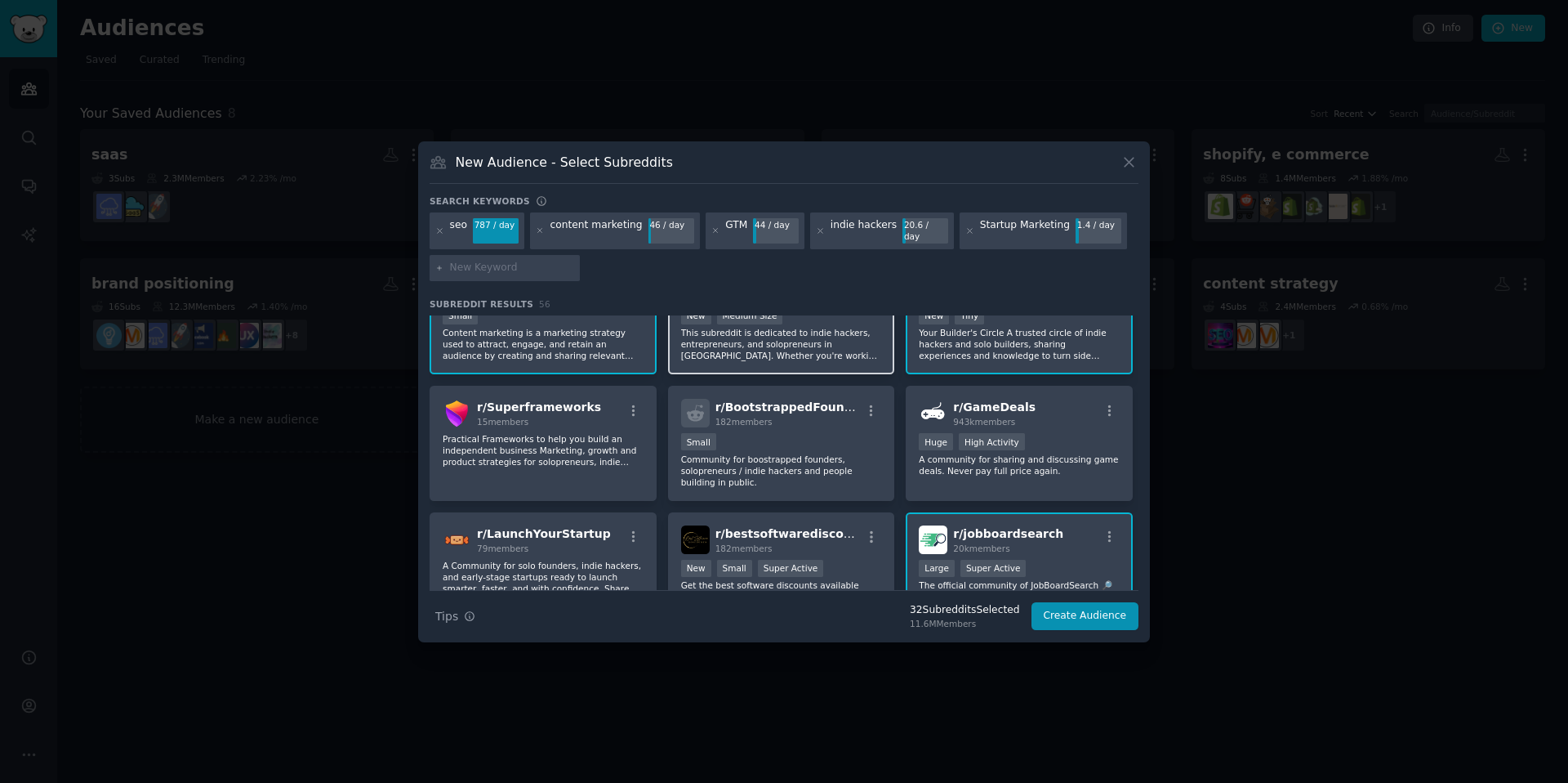
scroll to position [1827, 0]
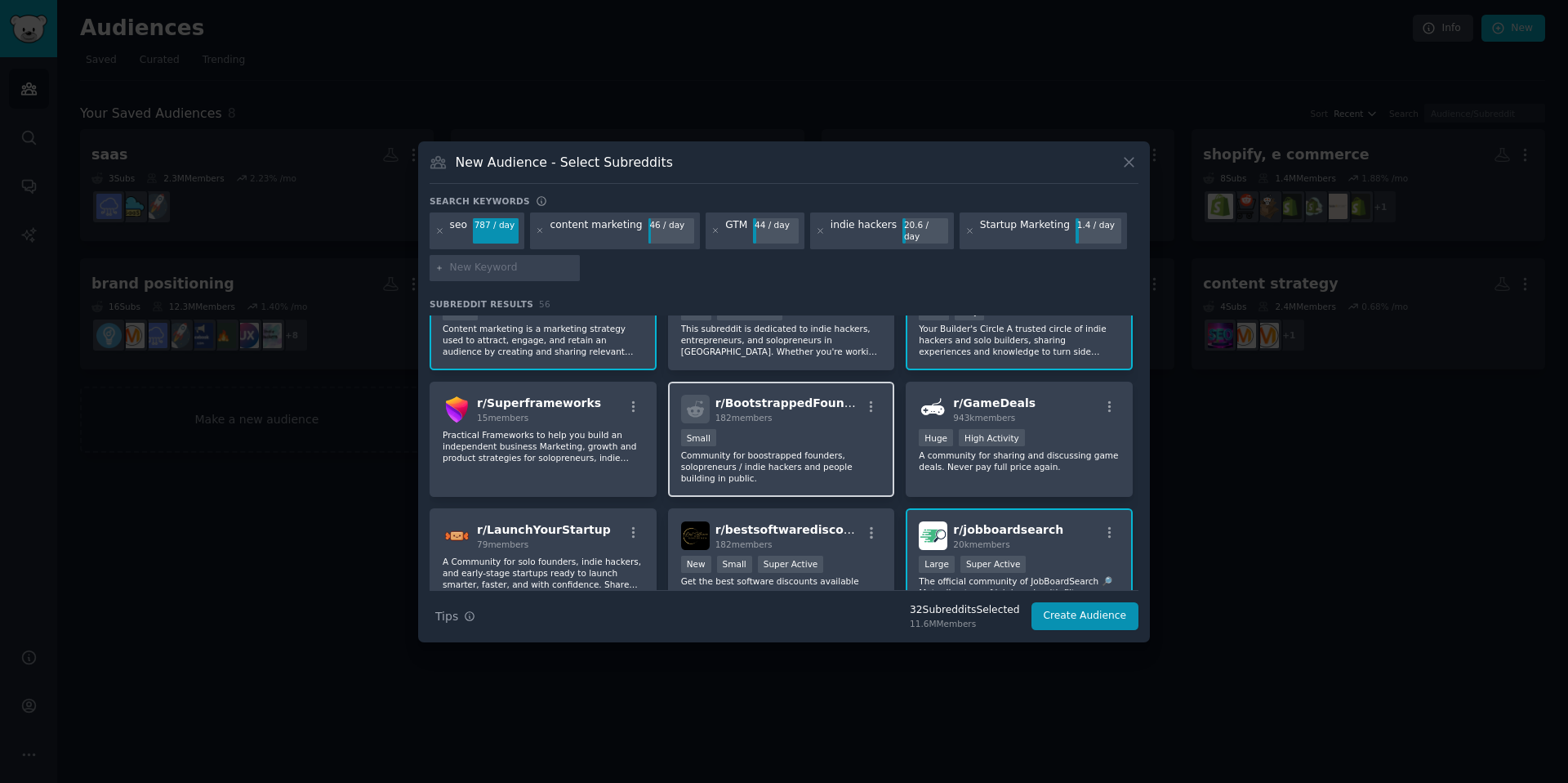
click at [813, 429] on div "Small" at bounding box center [781, 439] width 201 height 20
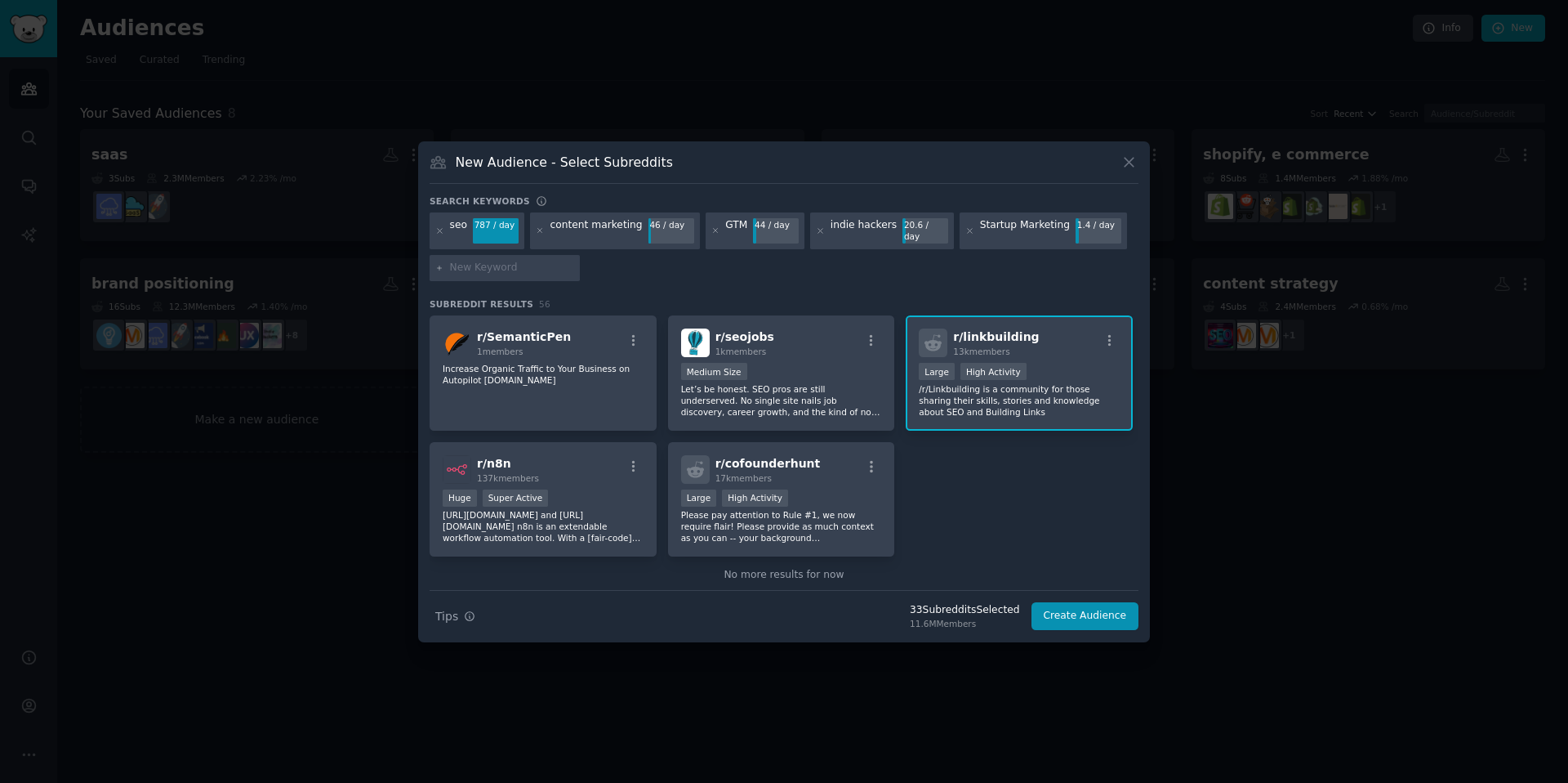
scroll to position [2170, 0]
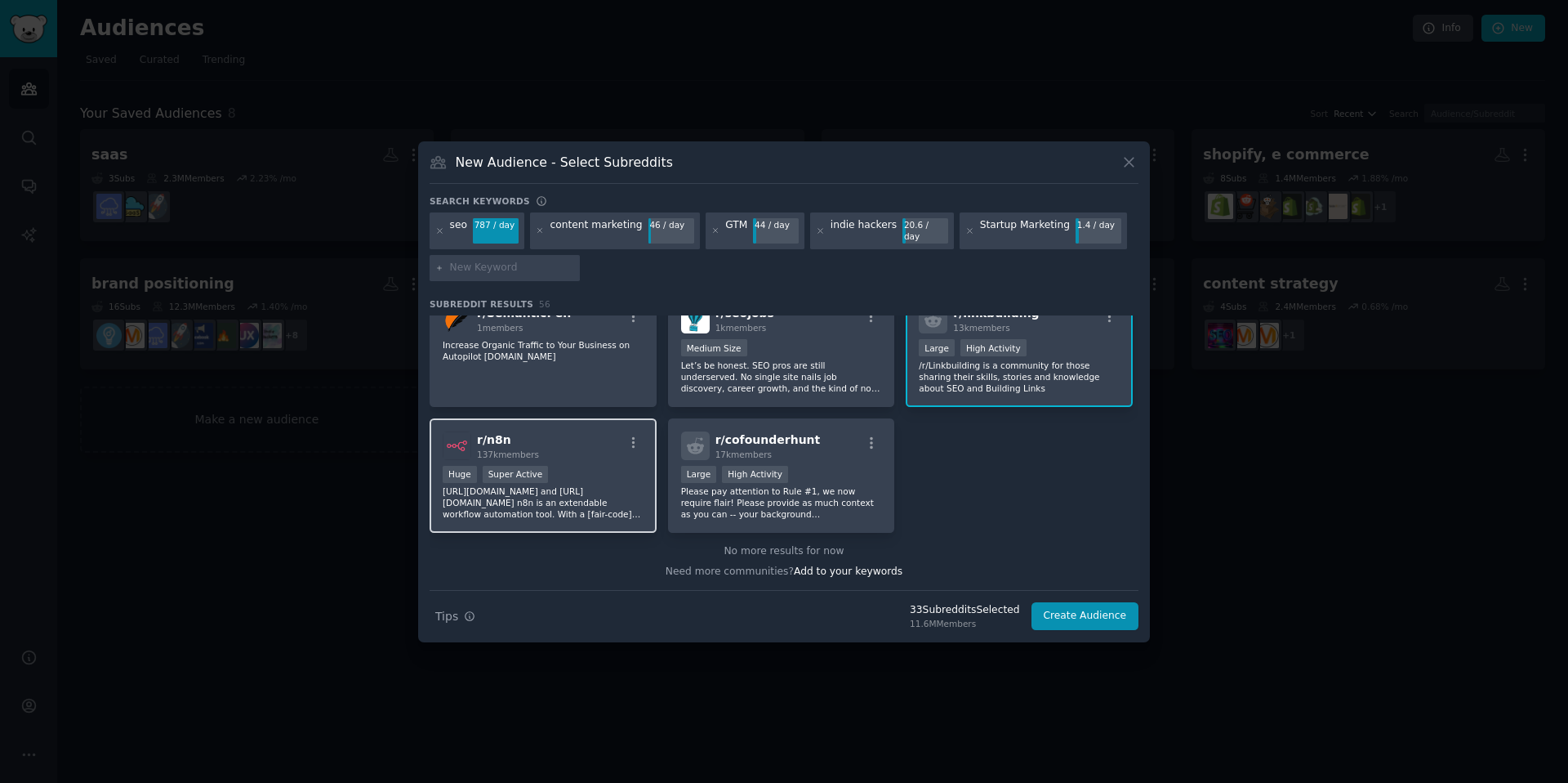
click at [583, 486] on p "https://n8n.io/ and https://github.com/n8n-io/n8n n8n is an extendable workflow…" at bounding box center [543, 503] width 201 height 35
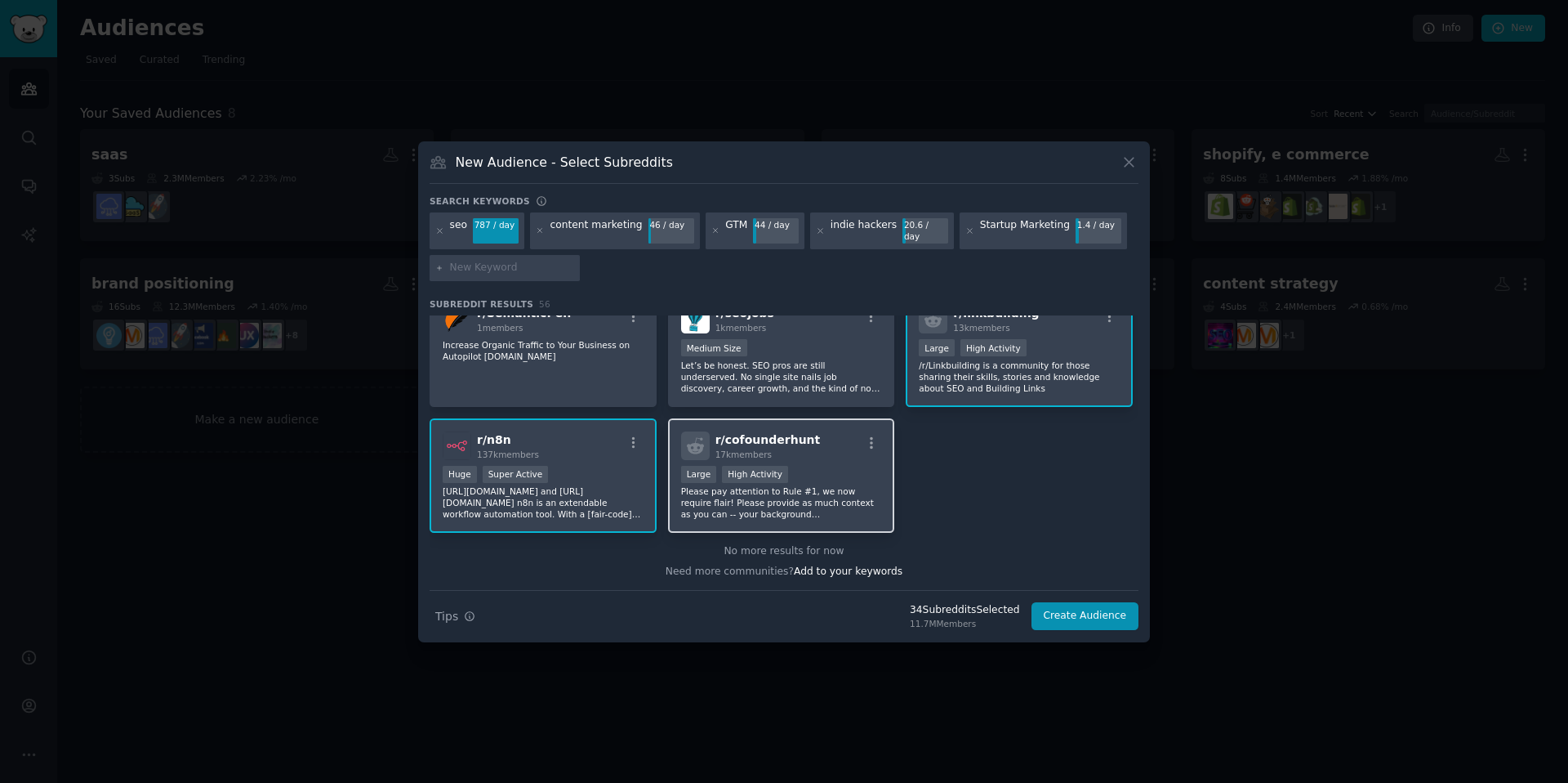
click at [826, 496] on p "Please pay attention to Rule #1, we now require flair! Please provide as much c…" at bounding box center [781, 503] width 201 height 35
click at [1117, 616] on button "Create Audience" at bounding box center [1085, 616] width 108 height 28
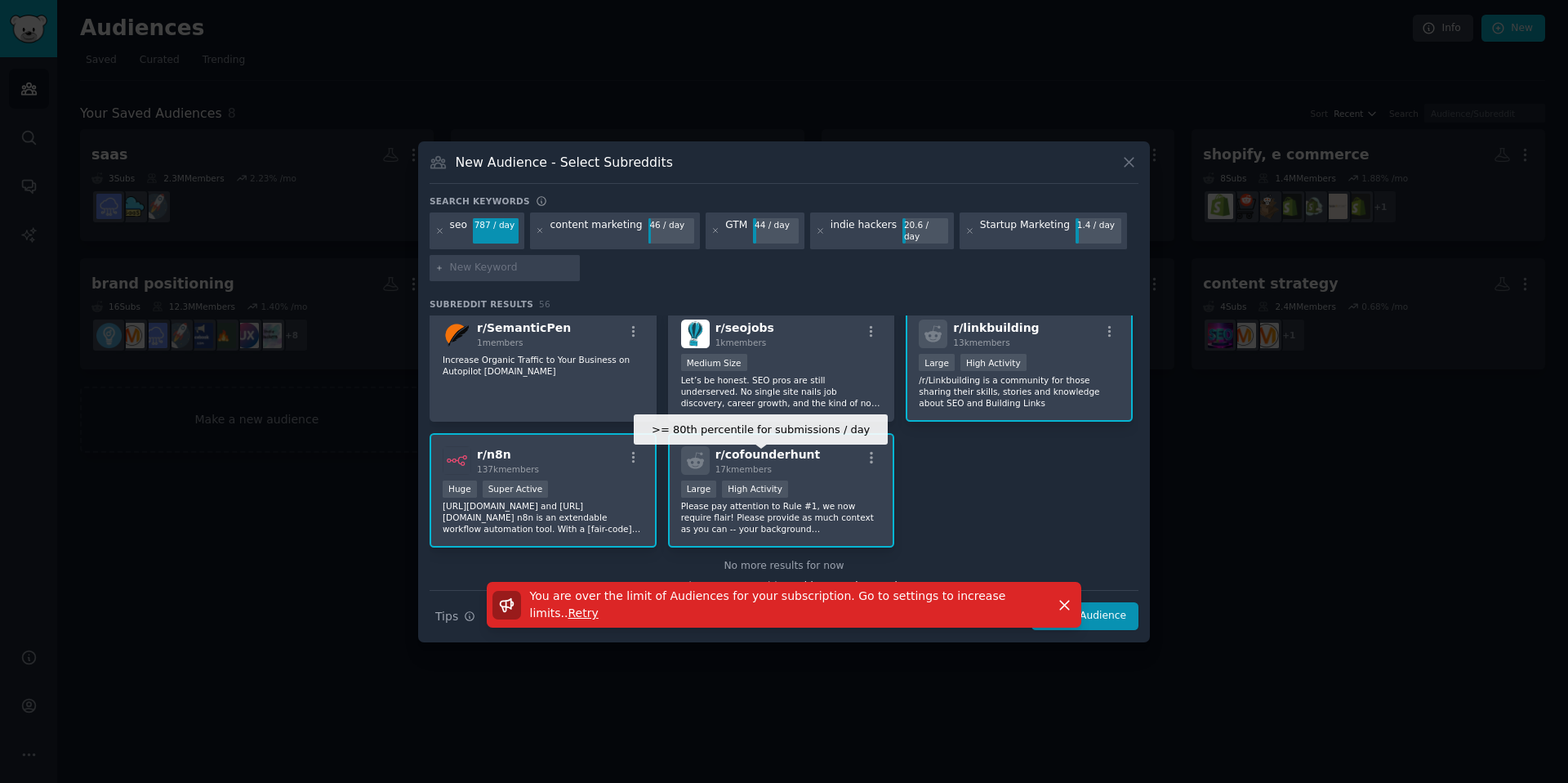
scroll to position [2151, 0]
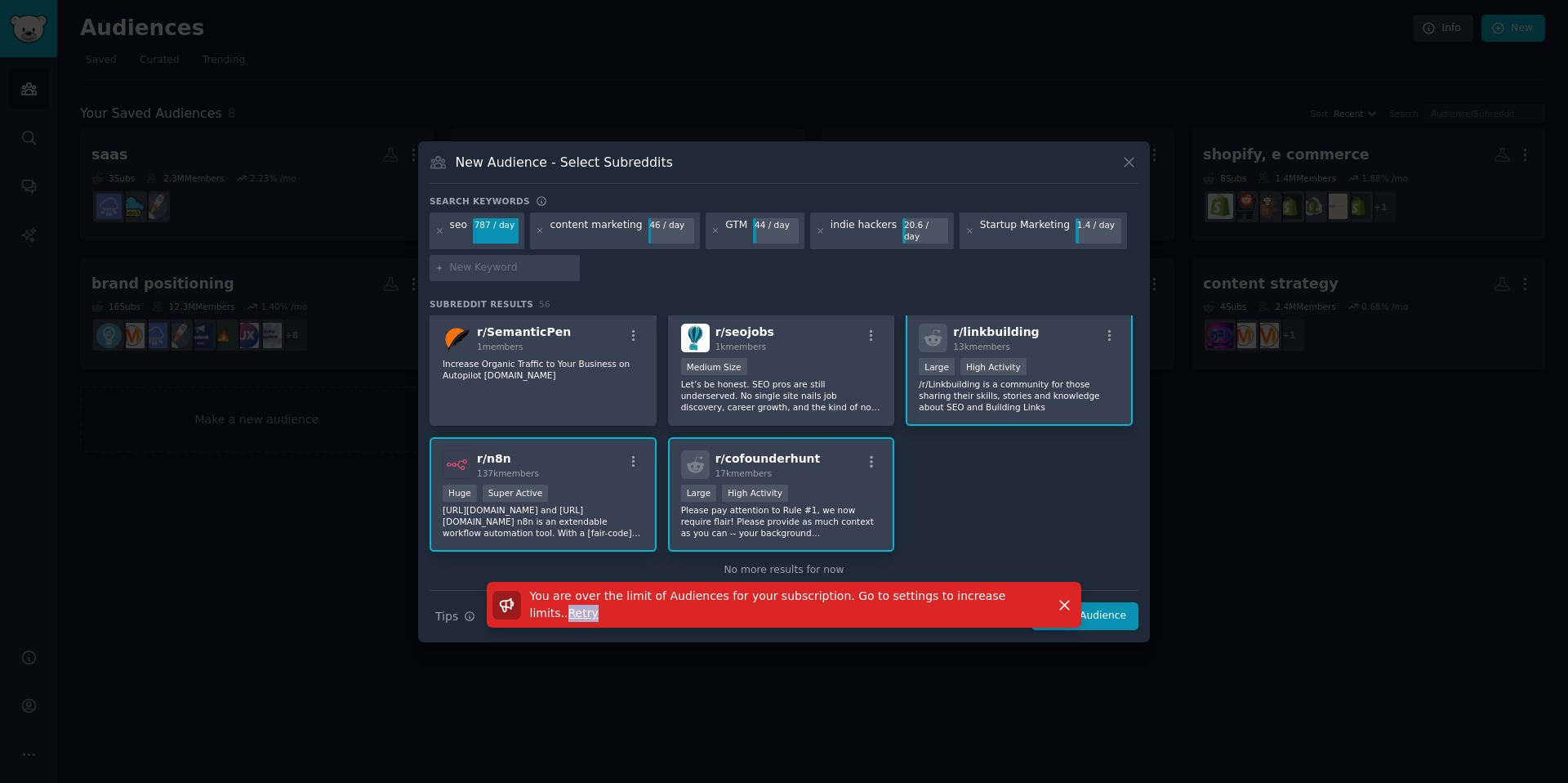
copy span "Retry"
click at [568, 608] on span "Retry" at bounding box center [583, 613] width 30 height 13
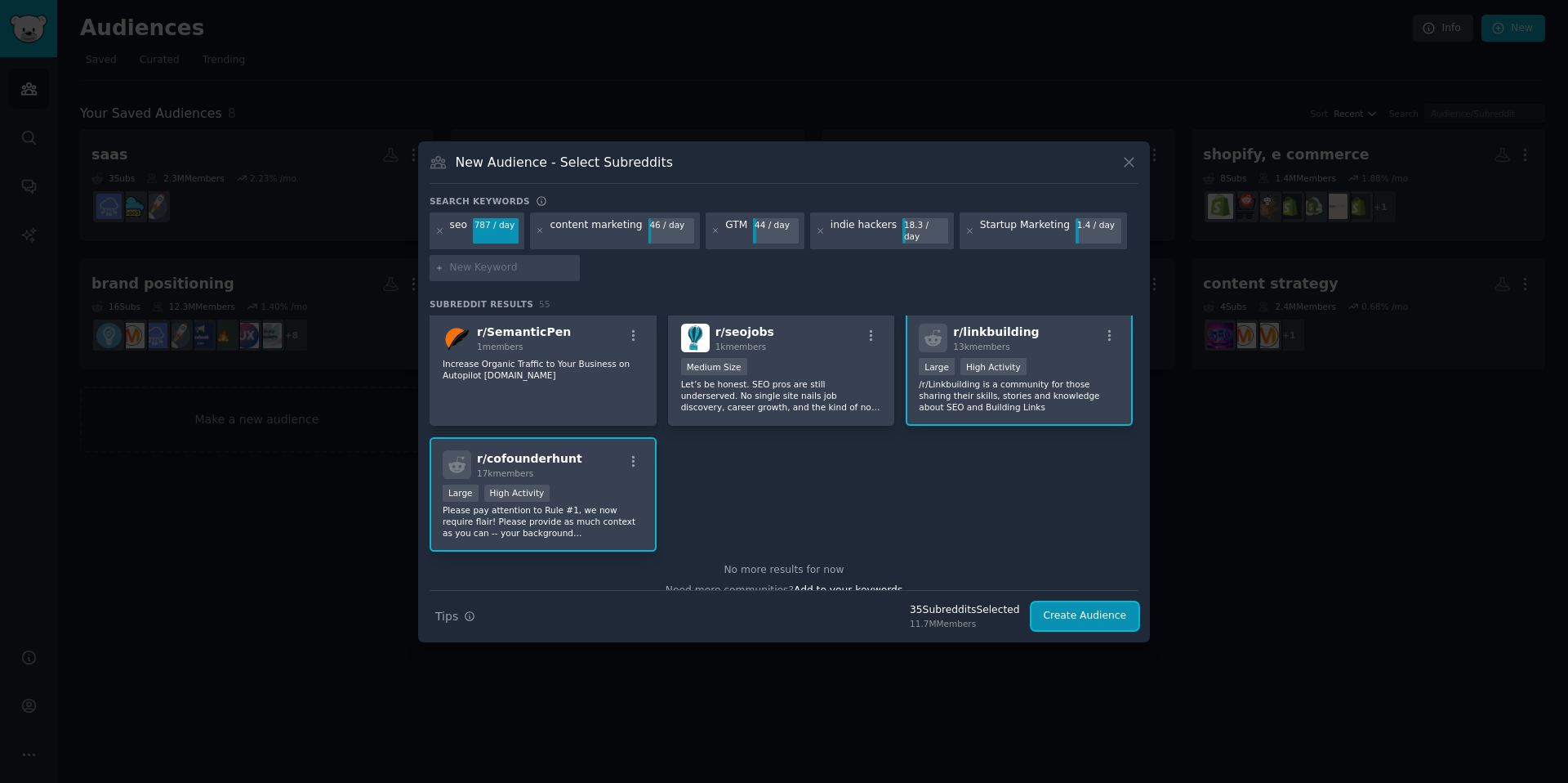
click at [1078, 608] on button "Create Audience" at bounding box center [1085, 616] width 108 height 28
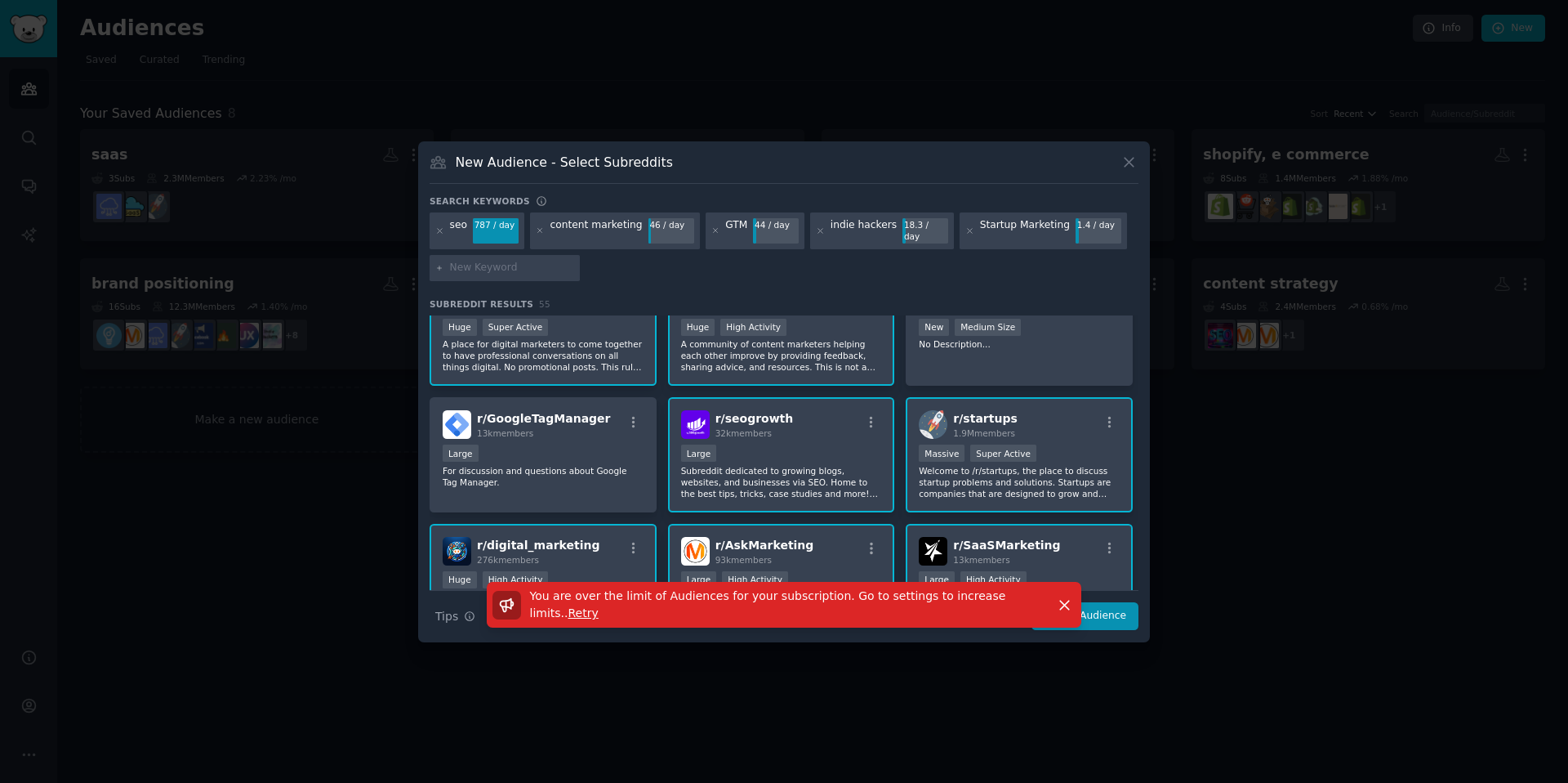
scroll to position [0, 0]
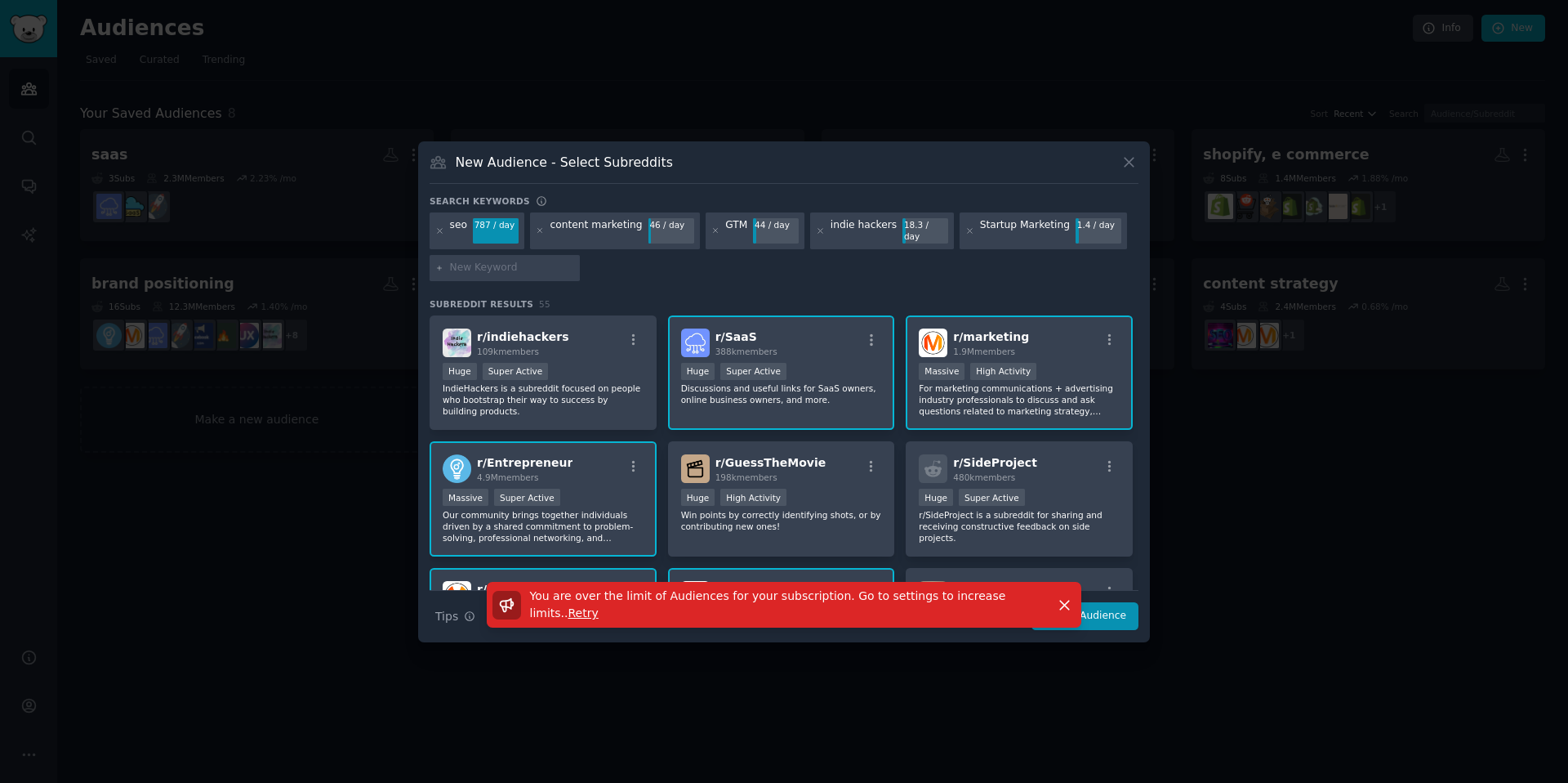
click at [1117, 608] on div "You are over the limit of Audiences for your subscription. Go to settings to in…" at bounding box center [784, 612] width 732 height 60
click at [1104, 615] on div "You are over the limit of Audiences for your subscription. Go to settings to in…" at bounding box center [784, 605] width 640 height 45
click at [1059, 598] on icon "button" at bounding box center [1064, 605] width 17 height 17
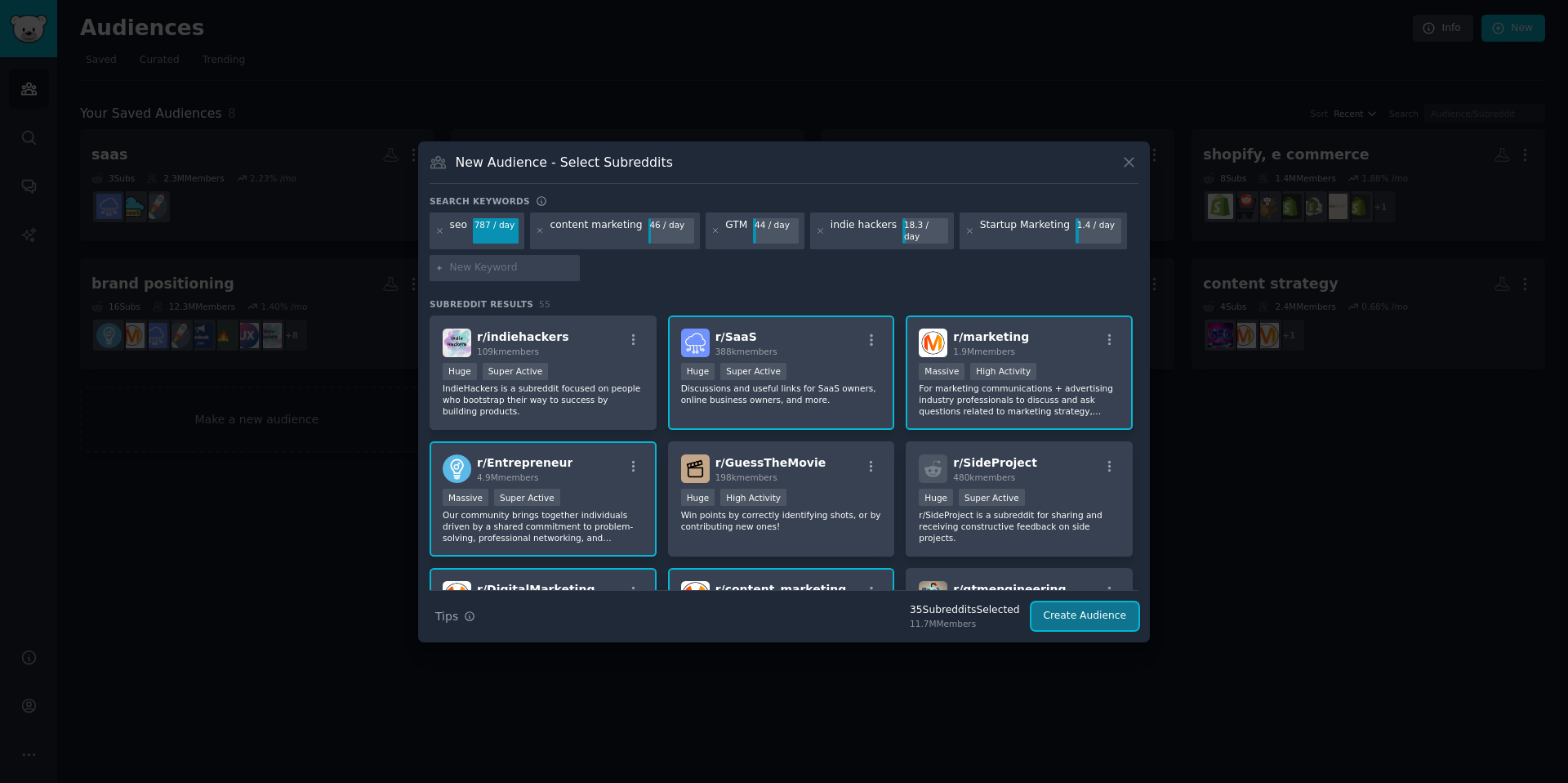
click at [1077, 614] on button "Create Audience" at bounding box center [1085, 616] width 108 height 28
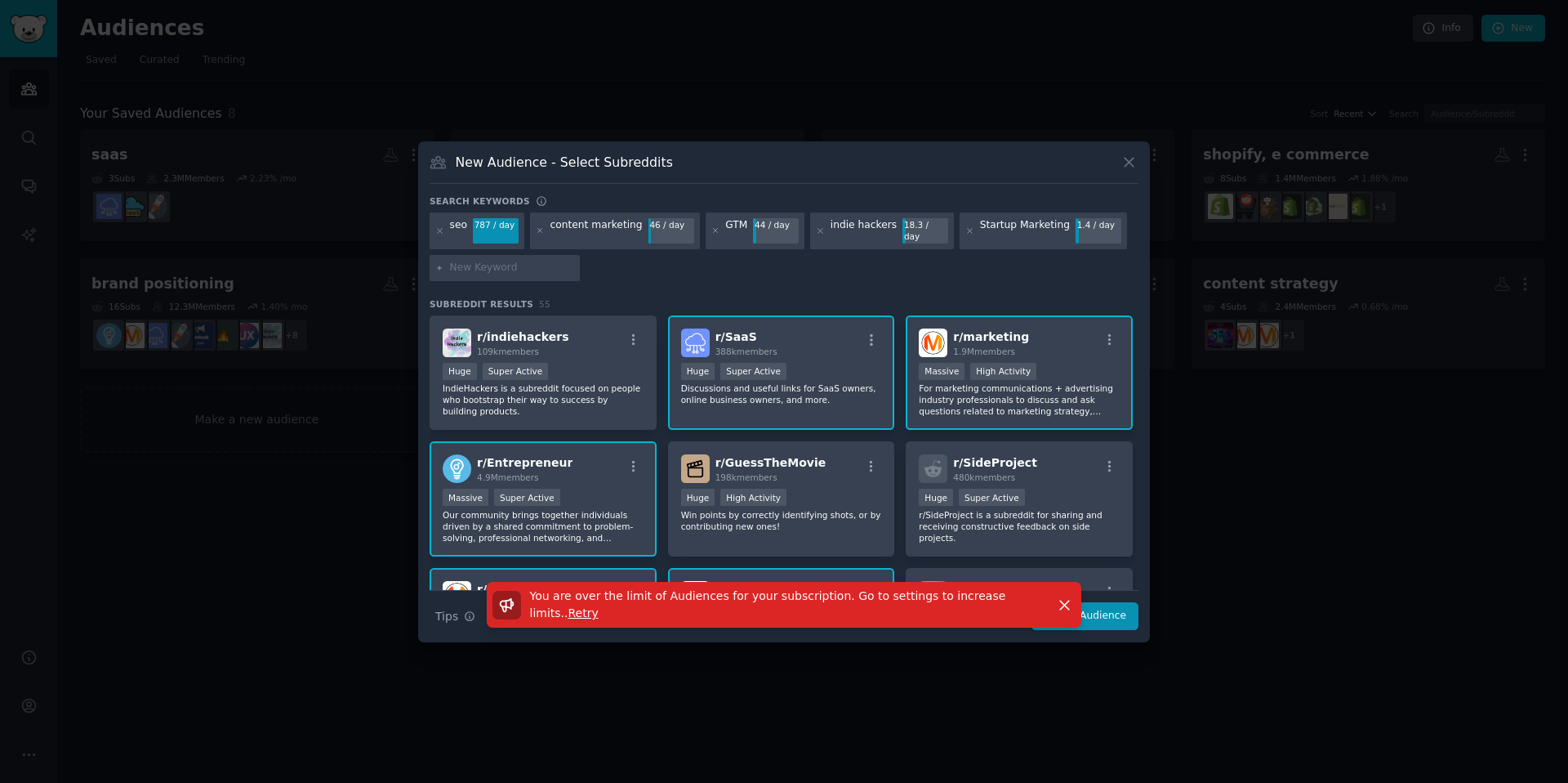
click at [1103, 608] on div "You are over the limit of Audiences for your subscription. Go to settings to in…" at bounding box center [784, 605] width 640 height 45
click at [1094, 613] on div "You are over the limit of Audiences for your subscription. Go to settings to in…" at bounding box center [784, 605] width 640 height 45
click at [1058, 598] on icon "button" at bounding box center [1064, 605] width 17 height 17
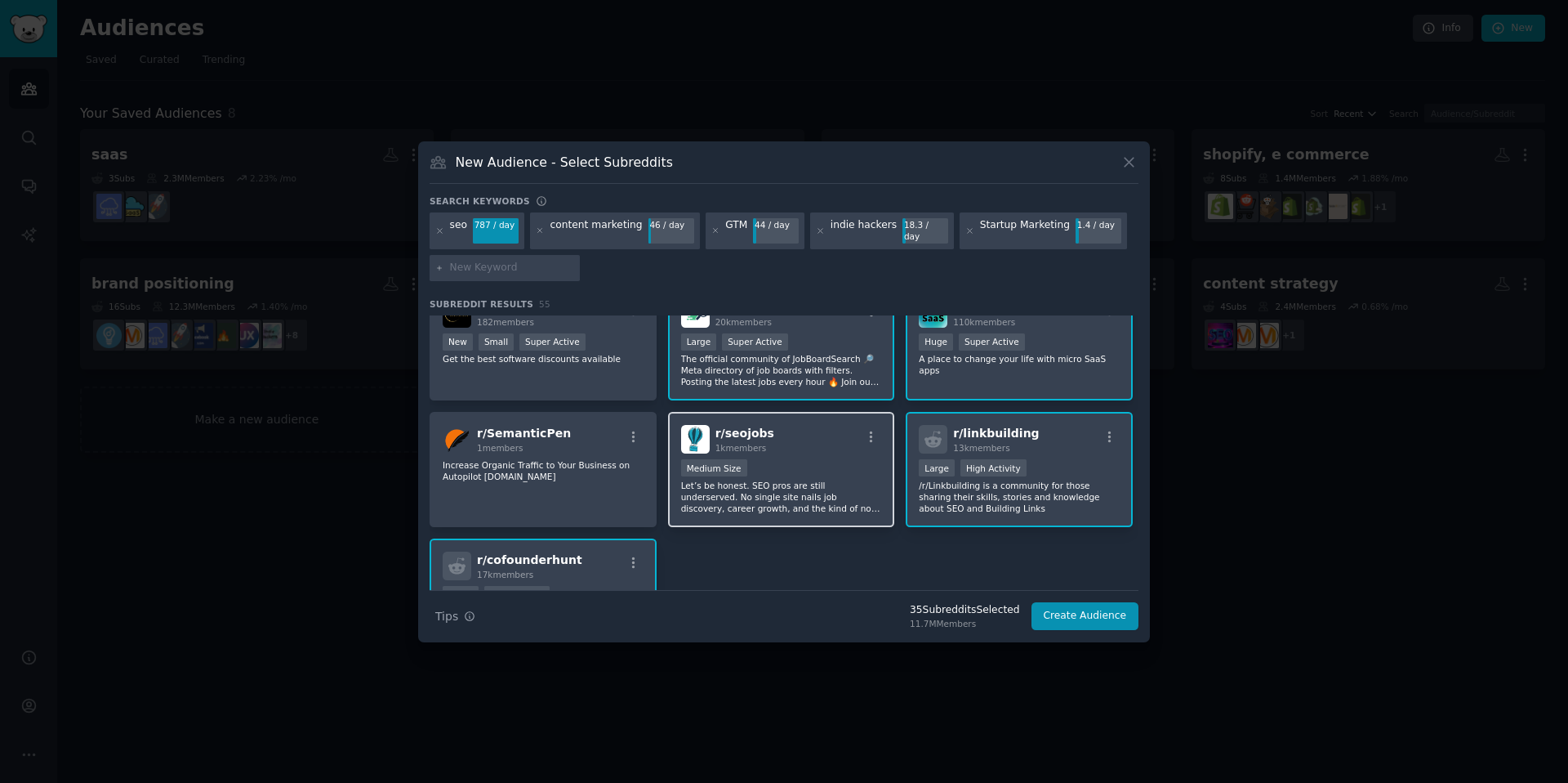
scroll to position [2170, 0]
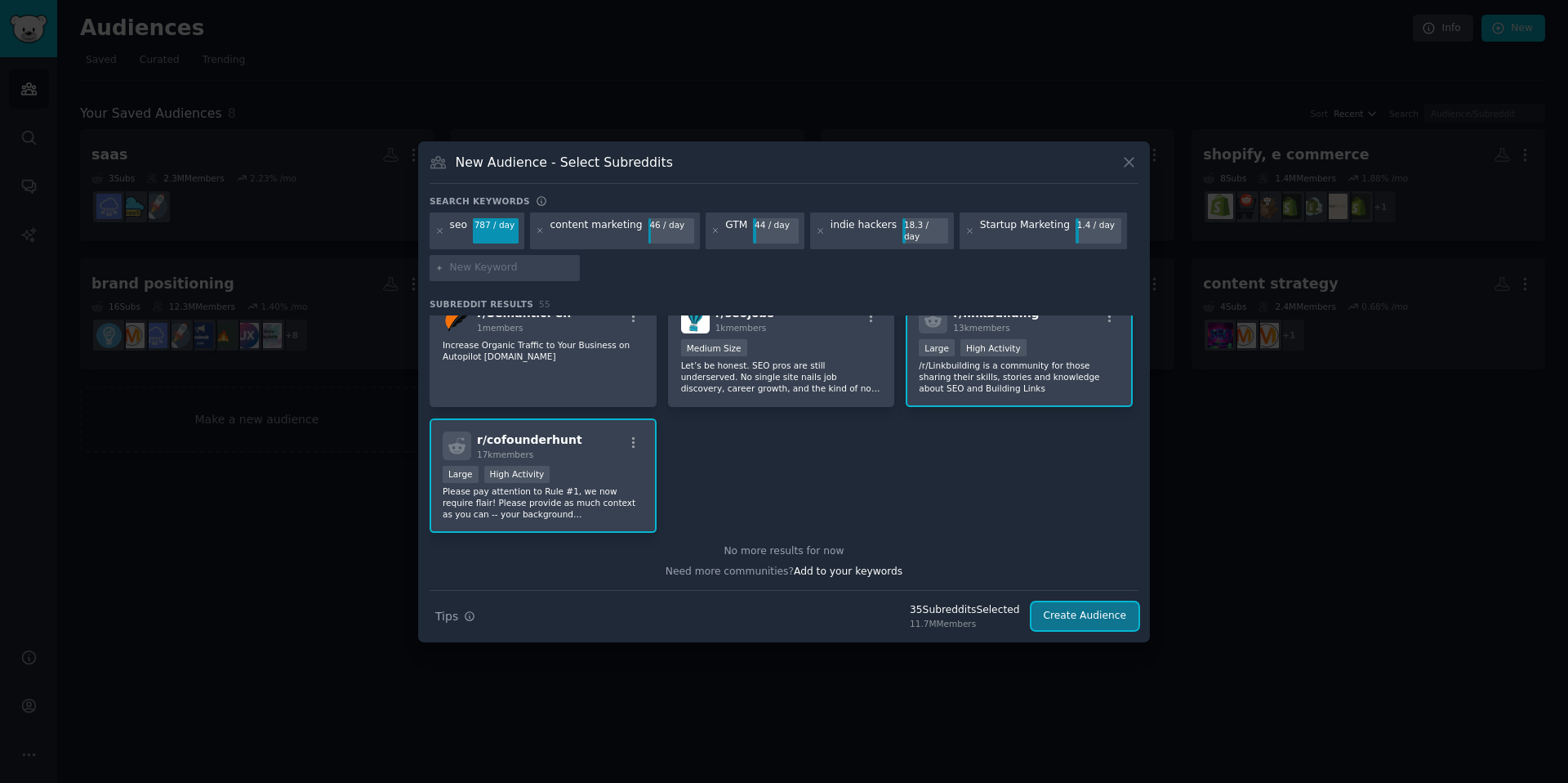
click at [1073, 614] on button "Create Audience" at bounding box center [1085, 616] width 108 height 28
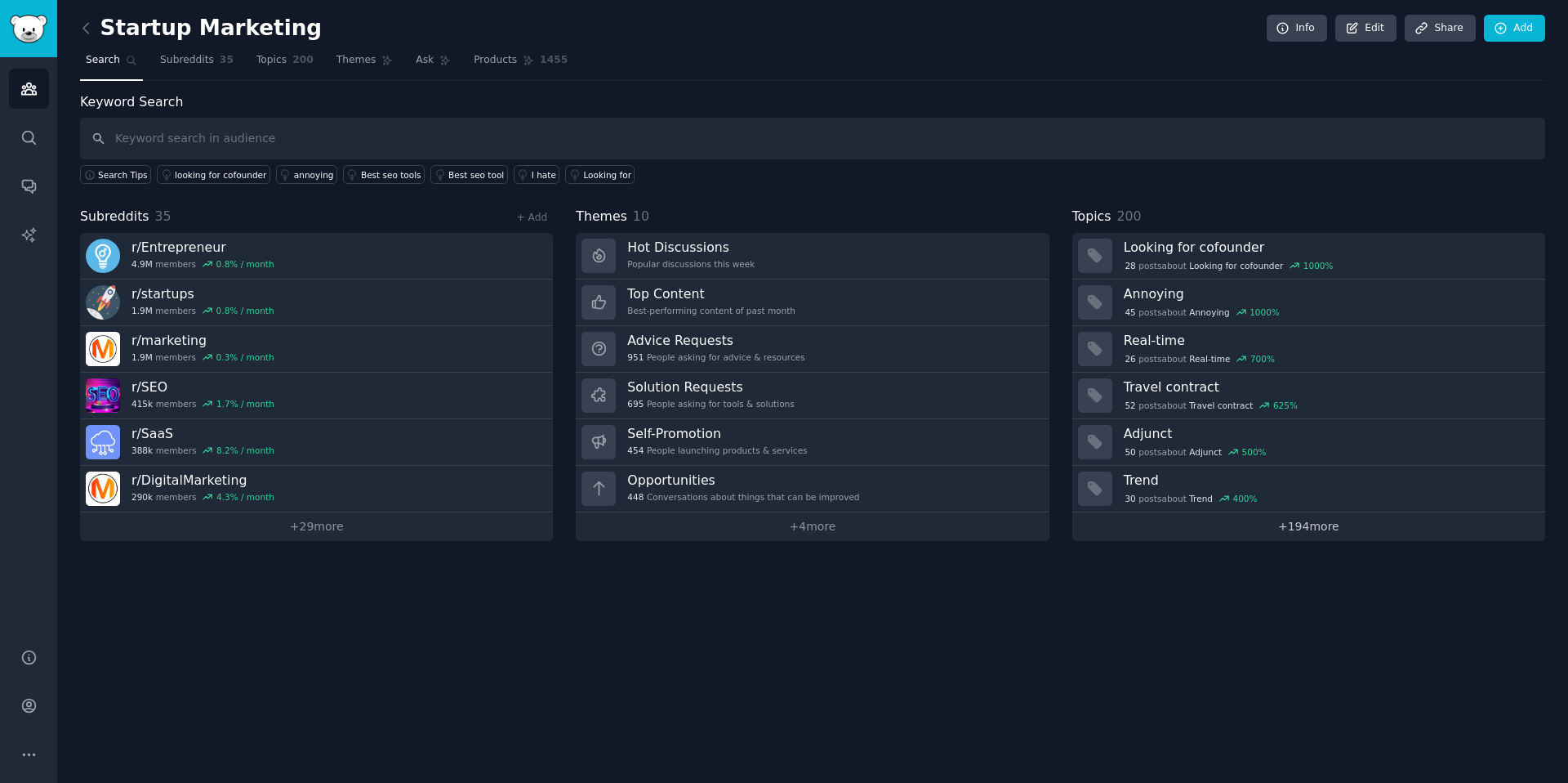
click at [1278, 522] on link "+ 194 more" at bounding box center [1309, 526] width 473 height 28
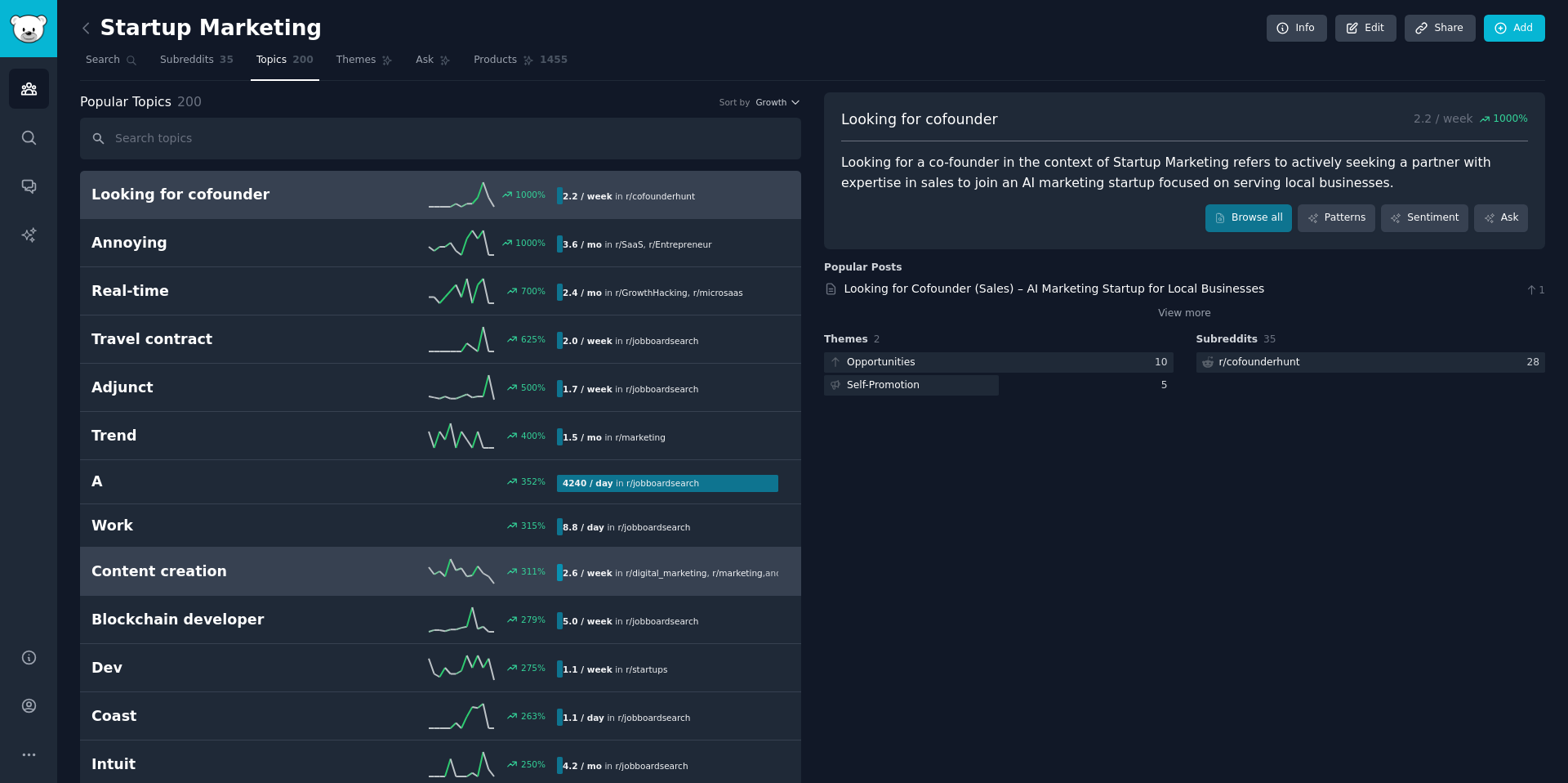
click at [296, 557] on link "Content creation 311 % 2.6 / week in r/ digital_marketing , r/ marketing , and …" at bounding box center [440, 571] width 721 height 48
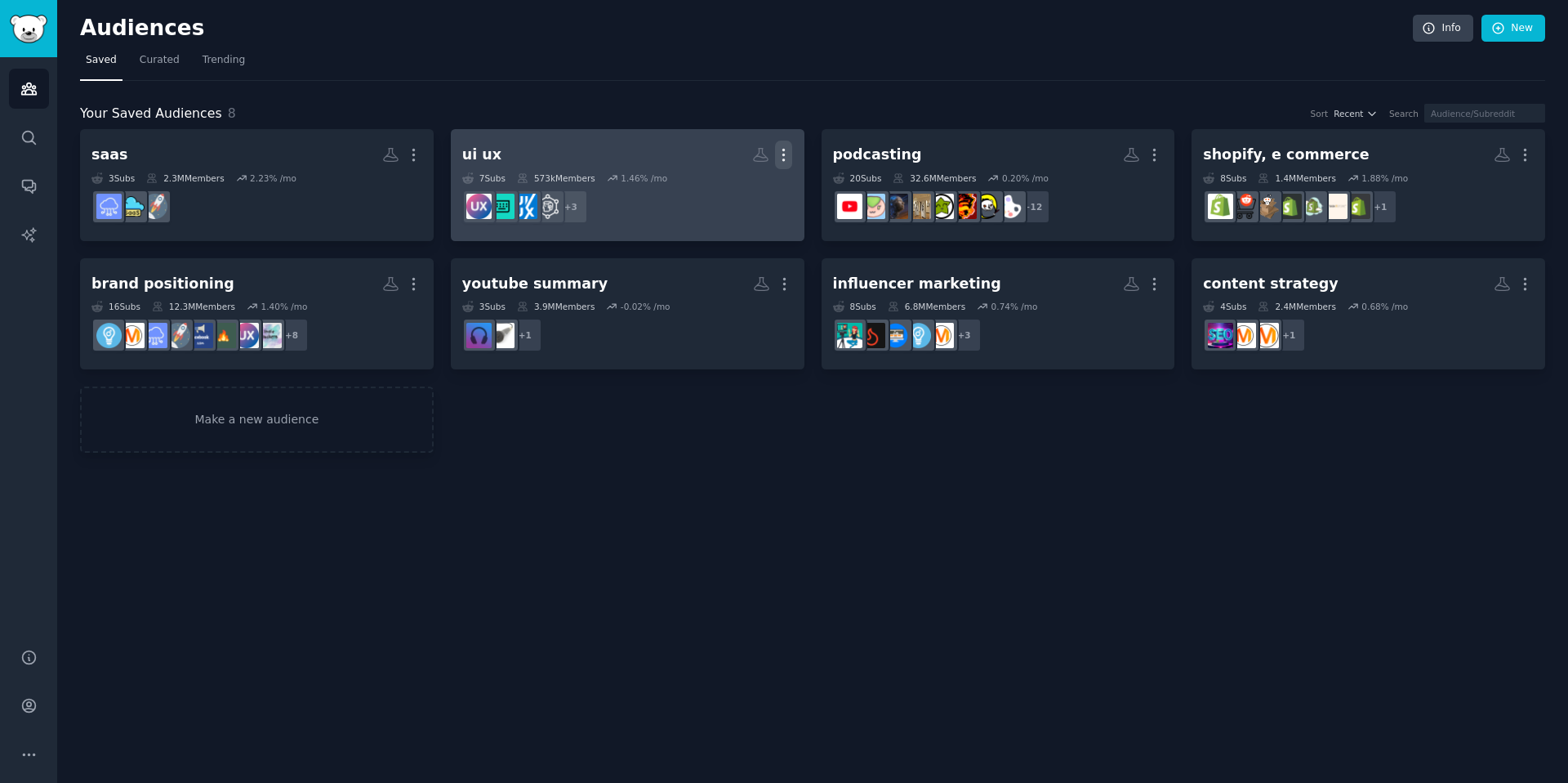
click at [787, 151] on icon "button" at bounding box center [784, 155] width 17 height 17
click at [724, 196] on p "Delete" at bounding box center [739, 189] width 37 height 17
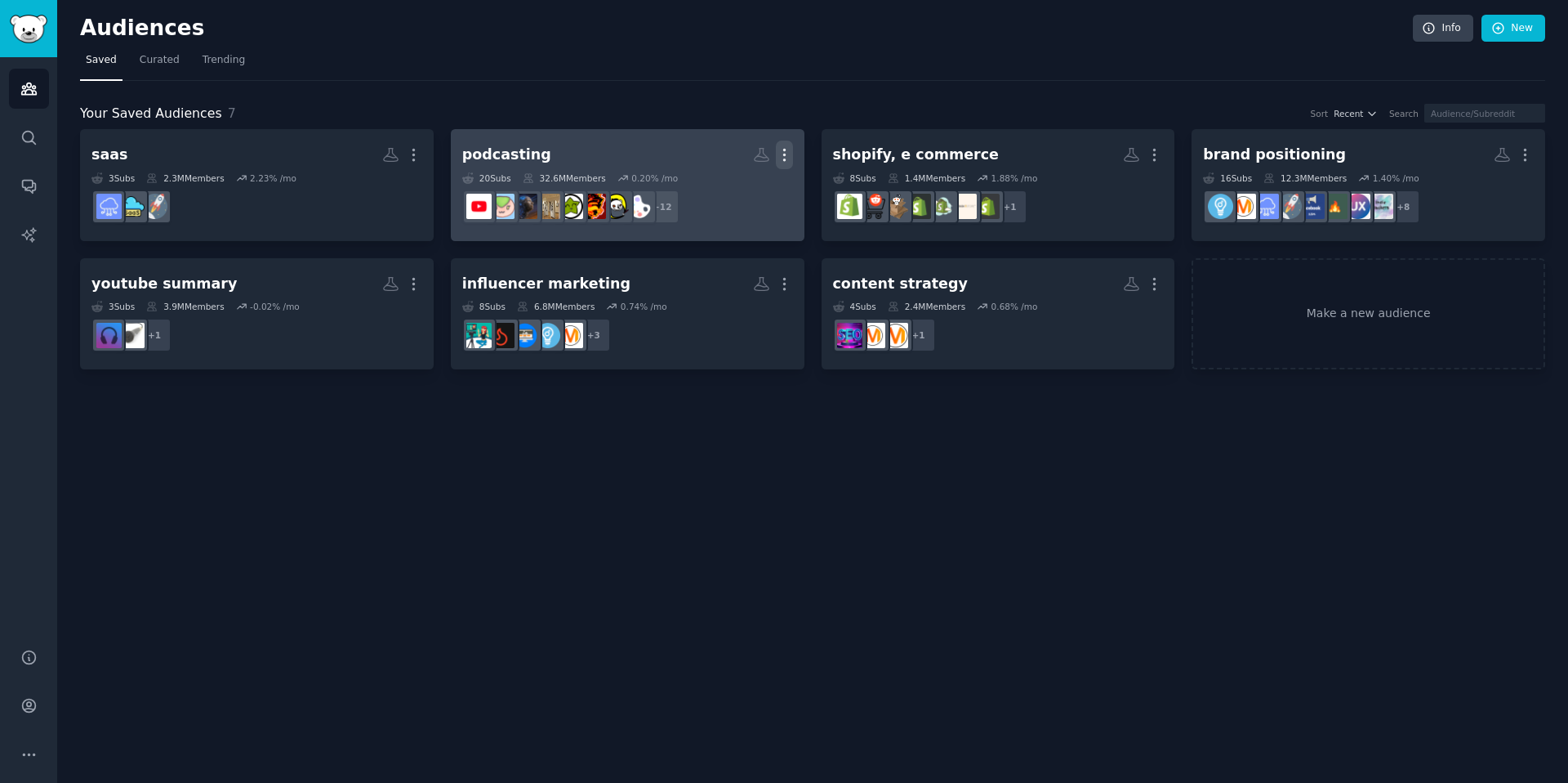
click at [784, 153] on icon "button" at bounding box center [784, 155] width 17 height 17
click at [734, 191] on p "Delete" at bounding box center [739, 189] width 37 height 17
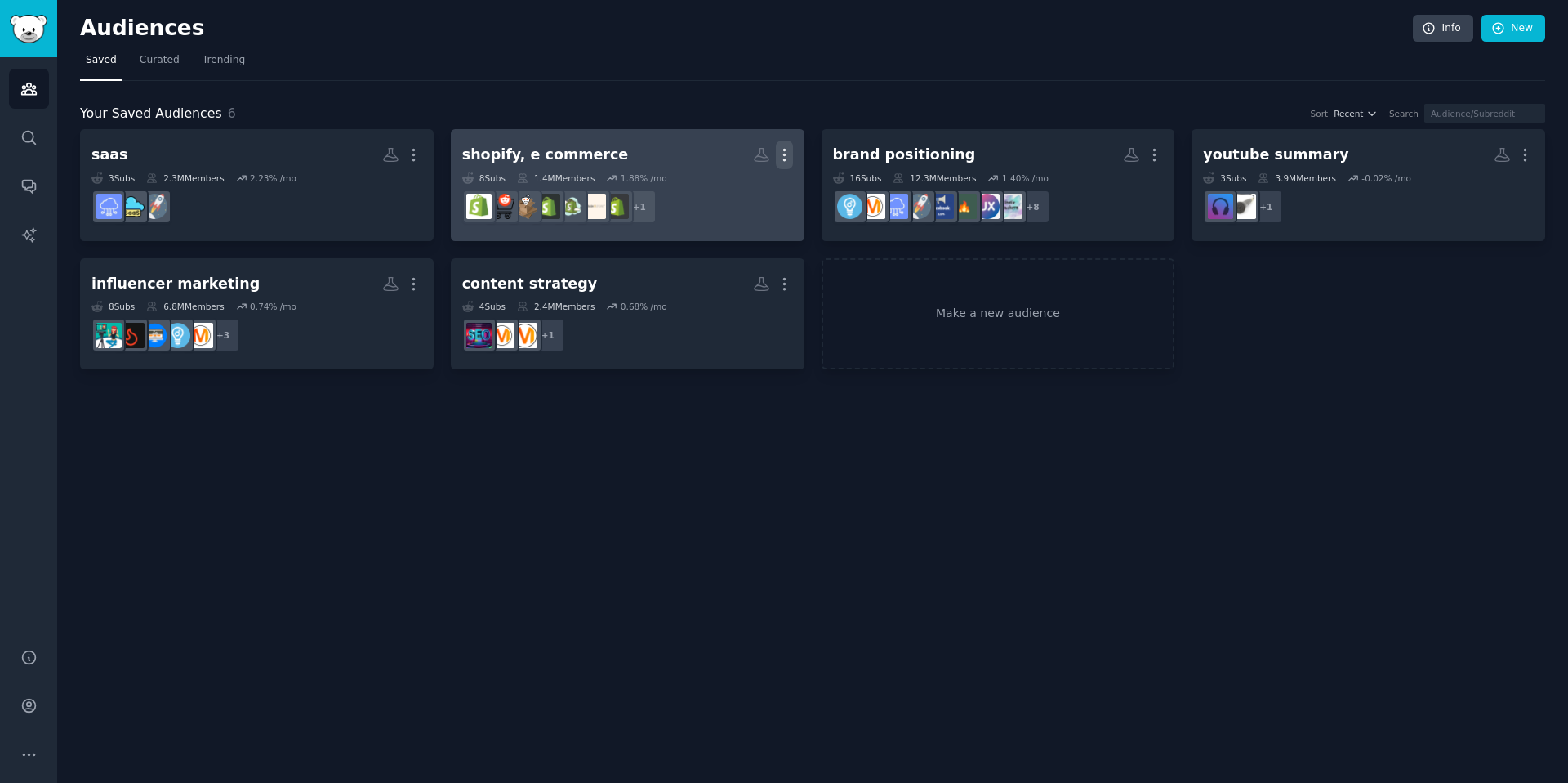
click at [785, 156] on icon "button" at bounding box center [784, 155] width 17 height 17
click at [738, 189] on p "Delete" at bounding box center [739, 189] width 37 height 17
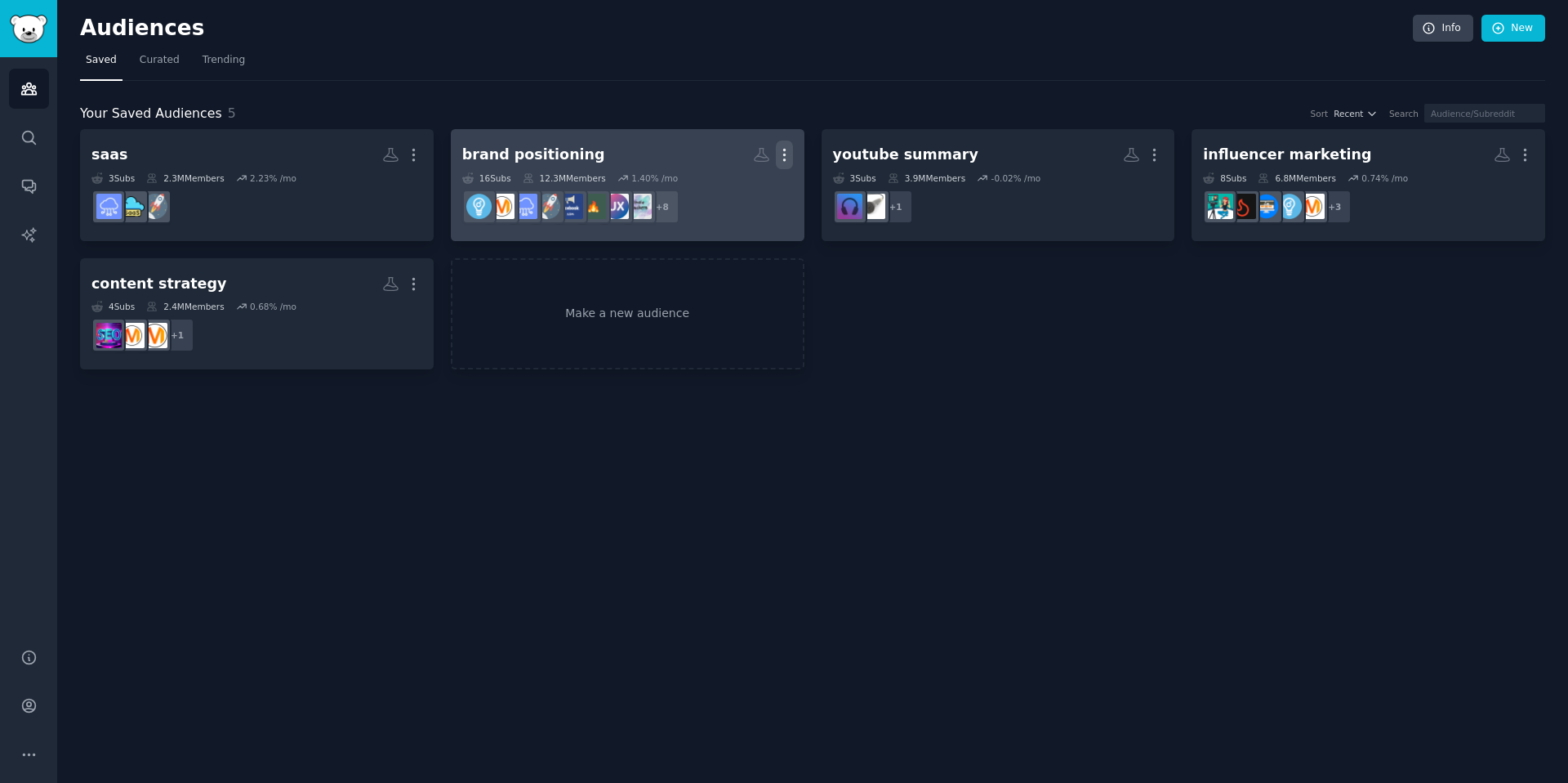
click at [788, 156] on icon "button" at bounding box center [784, 155] width 17 height 17
click at [740, 190] on p "Delete" at bounding box center [739, 189] width 37 height 17
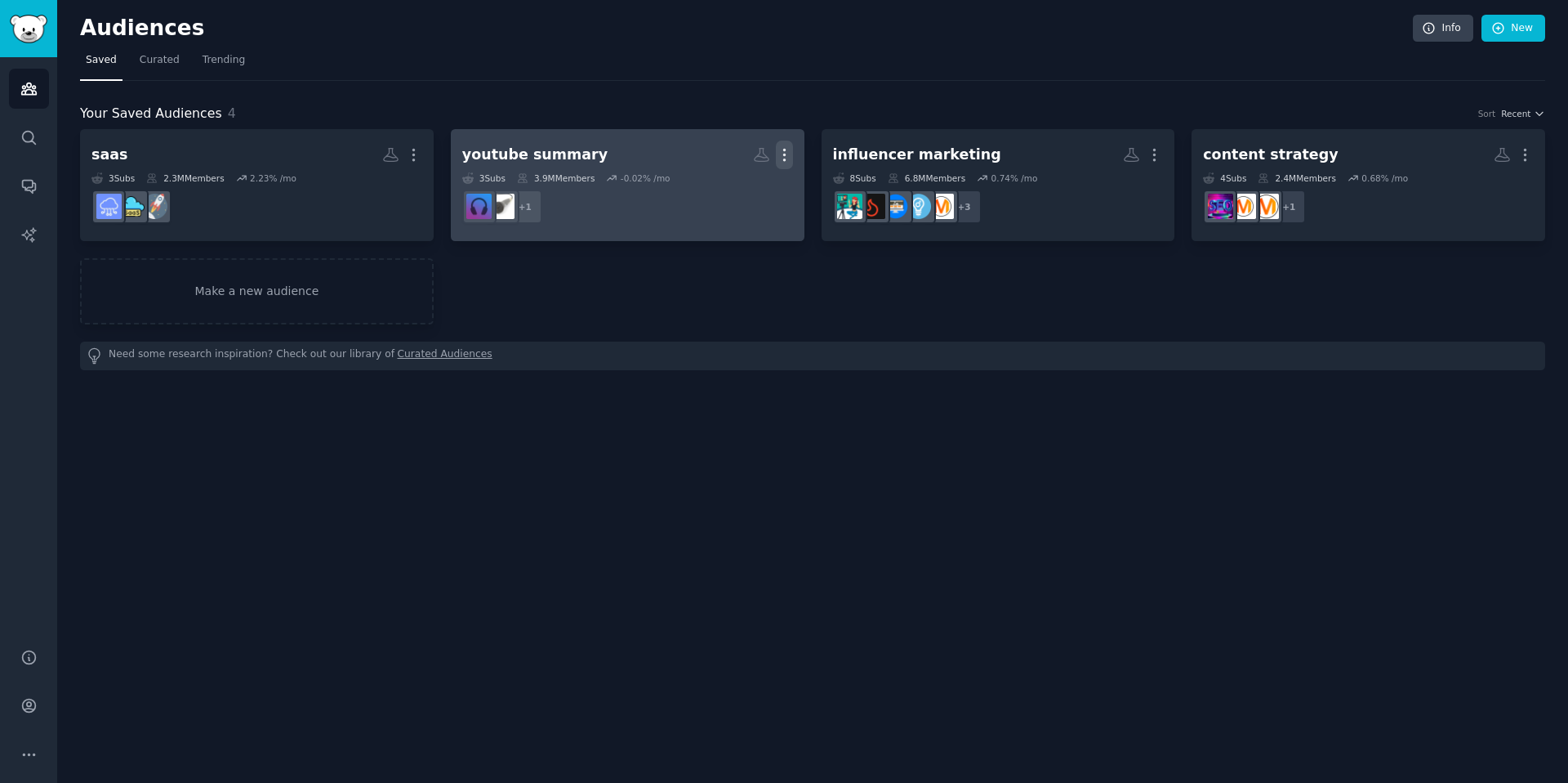
click at [786, 153] on icon "button" at bounding box center [784, 155] width 17 height 17
click at [713, 189] on icon at bounding box center [706, 189] width 17 height 17
